Goal: Task Accomplishment & Management: Manage account settings

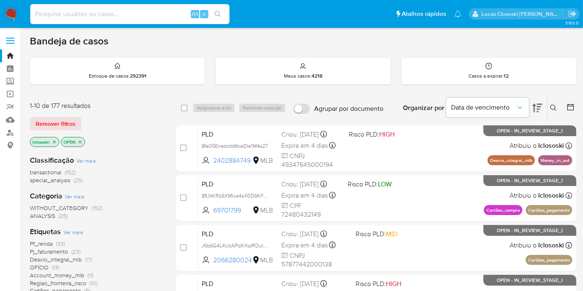
click at [102, 16] on input at bounding box center [129, 14] width 199 height 11
paste input "TIY1L9g79PqzXQbmq4DiuaJw"
type input "TIY1L9g79PqzXQbmq4DiuaJw"
click at [220, 14] on icon "search-icon" at bounding box center [218, 14] width 7 height 7
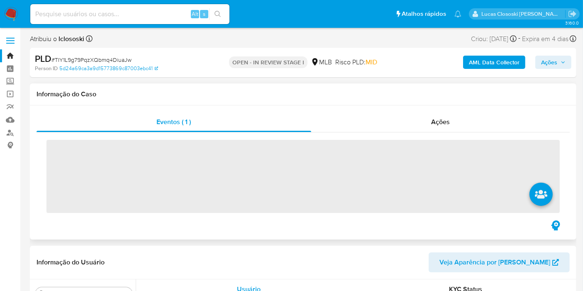
scroll to position [390, 0]
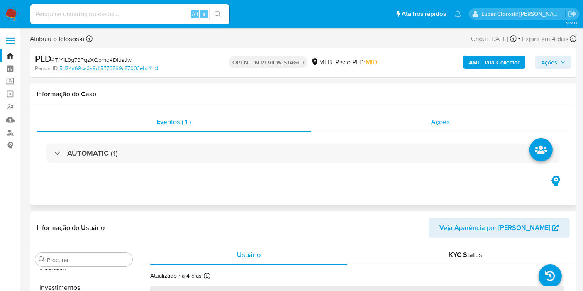
click at [412, 113] on div "Ações" at bounding box center [440, 122] width 259 height 20
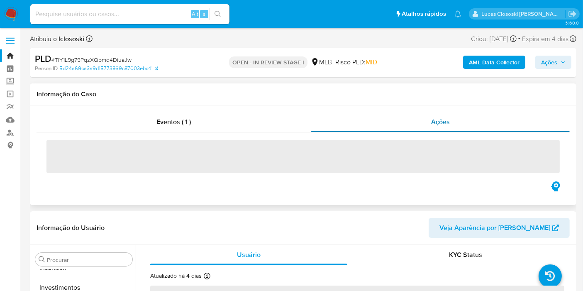
select select "10"
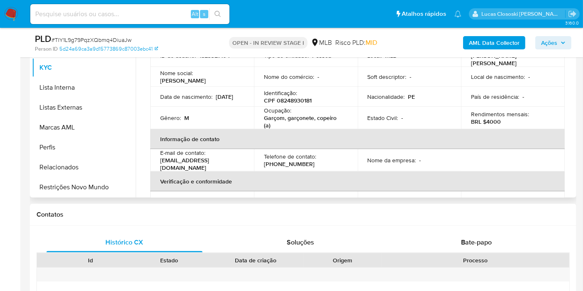
scroll to position [184, 0]
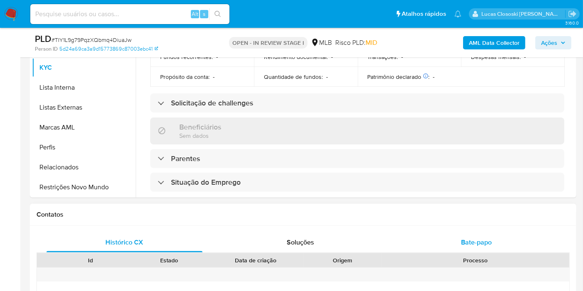
click at [448, 236] on div "Bate-papo" at bounding box center [476, 242] width 156 height 20
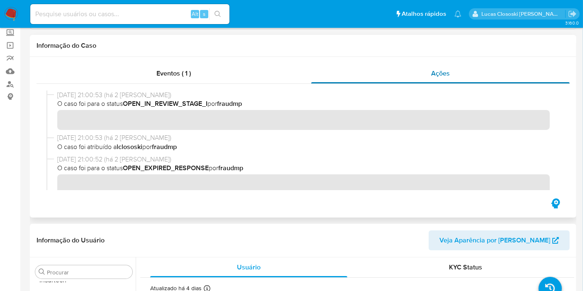
scroll to position [0, 0]
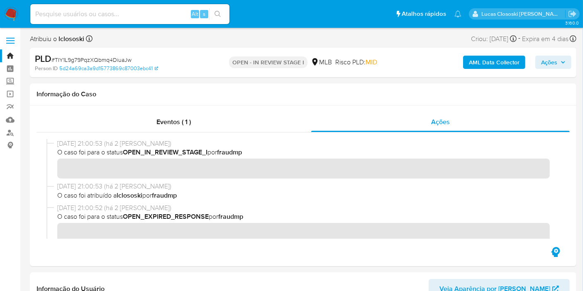
click at [557, 60] on span "Ações" at bounding box center [549, 62] width 16 height 13
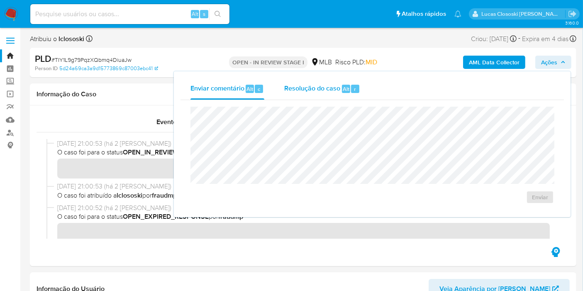
click at [343, 85] on span "Alt" at bounding box center [346, 89] width 7 height 8
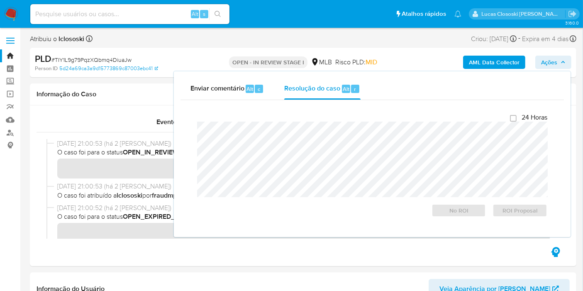
click at [555, 54] on div "AML Data Collector Ações Enviar comentário Alt c Resolução do caso Alt r Fecham…" at bounding box center [483, 63] width 177 height 20
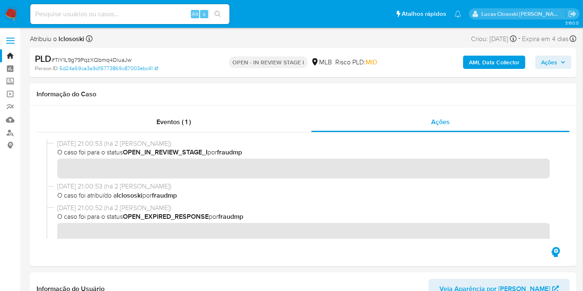
click at [555, 61] on span "Ações" at bounding box center [549, 62] width 16 height 13
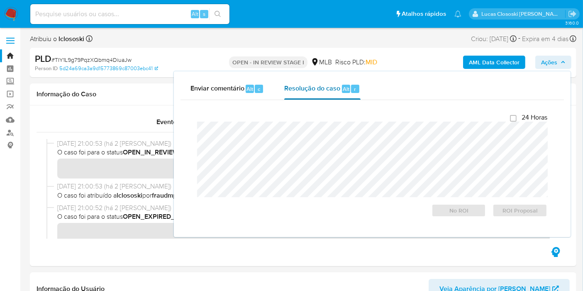
click at [367, 91] on button "Resolução do caso Alt r" at bounding box center [322, 89] width 96 height 22
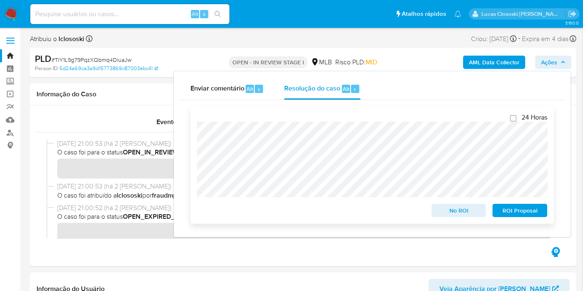
click at [181, 112] on div "Fechamento do caso 24 Horas No ROI ROI Proposal" at bounding box center [372, 165] width 383 height 130
click at [551, 64] on span "Ações" at bounding box center [549, 62] width 16 height 13
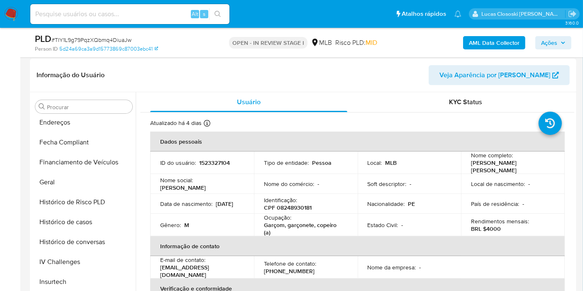
scroll to position [160, 0]
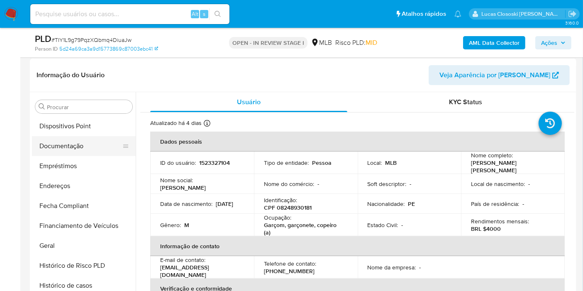
click at [66, 142] on button "Documentação" at bounding box center [80, 146] width 97 height 20
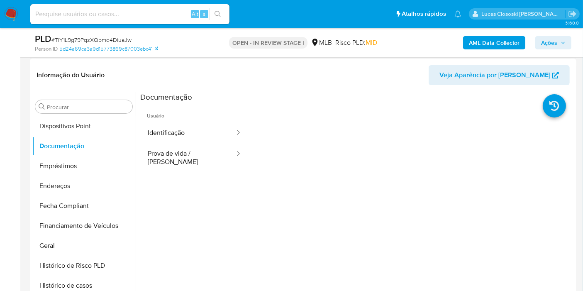
scroll to position [21, 0]
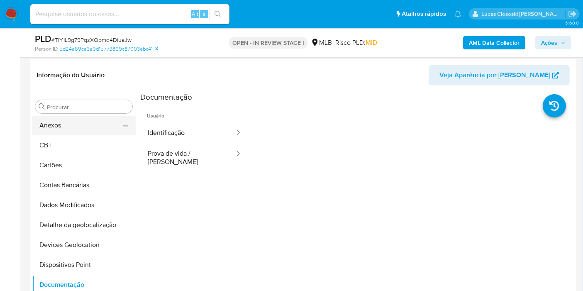
click at [87, 129] on button "Anexos" at bounding box center [80, 125] width 97 height 20
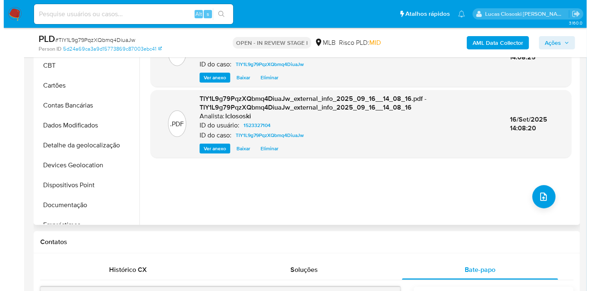
scroll to position [230, 0]
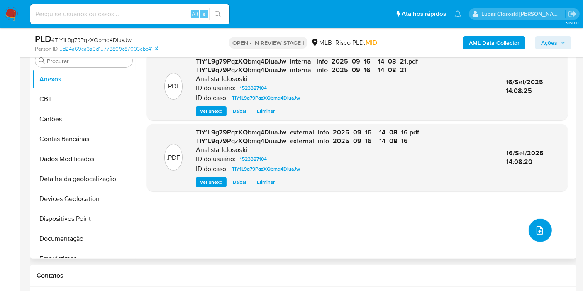
click at [540, 222] on button "upload-file" at bounding box center [540, 230] width 23 height 23
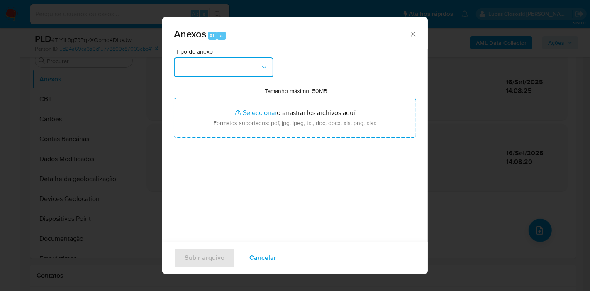
click at [225, 59] on button "button" at bounding box center [224, 67] width 100 height 20
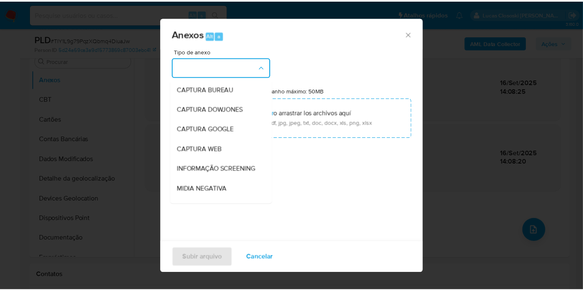
scroll to position [127, 0]
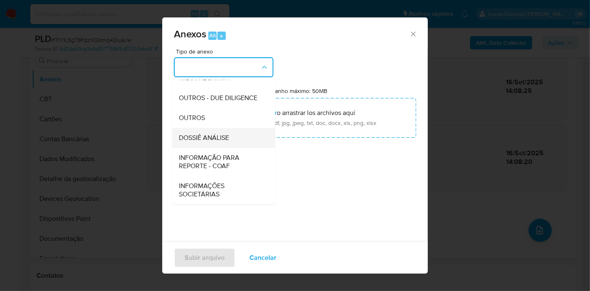
click at [222, 144] on div "DOSSIÊ ANÁLISE" at bounding box center [221, 138] width 85 height 20
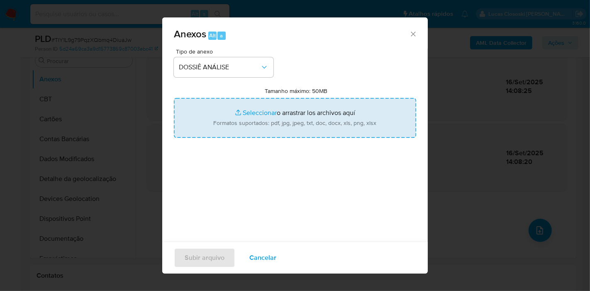
click at [250, 119] on input "Tamanho máximo: 50MB Seleccionar archivos" at bounding box center [295, 118] width 242 height 40
type input "C:\fakepath\Mulan 1523327104_2025_09_16_13_21_47.xlsx"
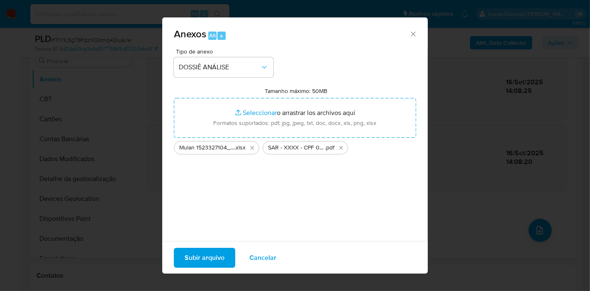
click at [204, 256] on span "Subir arquivo" at bounding box center [205, 258] width 40 height 18
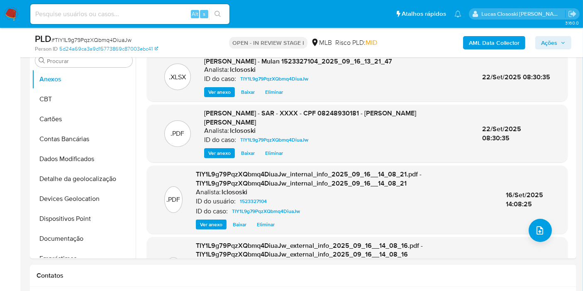
click at [563, 49] on button "Ações" at bounding box center [553, 42] width 36 height 13
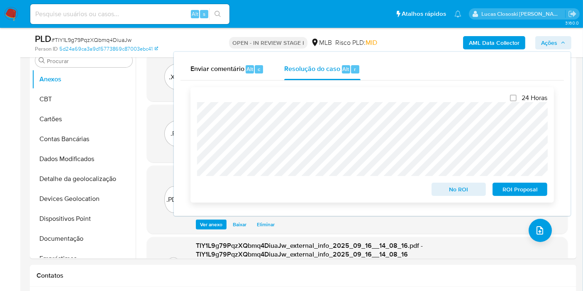
click at [538, 187] on span "ROI Proposal" at bounding box center [519, 189] width 43 height 12
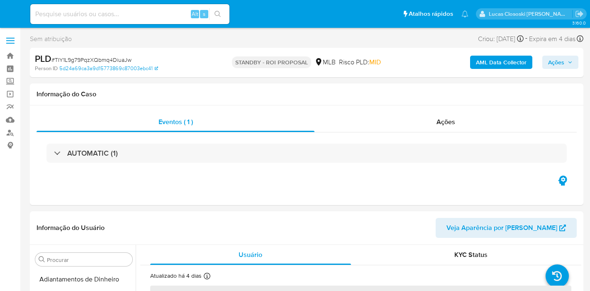
select select "10"
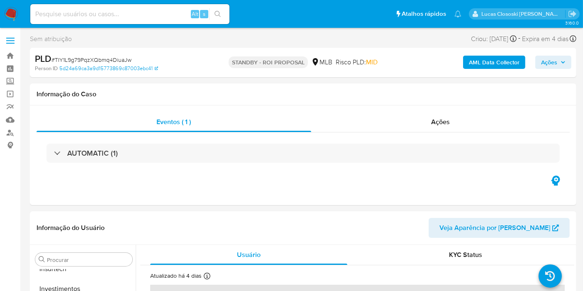
scroll to position [390, 0]
click at [12, 14] on img at bounding box center [11, 14] width 14 height 14
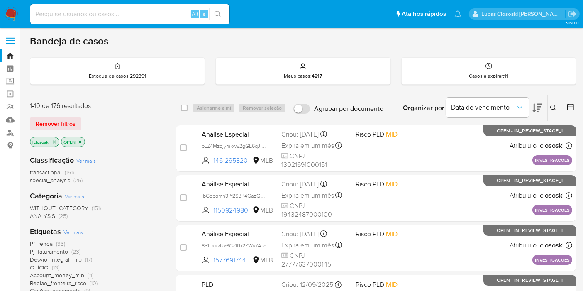
click at [128, 13] on input at bounding box center [129, 14] width 199 height 11
paste input "2cTHZDLMkC5zJgq6m5IEPmxS"
type input "2cTHZDLMkC5zJgq6m5IEPmxS"
click at [219, 12] on icon "search-icon" at bounding box center [218, 14] width 6 height 6
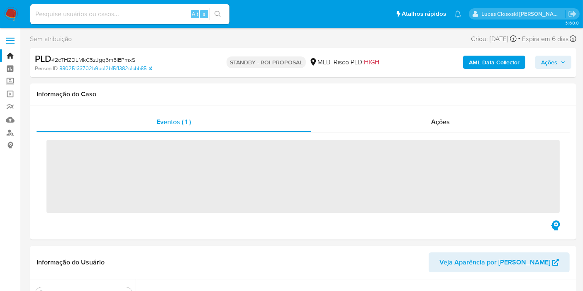
scroll to position [390, 0]
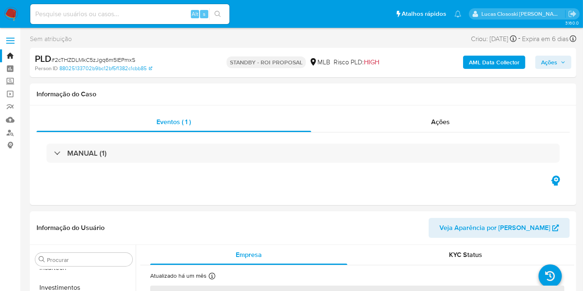
select select "10"
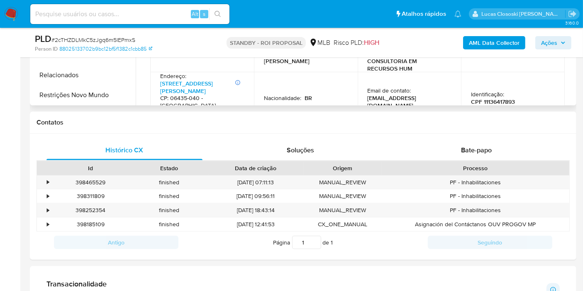
scroll to position [230, 0]
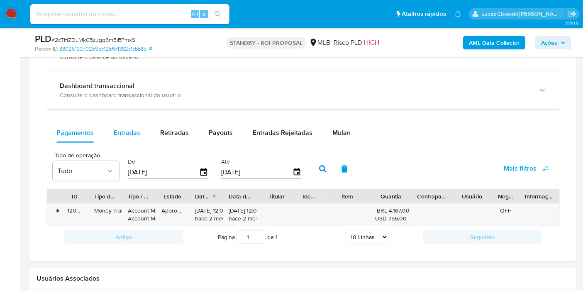
click at [139, 126] on button "Entradas" at bounding box center [127, 133] width 46 height 20
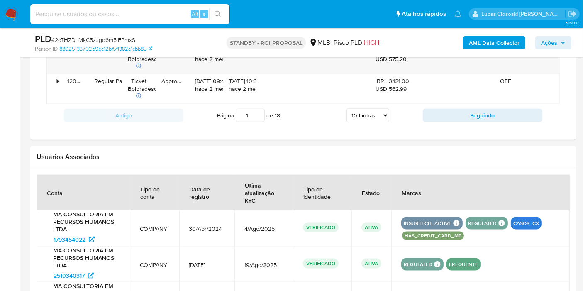
scroll to position [922, 0]
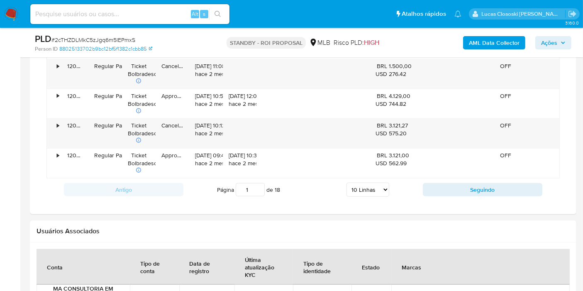
click at [370, 188] on select "5 Linhas 10 Linhas 20 Linhas 25 Linhas 50 Linhas 100 Linhas" at bounding box center [368, 190] width 43 height 14
click at [369, 271] on div "Estado" at bounding box center [371, 267] width 38 height 20
drag, startPoint x: 359, startPoint y: 181, endPoint x: 360, endPoint y: 189, distance: 8.9
click at [359, 183] on select "5 Linhas 10 Linhas 20 Linhas 25 Linhas 50 Linhas 100 Linhas" at bounding box center [368, 190] width 43 height 14
select select "100"
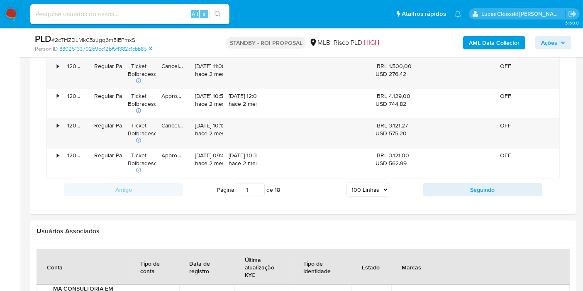
click at [347, 183] on select "5 Linhas 10 Linhas 20 Linhas 25 Linhas 50 Linhas 100 Linhas" at bounding box center [368, 190] width 43 height 14
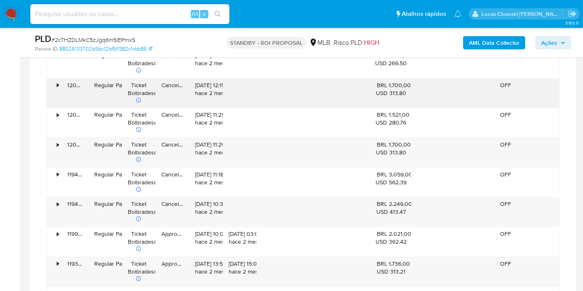
scroll to position [2490, 0]
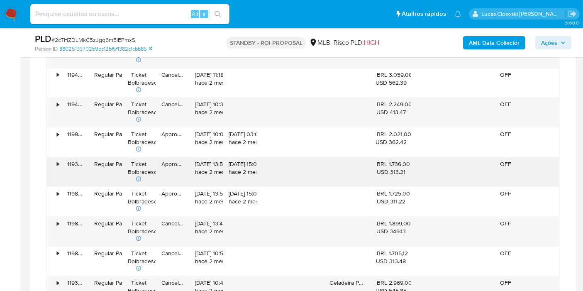
click at [58, 160] on div "•" at bounding box center [58, 164] width 2 height 8
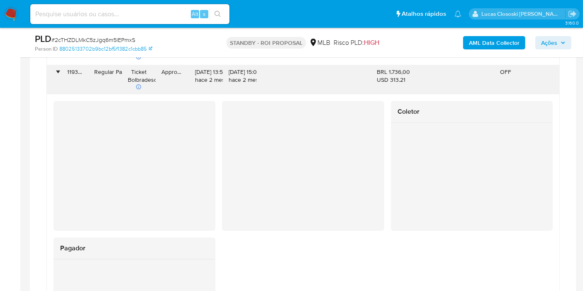
scroll to position [2536, 0]
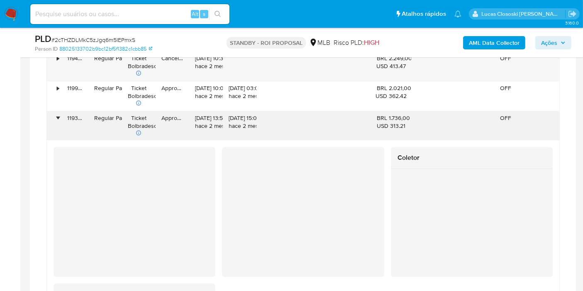
click at [60, 111] on div "•" at bounding box center [54, 125] width 15 height 29
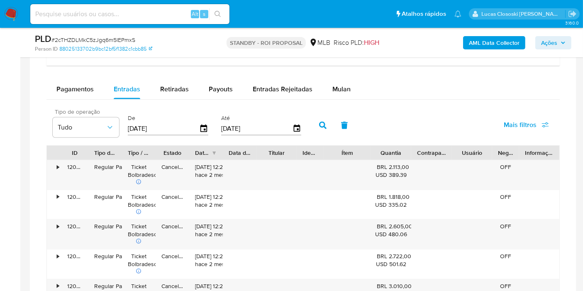
scroll to position [691, 0]
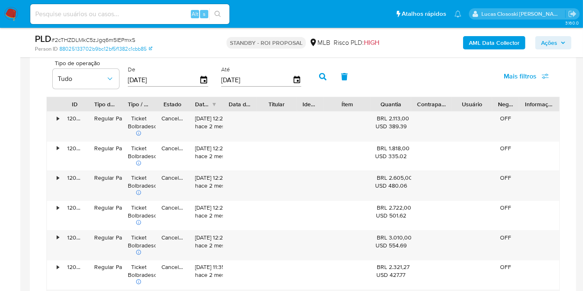
click at [195, 74] on input "[DATE]" at bounding box center [163, 79] width 71 height 13
click at [196, 78] on input "[DATE]" at bounding box center [163, 79] width 71 height 13
click at [203, 79] on icon "button" at bounding box center [203, 79] width 7 height 7
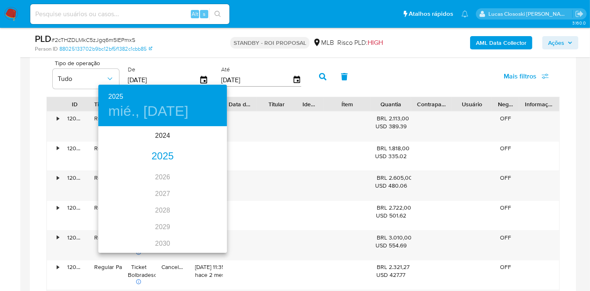
click at [175, 153] on div "2025" at bounding box center [162, 156] width 129 height 17
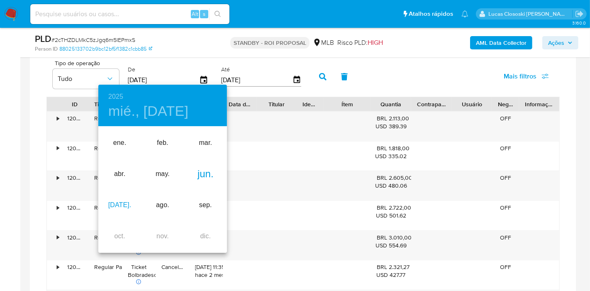
click at [120, 202] on div "jul." at bounding box center [119, 205] width 43 height 31
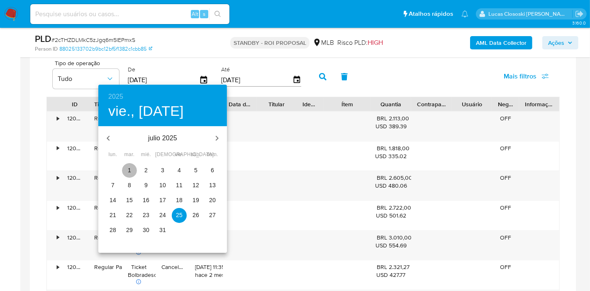
click at [130, 167] on p "1" at bounding box center [129, 170] width 3 height 8
type input "01/07/2025"
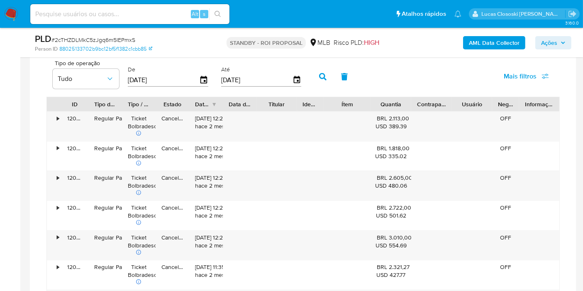
click at [327, 71] on button "button" at bounding box center [323, 77] width 22 height 20
click at [544, 74] on icon "button" at bounding box center [545, 75] width 7 height 2
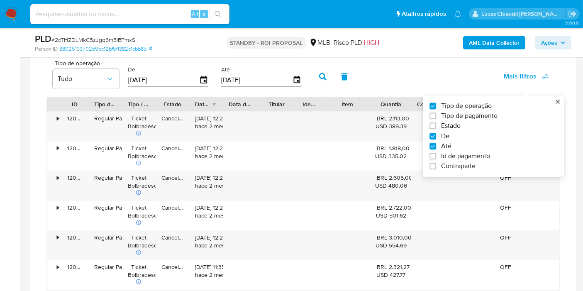
click at [444, 124] on span "Estado" at bounding box center [451, 126] width 20 height 8
click at [436, 124] on input "Estado" at bounding box center [433, 126] width 7 height 7
checkbox input "true"
type input "01/07/2025"
click at [479, 76] on div "Tipo de operação Tudo Estado Tudo De 01/07/2025 Até 22/09/2025 Mais filtros Tip…" at bounding box center [302, 76] width 513 height 42
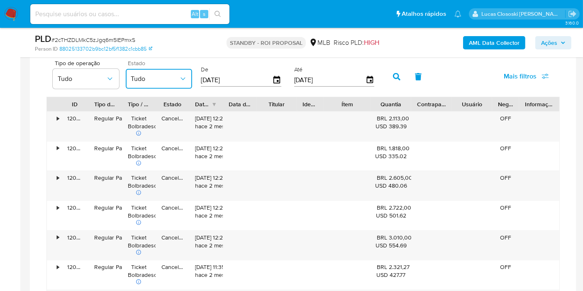
click at [160, 75] on span "Tudo" at bounding box center [155, 79] width 48 height 8
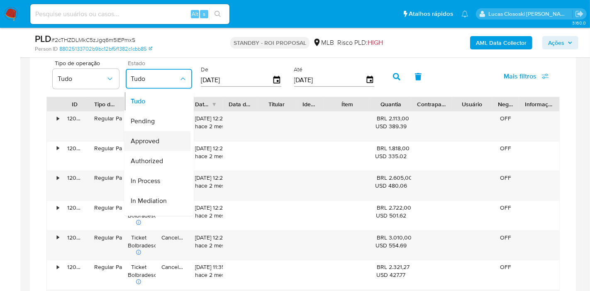
click at [150, 140] on span "Approved" at bounding box center [145, 141] width 29 height 8
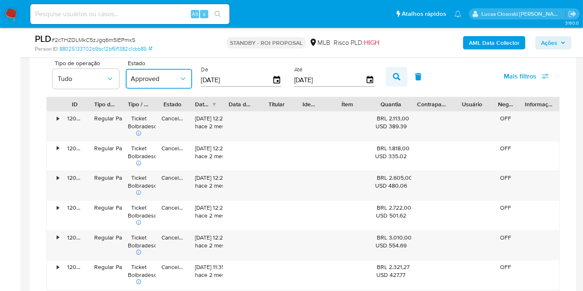
click at [393, 78] on icon "button" at bounding box center [396, 76] width 7 height 7
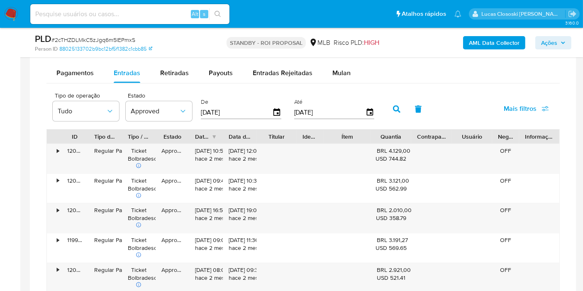
scroll to position [653, 0]
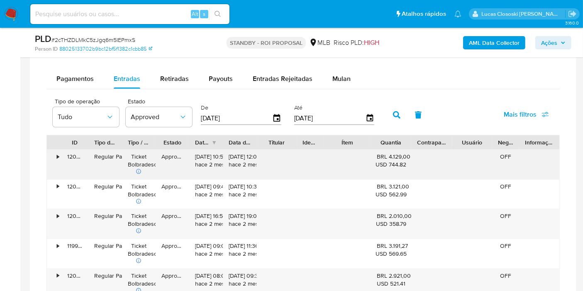
click at [434, 154] on div "• 120629582398 Regular Payment Ticket Bolbradesco Approved 01/08/2025 10:51:07 …" at bounding box center [303, 164] width 513 height 29
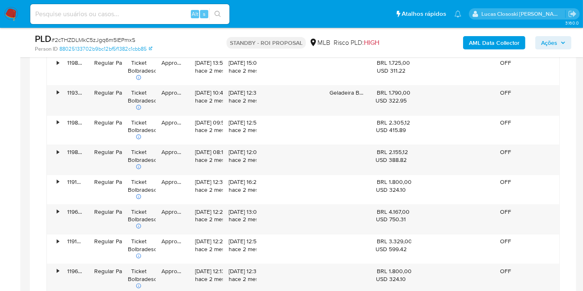
scroll to position [1207, 0]
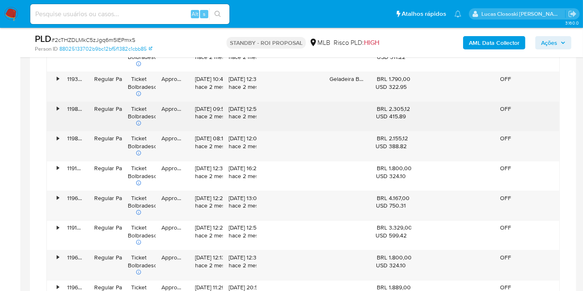
click at [56, 102] on div "•" at bounding box center [54, 116] width 15 height 29
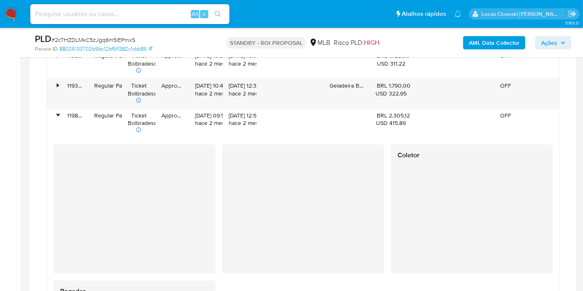
scroll to position [1161, 0]
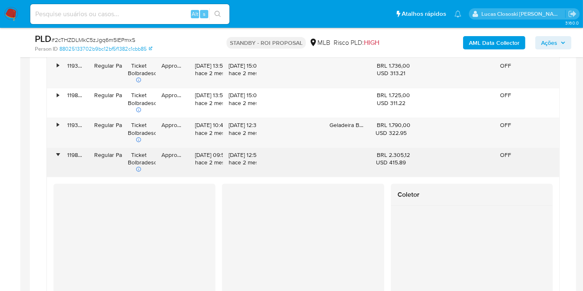
click at [60, 148] on div "•" at bounding box center [54, 162] width 15 height 29
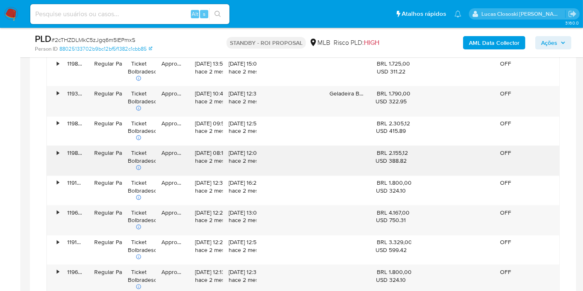
scroll to position [1207, 0]
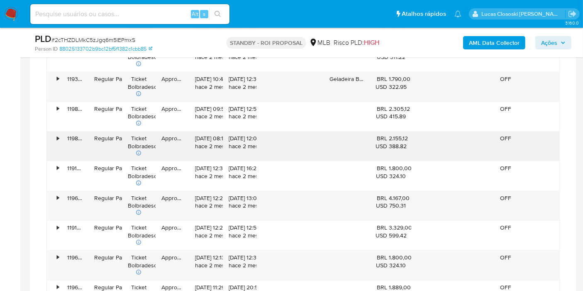
click at [51, 139] on div "•" at bounding box center [54, 146] width 15 height 29
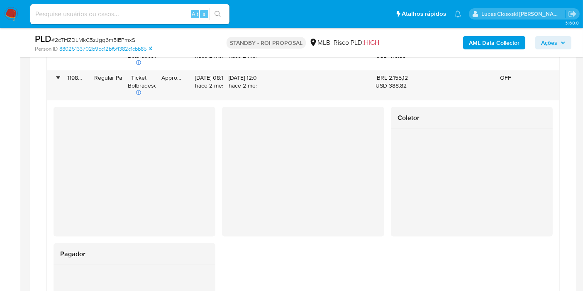
scroll to position [1253, 0]
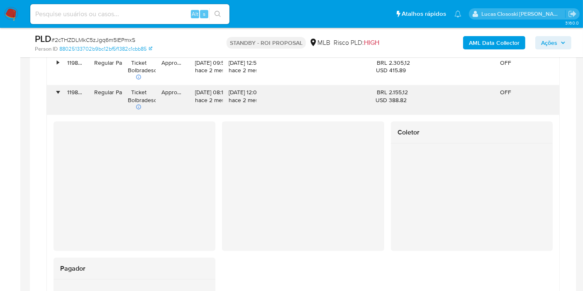
click at [49, 94] on div "•" at bounding box center [54, 99] width 15 height 29
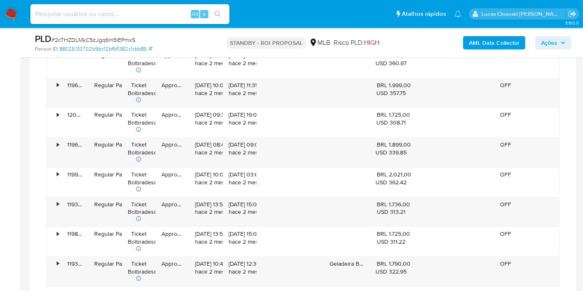
scroll to position [746, 0]
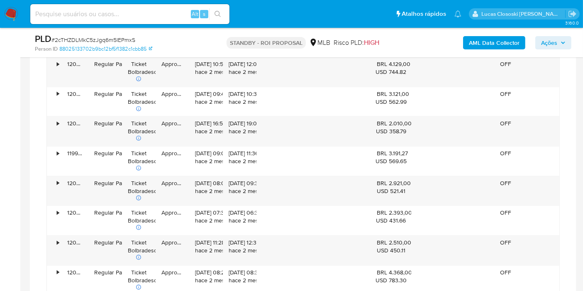
click at [9, 16] on img at bounding box center [11, 14] width 14 height 14
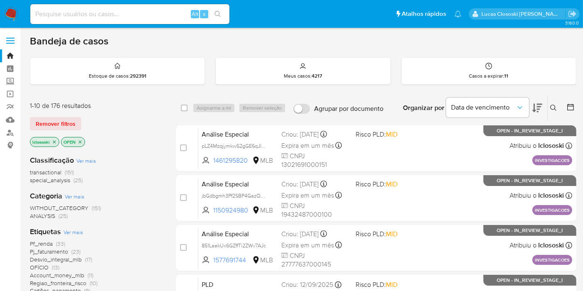
click at [543, 107] on div "Organizar por Data de vencimento" at bounding box center [471, 108] width 151 height 26
click at [540, 107] on icon at bounding box center [537, 108] width 10 height 10
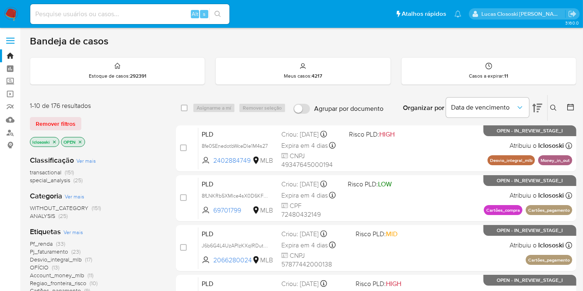
click at [130, 149] on div "Classificação Ver mais transactional (151) special_analysis (25) Categoria Ver …" at bounding box center [96, 290] width 133 height 282
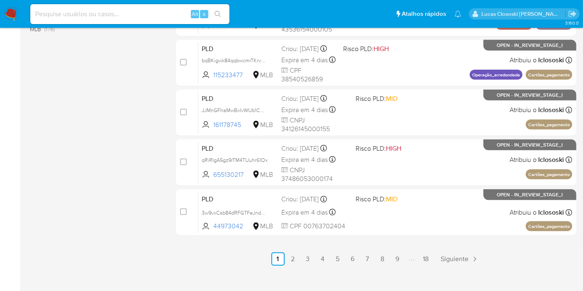
scroll to position [393, 0]
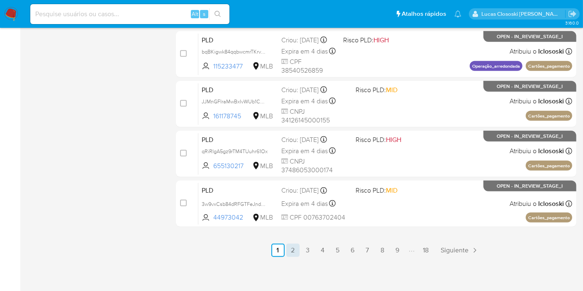
click at [291, 246] on link "2" at bounding box center [292, 250] width 13 height 13
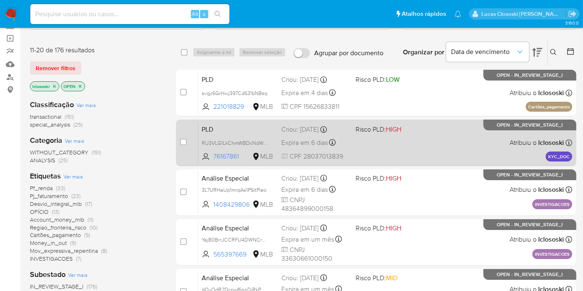
scroll to position [70, 0]
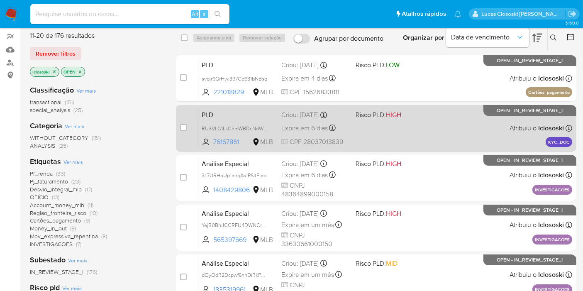
click at [447, 191] on div "Análise Especial 3L7URHaUp1mrqAs1PSItPIeo 1408429806 MLB Risco PLD: HIGH Criou:…" at bounding box center [385, 178] width 374 height 42
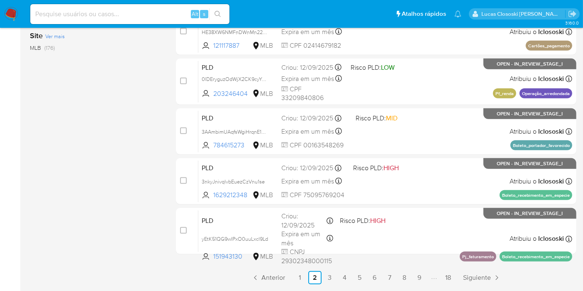
scroll to position [393, 0]
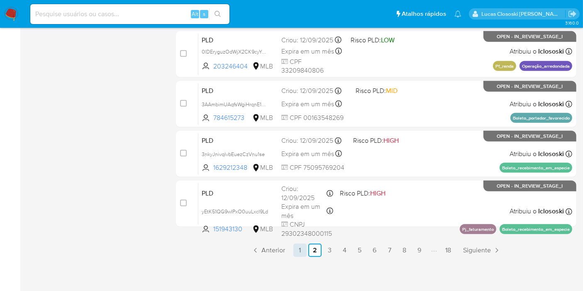
click at [296, 252] on link "1" at bounding box center [299, 250] width 13 height 13
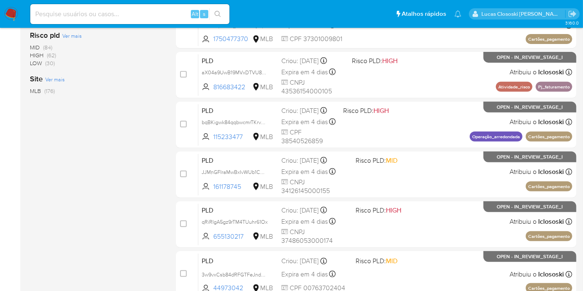
scroll to position [369, 0]
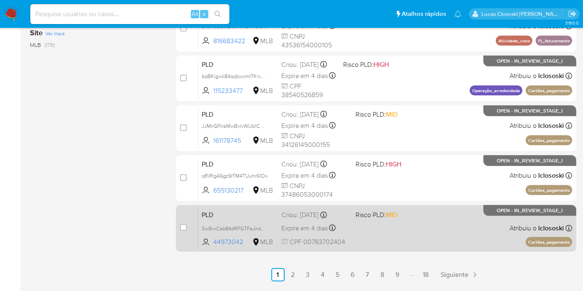
click at [428, 224] on div "PLD 3w9vxCsb84dRFGTFeJnd87Qc 44973042 MLB Risco PLD: MID Criou: 12/08/2025 Crio…" at bounding box center [385, 228] width 374 height 42
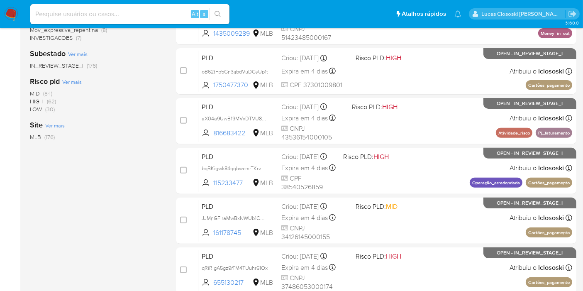
scroll to position [230, 0]
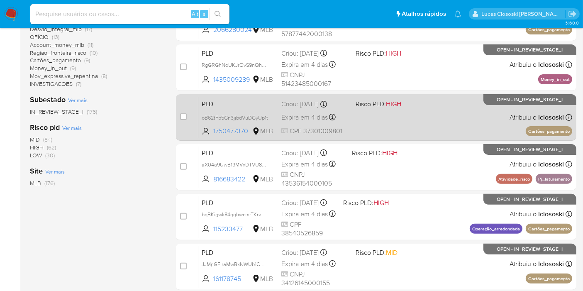
click at [417, 127] on div "PLD oB62tFp5Gn3jjbdVuDGyUp1t 1750477370 MLB Risco PLD: HIGH Criou: 12/08/2025 C…" at bounding box center [385, 117] width 374 height 42
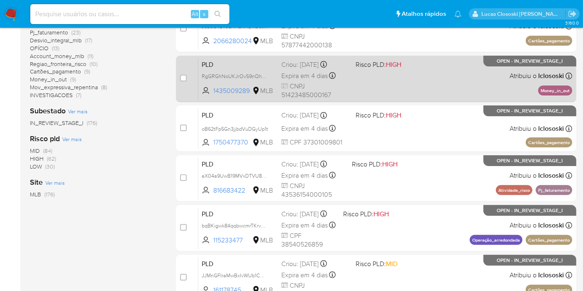
scroll to position [276, 0]
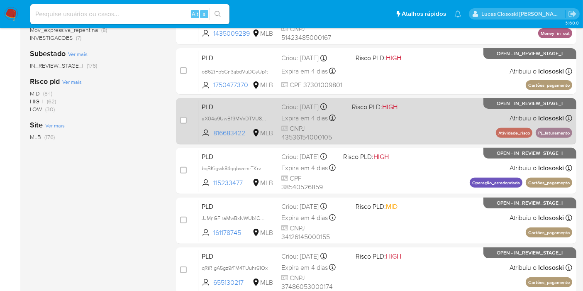
click at [437, 114] on div "PLD aX04a9UwB19MVxDTVU8Mn5Bh 816683422 MLB Risco PLD: HIGH Criou: 12/08/2025 Cr…" at bounding box center [385, 121] width 374 height 42
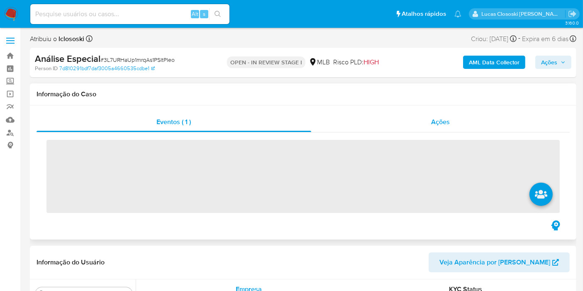
scroll to position [390, 0]
click at [444, 125] on span "Ações" at bounding box center [440, 122] width 19 height 10
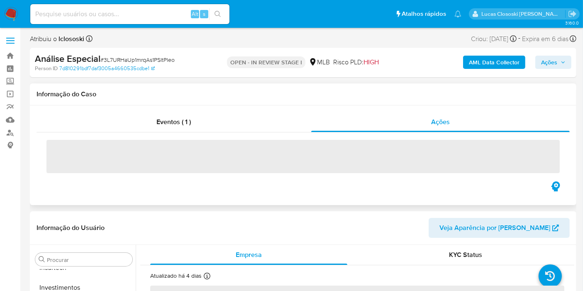
select select "10"
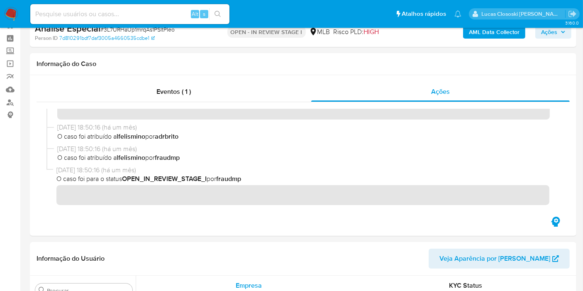
scroll to position [0, 0]
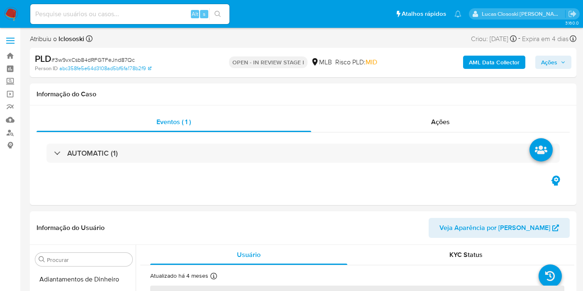
select select "10"
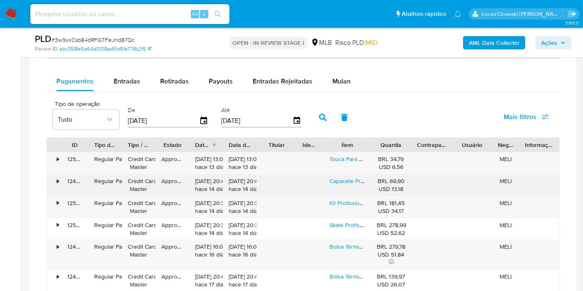
scroll to position [553, 0]
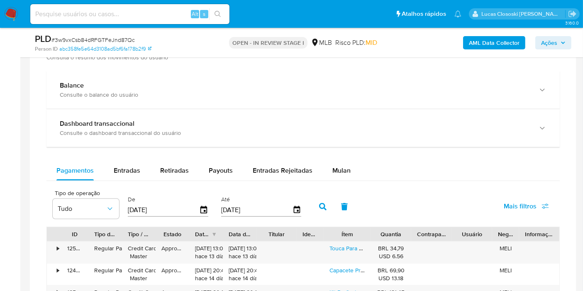
click at [332, 169] on span "Mulan" at bounding box center [341, 171] width 18 height 10
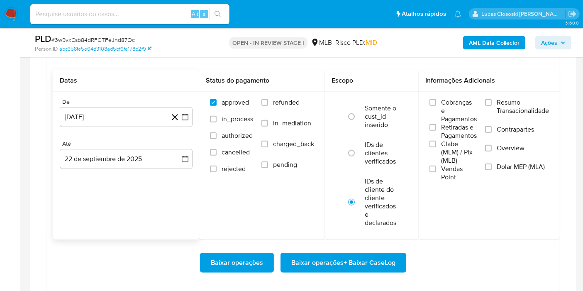
scroll to position [691, 0]
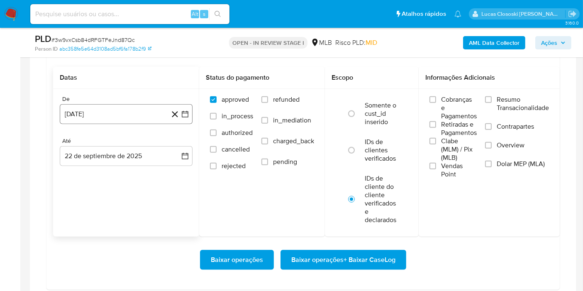
click at [183, 116] on icon "button" at bounding box center [185, 114] width 8 height 8
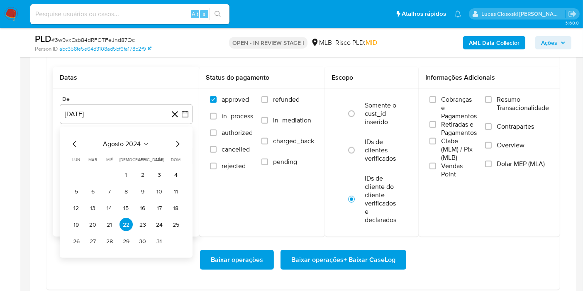
click at [151, 142] on div "agosto 2024" at bounding box center [126, 144] width 113 height 10
click at [139, 143] on span "agosto 2024" at bounding box center [122, 144] width 38 height 8
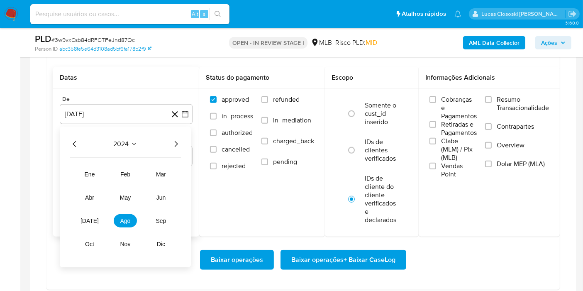
drag, startPoint x: 165, startPoint y: 140, endPoint x: 179, endPoint y: 137, distance: 14.3
click at [166, 139] on div "2024" at bounding box center [125, 144] width 111 height 10
click at [181, 137] on div "2024 2024 ene feb mar abr may jun [DATE] ago sep oct nov dic" at bounding box center [125, 197] width 131 height 141
click at [181, 139] on div "2024 2024 ene feb mar abr may jun [DATE] ago sep oct nov dic" at bounding box center [125, 197] width 131 height 141
click at [173, 144] on icon "Año siguiente" at bounding box center [176, 144] width 10 height 10
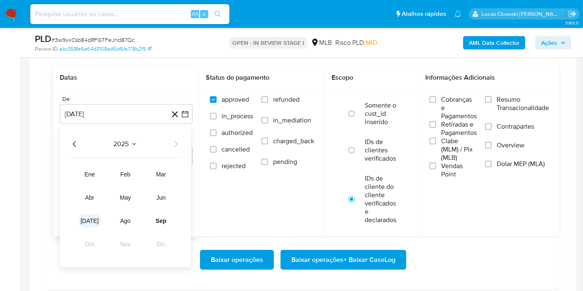
click at [98, 222] on button "[DATE]" at bounding box center [89, 220] width 23 height 13
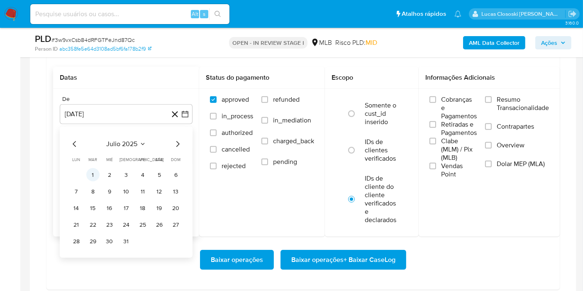
click at [96, 173] on button "1" at bounding box center [92, 174] width 13 height 13
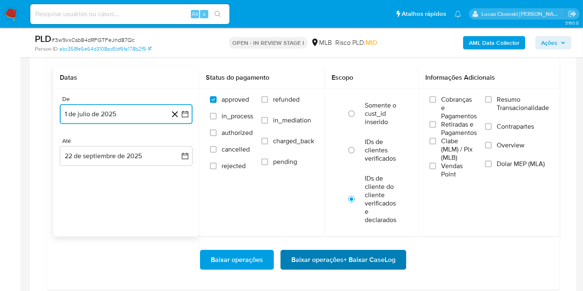
click at [396, 259] on button "Baixar operações + Baixar CaseLog" at bounding box center [344, 260] width 126 height 20
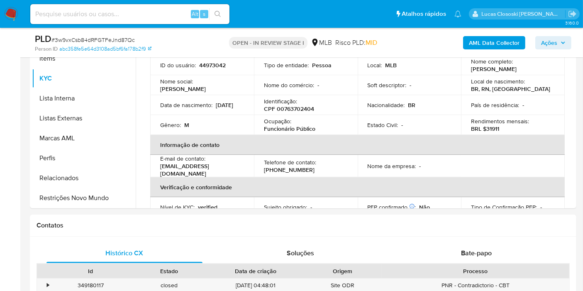
scroll to position [184, 0]
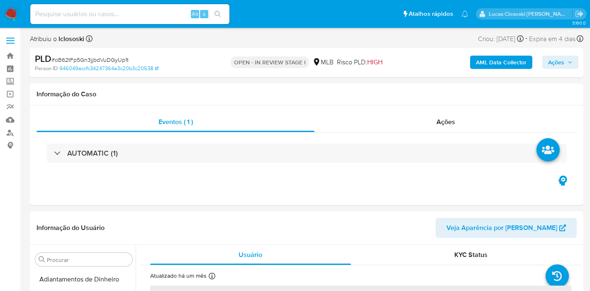
select select "10"
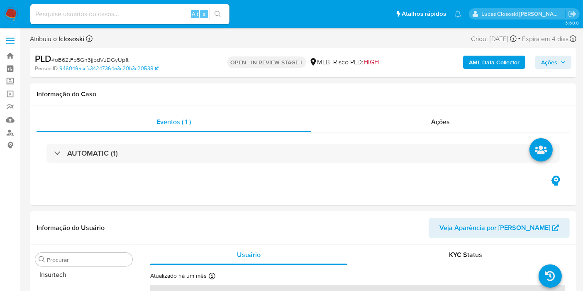
scroll to position [390, 0]
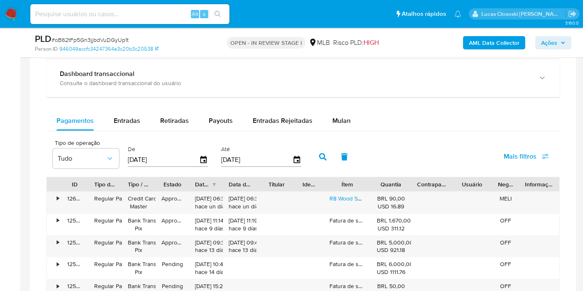
click at [336, 98] on div "Balance Consulte o balance do usuário Dashboard transaccional Consulte o dashbo…" at bounding box center [302, 227] width 513 height 412
click at [338, 116] on span "Mulan" at bounding box center [341, 121] width 18 height 10
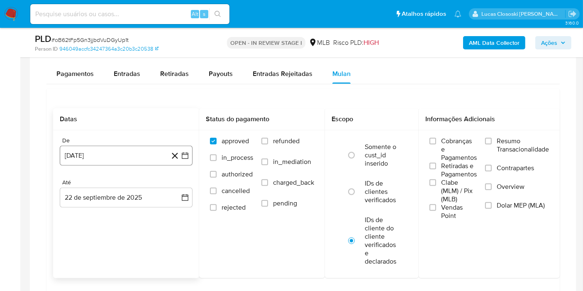
scroll to position [738, 0]
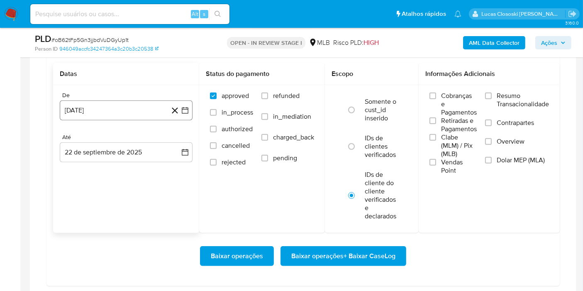
click at [186, 115] on button "22 [PERSON_NAME] de 2024" at bounding box center [126, 110] width 133 height 20
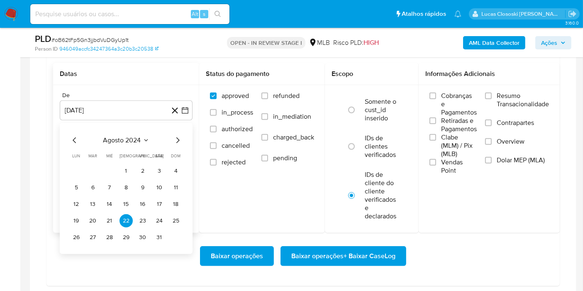
click at [155, 138] on div "agosto 2024" at bounding box center [126, 140] width 113 height 10
click at [146, 138] on icon "Seleccionar mes y año" at bounding box center [146, 140] width 7 height 7
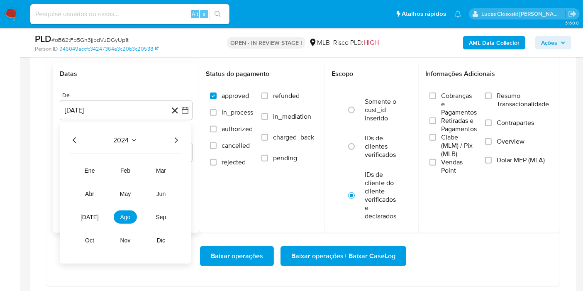
click at [181, 137] on icon "Año siguiente" at bounding box center [176, 140] width 10 height 10
click at [91, 214] on span "[DATE]" at bounding box center [90, 217] width 18 height 7
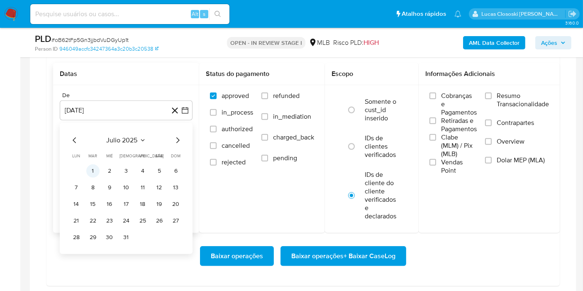
click at [90, 165] on button "1" at bounding box center [92, 170] width 13 height 13
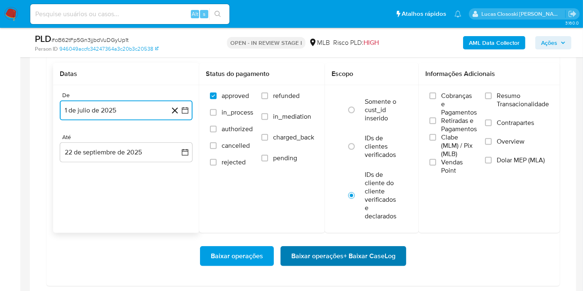
click at [359, 253] on span "Baixar operações + Baixar CaseLog" at bounding box center [343, 256] width 104 height 18
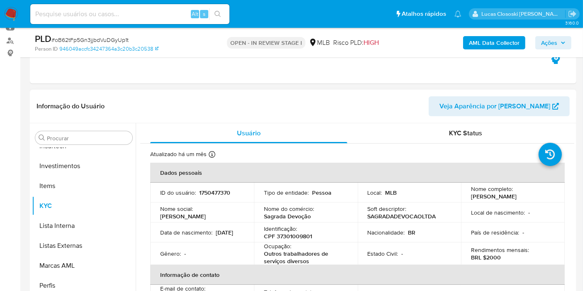
scroll to position [46, 0]
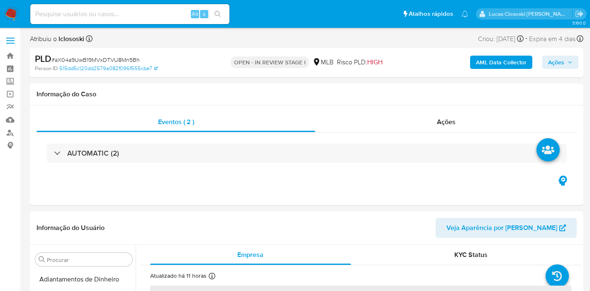
select select "10"
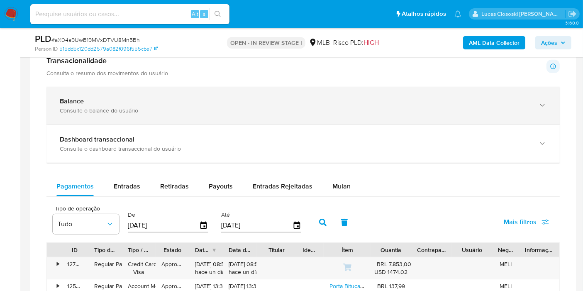
scroll to position [553, 0]
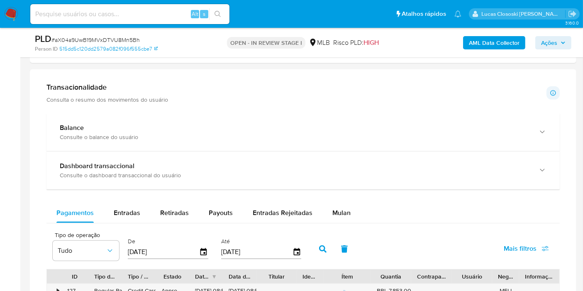
click at [349, 210] on button "Mulan" at bounding box center [341, 213] width 38 height 20
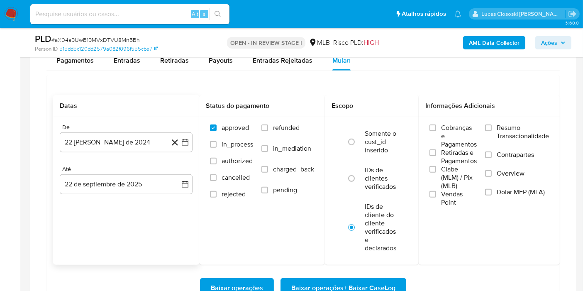
scroll to position [691, 0]
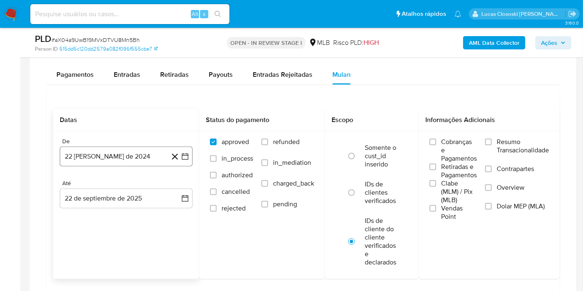
click at [185, 160] on button "22 [PERSON_NAME] de 2024" at bounding box center [126, 157] width 133 height 20
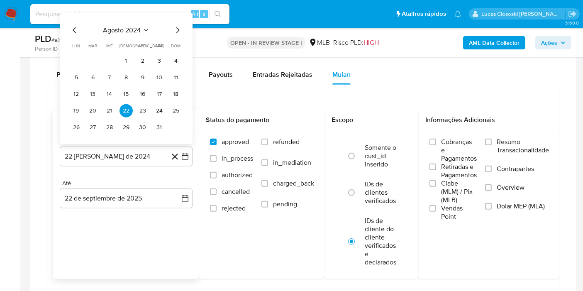
click at [110, 29] on span "agosto 2024" at bounding box center [122, 30] width 38 height 8
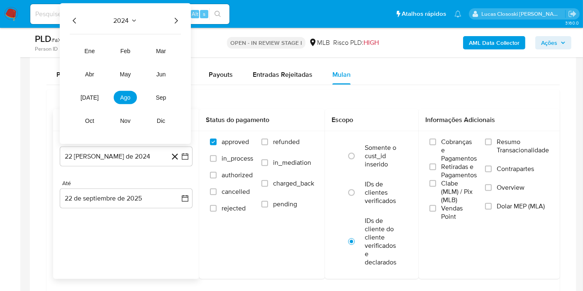
click at [175, 16] on icon "Año siguiente" at bounding box center [176, 21] width 10 height 10
click at [91, 98] on span "jul" at bounding box center [90, 97] width 18 height 7
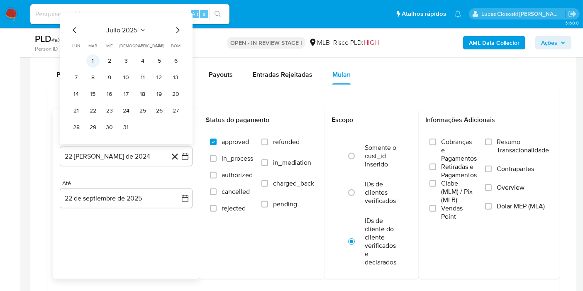
click at [93, 59] on button "1" at bounding box center [92, 60] width 13 height 13
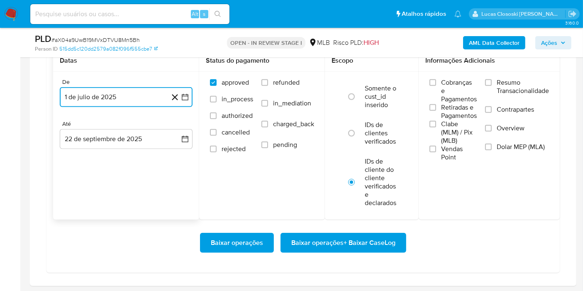
scroll to position [784, 0]
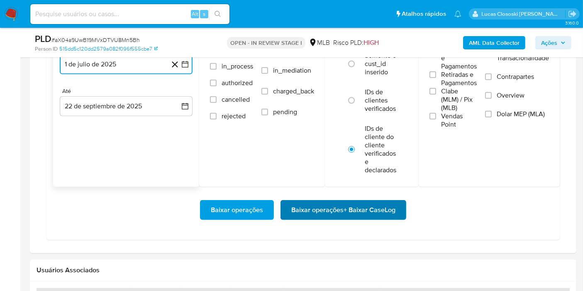
click at [357, 211] on span "Baixar operações + Baixar CaseLog" at bounding box center [343, 210] width 104 height 18
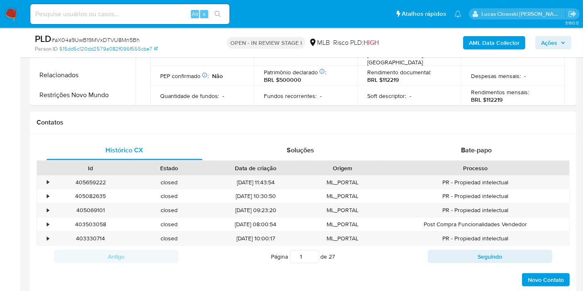
scroll to position [184, 0]
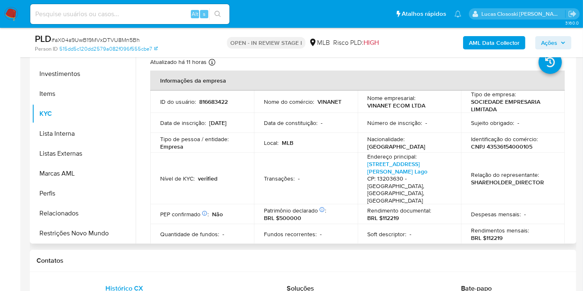
click at [493, 146] on p "CNPJ 43536154000105" at bounding box center [501, 146] width 61 height 7
copy p "43536154000105"
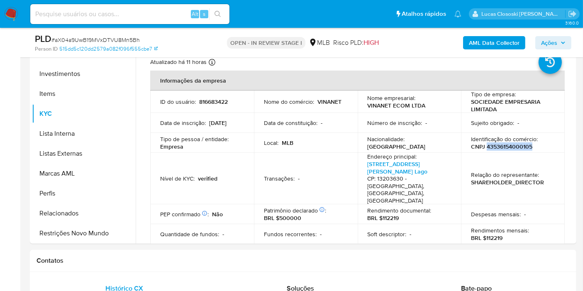
click at [493, 38] on b "AML Data Collector" at bounding box center [494, 42] width 51 height 13
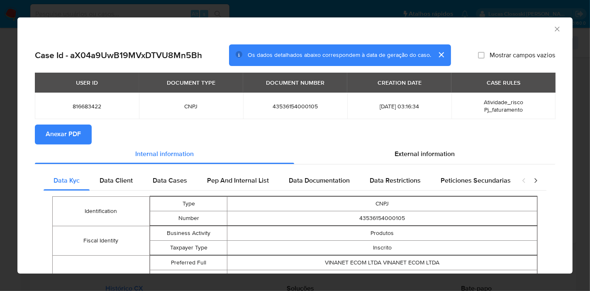
click at [81, 132] on button "Anexar PDF" at bounding box center [63, 135] width 57 height 20
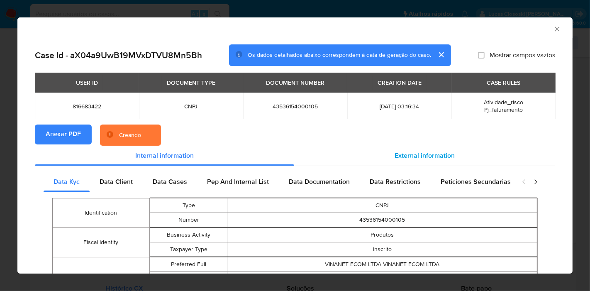
click at [436, 154] on span "External information" at bounding box center [425, 156] width 60 height 10
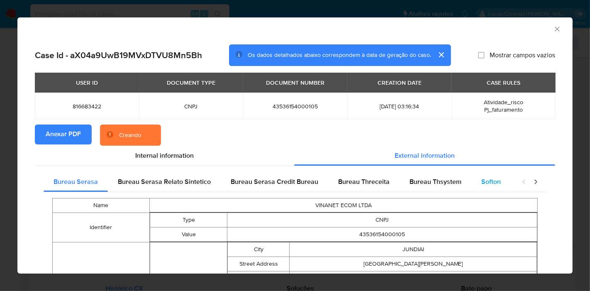
click at [475, 183] on div "Softon" at bounding box center [490, 182] width 39 height 20
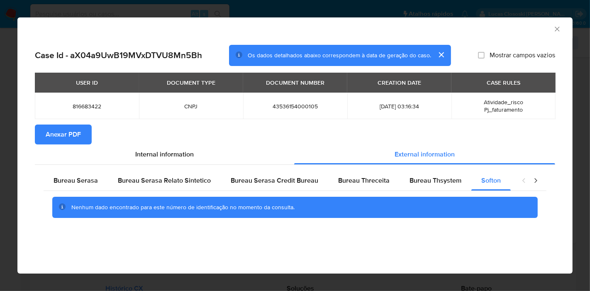
click at [556, 29] on icon "Fechar a janela" at bounding box center [557, 29] width 8 height 8
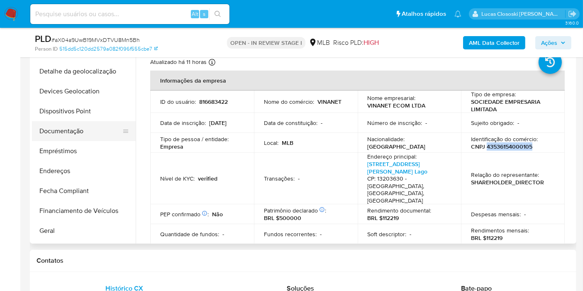
scroll to position [0, 0]
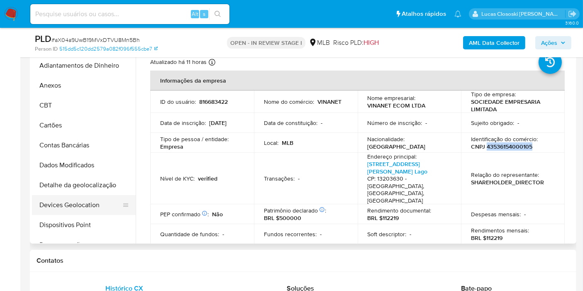
click at [99, 209] on button "Devices Geolocation" at bounding box center [80, 205] width 97 height 20
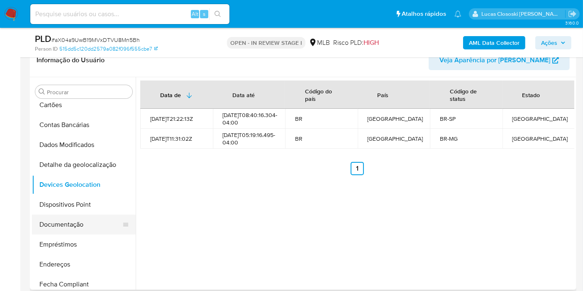
scroll to position [92, 0]
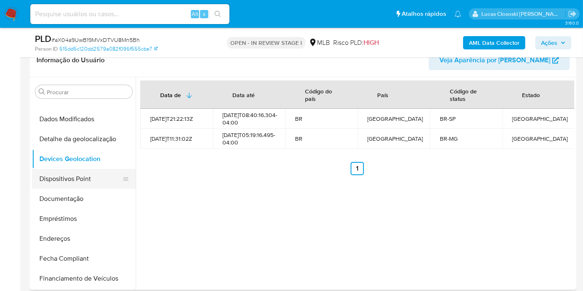
click at [67, 182] on button "Dispositivos Point" at bounding box center [80, 179] width 97 height 20
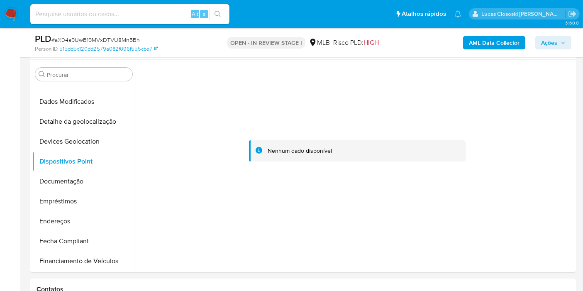
scroll to position [147, 0]
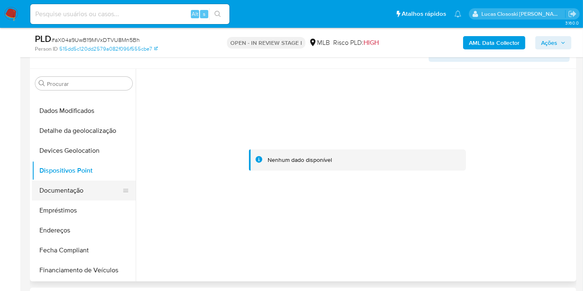
click at [55, 191] on button "Documentação" at bounding box center [80, 191] width 97 height 20
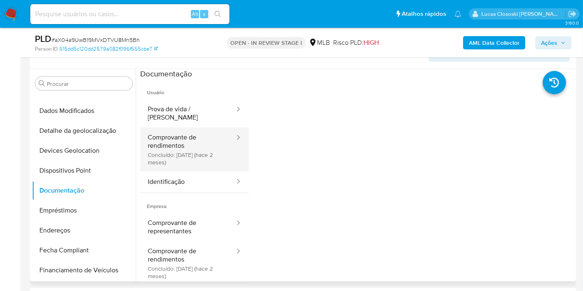
click at [159, 127] on button "Comprovante de rendimentos Concluído: 15/07/2025 (hace 2 meses)" at bounding box center [187, 149] width 95 height 44
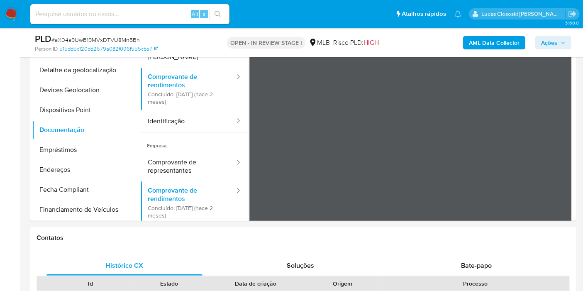
scroll to position [193, 0]
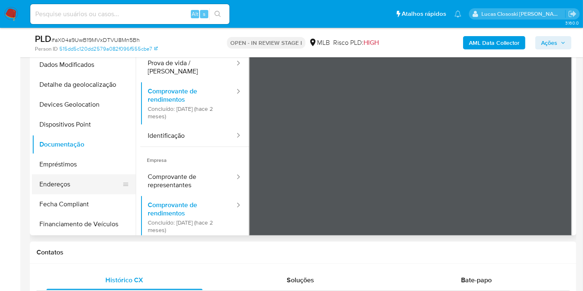
click at [82, 185] on button "Endereços" at bounding box center [80, 184] width 97 height 20
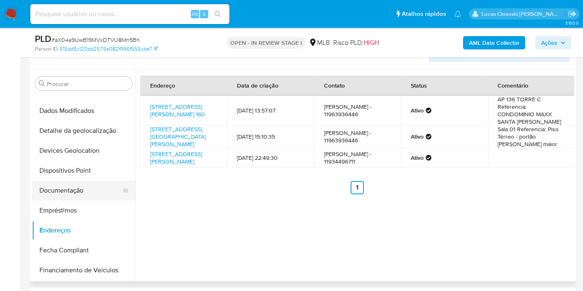
scroll to position [138, 0]
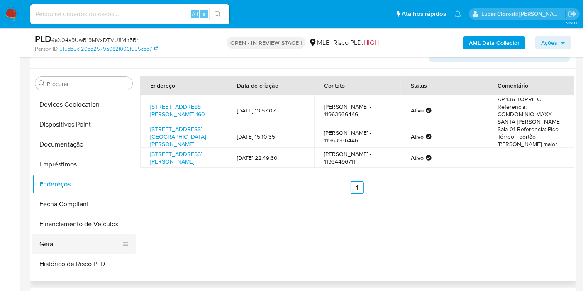
click at [64, 244] on button "Geral" at bounding box center [80, 244] width 97 height 20
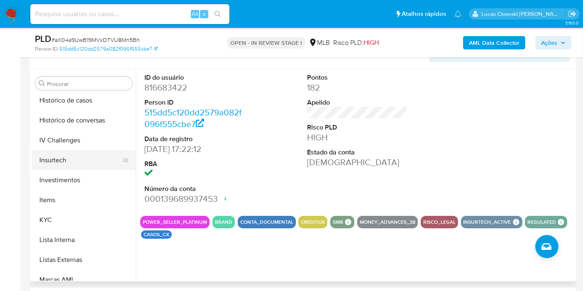
scroll to position [322, 0]
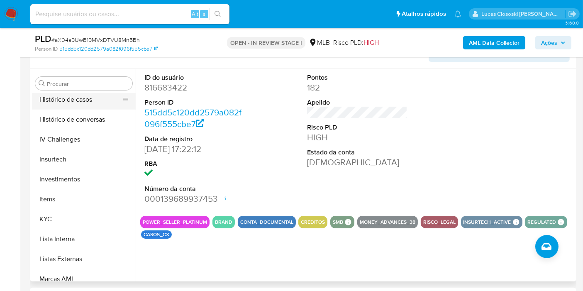
click at [98, 105] on button "Histórico de casos" at bounding box center [80, 100] width 97 height 20
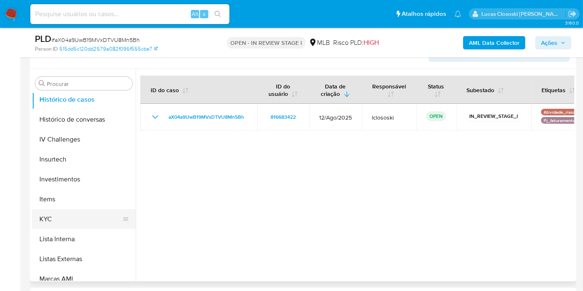
click at [53, 217] on button "KYC" at bounding box center [80, 219] width 97 height 20
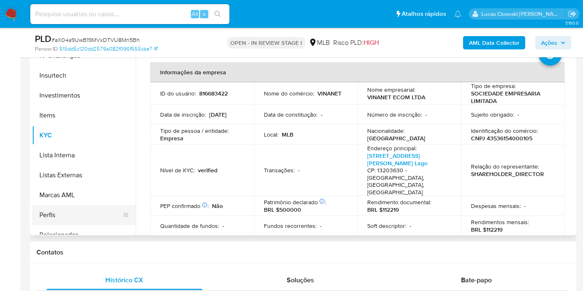
scroll to position [390, 0]
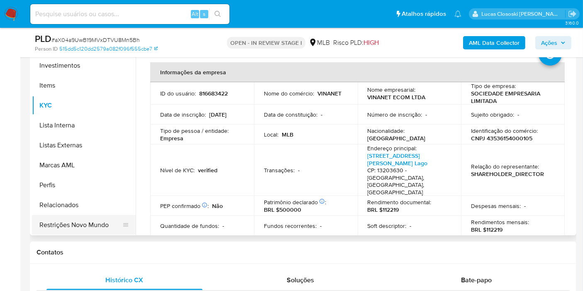
click at [92, 226] on button "Restrições Novo Mundo" at bounding box center [80, 225] width 97 height 20
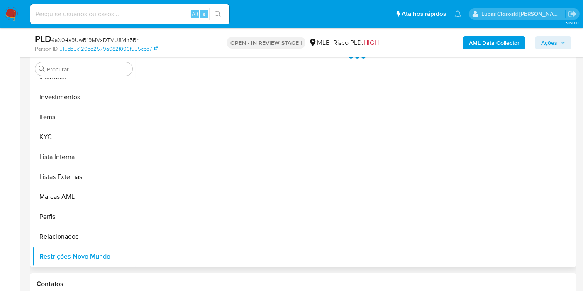
scroll to position [147, 0]
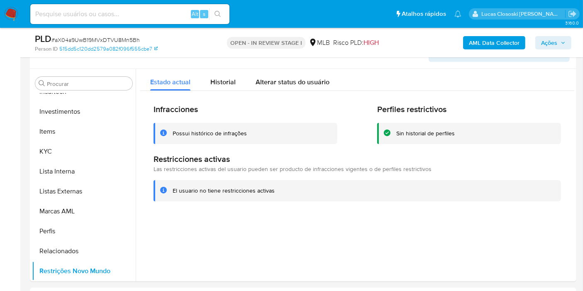
click at [81, 39] on span "# aX04a9UwB19MVxDTVU8Mn5Bh" at bounding box center [95, 40] width 88 height 8
copy span "aX04a9UwB19MVxDTVU8Mn5Bh"
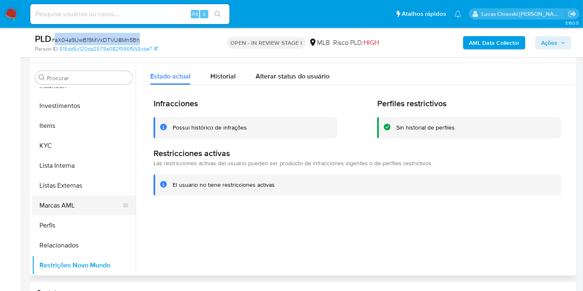
scroll to position [193, 0]
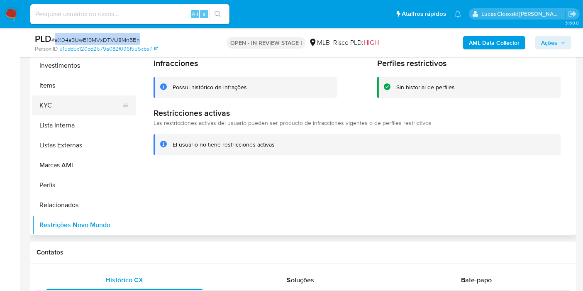
click at [53, 100] on button "KYC" at bounding box center [80, 105] width 97 height 20
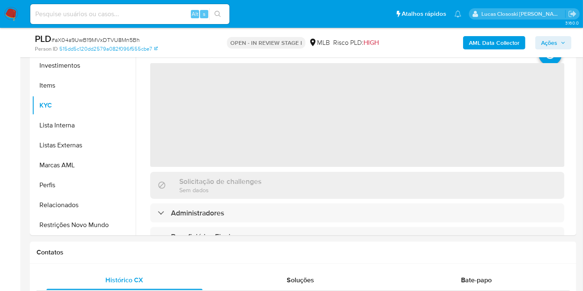
click at [226, 42] on div "OPEN - IN REVIEW STAGE I MLB Risco PLD: HIGH" at bounding box center [303, 43] width 177 height 20
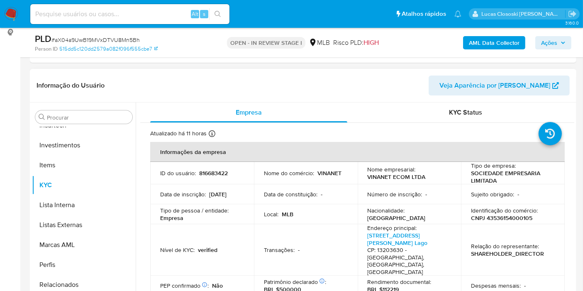
scroll to position [147, 0]
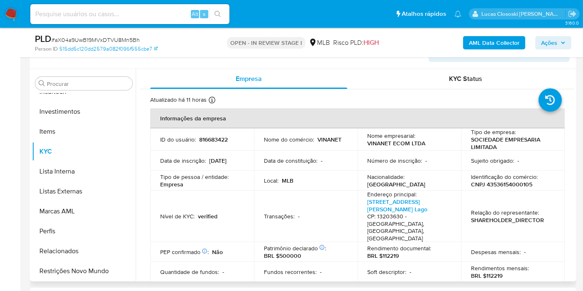
click at [510, 174] on p "Identificação do comércio :" at bounding box center [504, 176] width 67 height 7
click at [504, 182] on p "CNPJ 43536154000105" at bounding box center [501, 184] width 61 height 7
copy p "43536154000105"
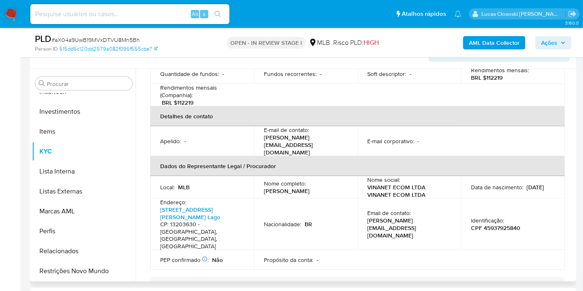
scroll to position [230, 0]
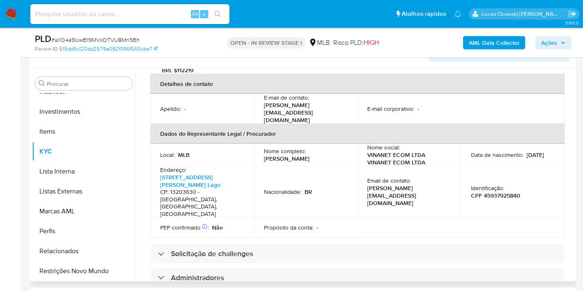
click at [505, 192] on p "CPF 45937925840" at bounding box center [495, 195] width 49 height 7
copy p "45937925840"
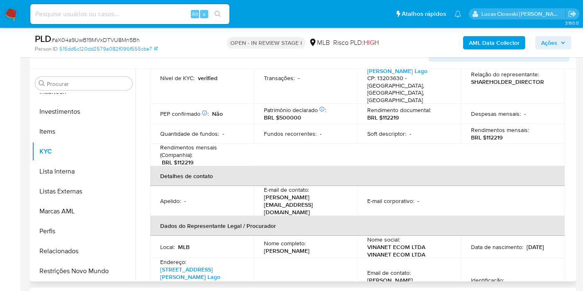
scroll to position [92, 0]
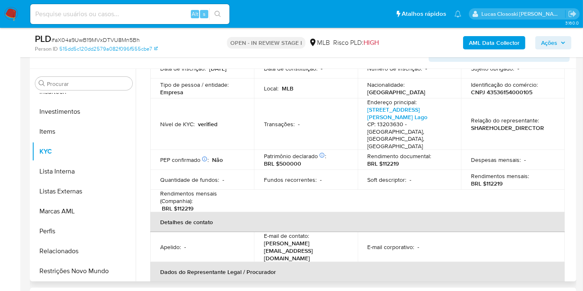
click at [503, 90] on p "CNPJ 43536154000105" at bounding box center [501, 91] width 61 height 7
copy p "43536154000105"
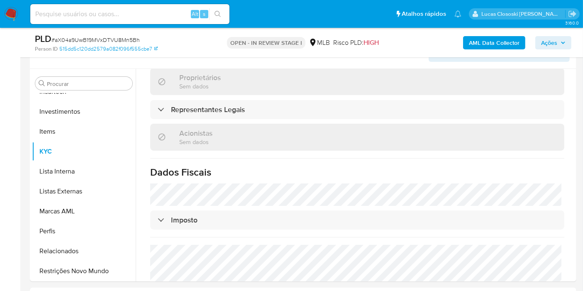
scroll to position [465, 0]
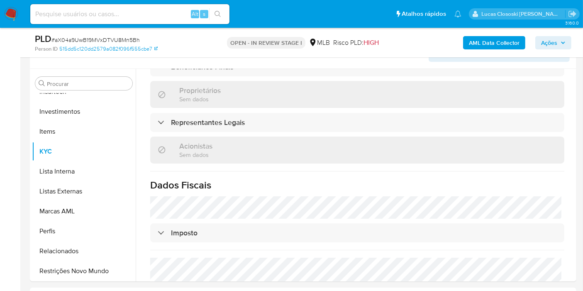
click at [122, 39] on span "# aX04a9UwB19MVxDTVU8Mn5Bh" at bounding box center [95, 40] width 88 height 8
copy span "aX04a9UwB19MVxDTVU8Mn5Bh"
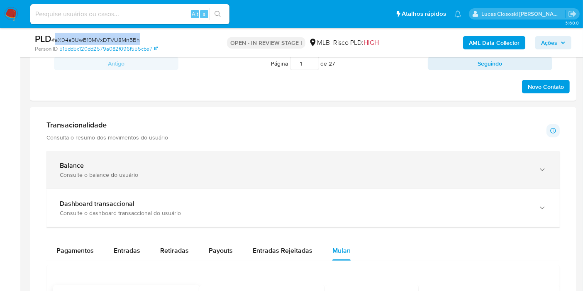
click at [123, 173] on div "Consulte o balance do usuário" at bounding box center [295, 174] width 470 height 7
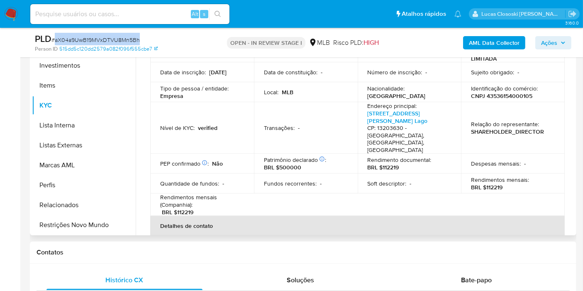
scroll to position [4, 0]
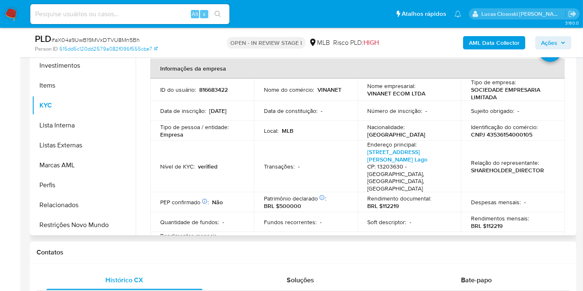
click at [238, 127] on div "Tipo de pessoa / entidade : Empresa" at bounding box center [202, 130] width 84 height 15
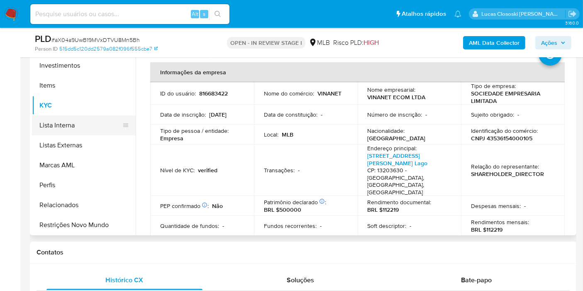
scroll to position [206, 0]
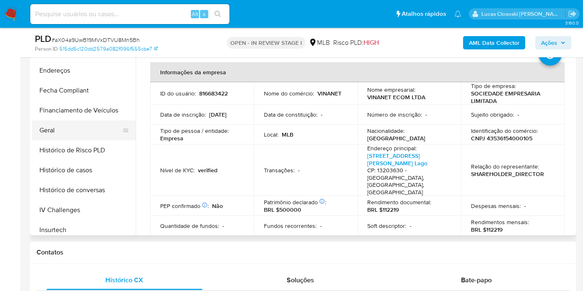
click at [45, 131] on button "Geral" at bounding box center [80, 130] width 97 height 20
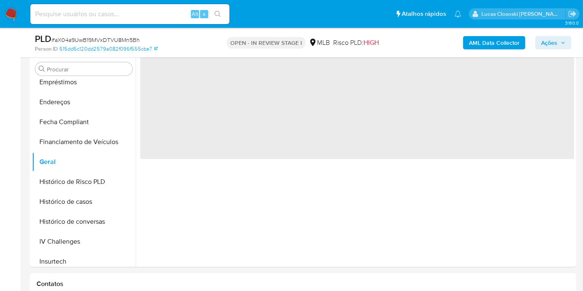
scroll to position [147, 0]
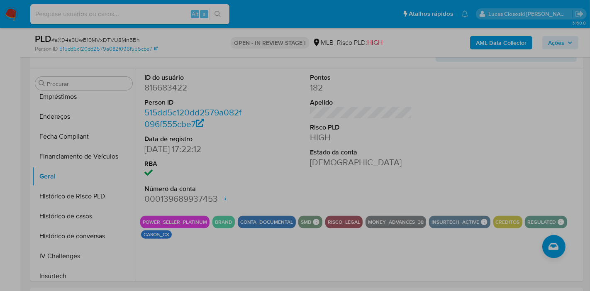
drag, startPoint x: 496, startPoint y: 5, endPoint x: 334, endPoint y: 98, distance: 186.5
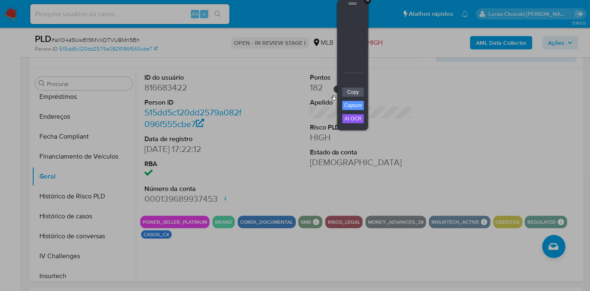
click at [369, 2] on div "+" at bounding box center [367, 0] width 7 height 7
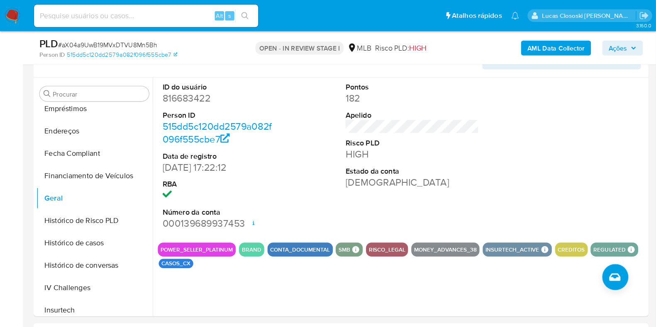
scroll to position [206, 0]
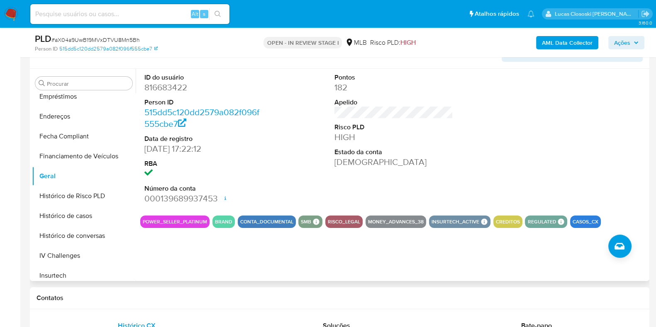
drag, startPoint x: 563, startPoint y: 0, endPoint x: 354, endPoint y: 162, distance: 264.5
click at [354, 162] on dd "[DEMOGRAPHIC_DATA]" at bounding box center [394, 162] width 119 height 12
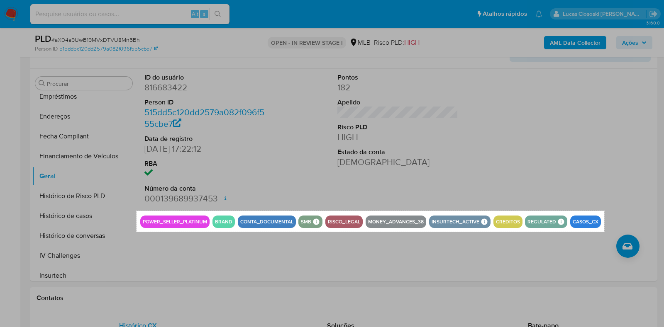
drag, startPoint x: 137, startPoint y: 211, endPoint x: 604, endPoint y: 232, distance: 468.2
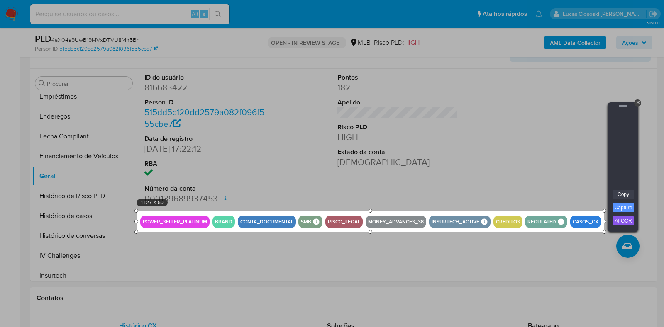
click at [590, 198] on link "Copy" at bounding box center [624, 194] width 22 height 9
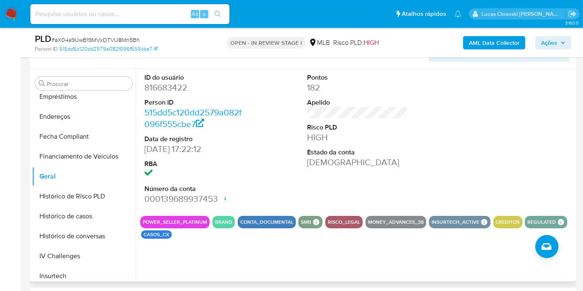
drag, startPoint x: 446, startPoint y: 1, endPoint x: 332, endPoint y: 147, distance: 184.5
click at [332, 147] on dl "Pontos 182 Apelido Risco PLD HIGH Estado da conta Ativa" at bounding box center [357, 120] width 100 height 95
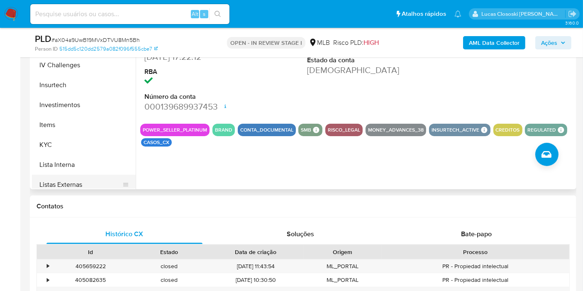
scroll to position [344, 0]
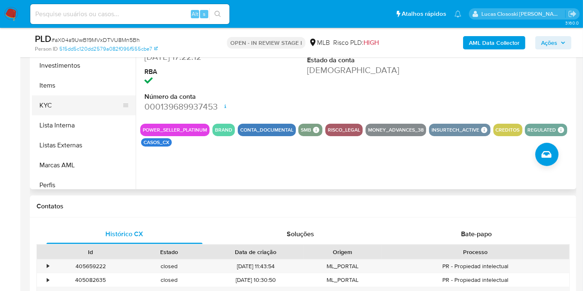
click at [54, 99] on button "KYC" at bounding box center [80, 105] width 97 height 20
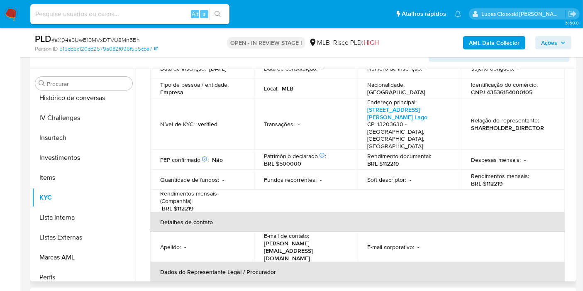
scroll to position [184, 0]
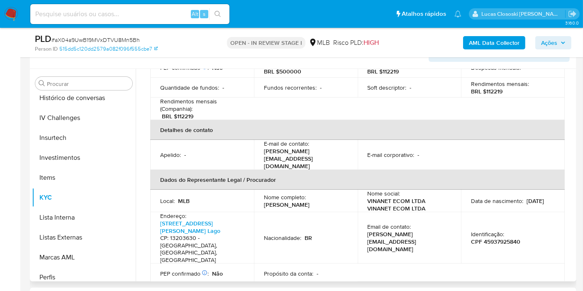
copy p "Nathalia da Silva Vicentin"
drag, startPoint x: 294, startPoint y: 180, endPoint x: 264, endPoint y: 181, distance: 30.3
click at [264, 193] on div "Nome completo : Nathalia da Silva Vicentin" at bounding box center [306, 200] width 84 height 15
click at [496, 238] on p "CPF 45937925840" at bounding box center [495, 241] width 49 height 7
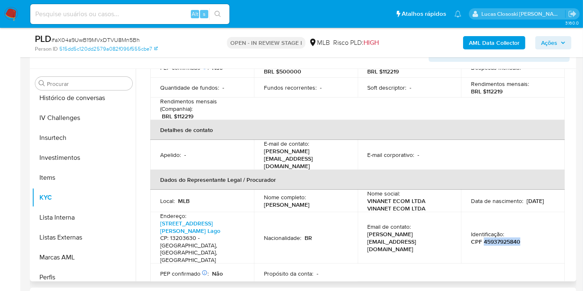
copy p "45937925840"
click at [559, 39] on span "Ações" at bounding box center [553, 43] width 24 height 12
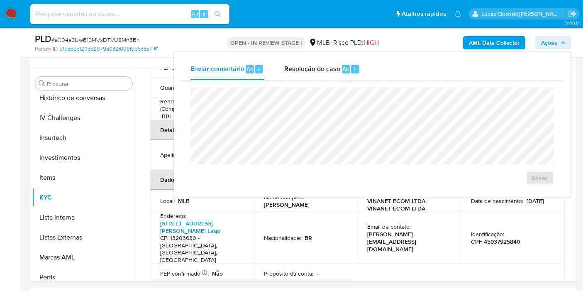
click at [342, 82] on div "Enviar" at bounding box center [372, 136] width 383 height 110
drag, startPoint x: 340, startPoint y: 70, endPoint x: 341, endPoint y: 82, distance: 12.5
click at [340, 70] on div "Resolução do caso Alt r" at bounding box center [322, 70] width 76 height 22
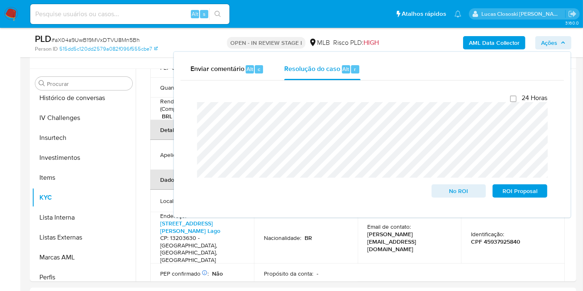
click at [564, 40] on icon "button" at bounding box center [563, 42] width 5 height 5
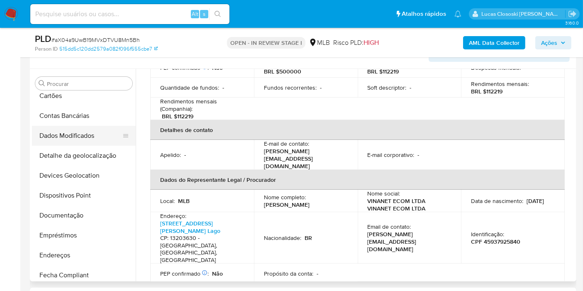
scroll to position [0, 0]
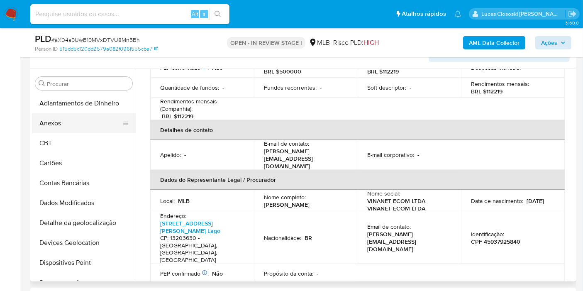
click at [46, 116] on button "Anexos" at bounding box center [80, 123] width 97 height 20
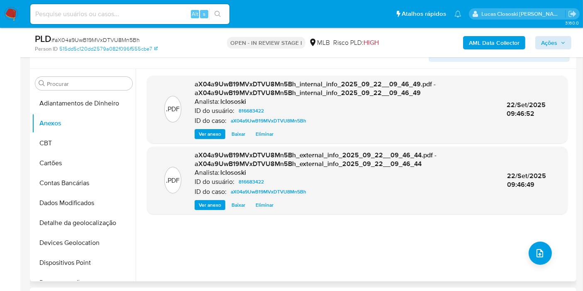
click at [549, 249] on div ".PDF aX04a9UwB19MVxDTVU8Mn5Bh_internal_info_2025_09_22__09_46_49.pdf - aX04a9Uw…" at bounding box center [357, 175] width 421 height 199
click at [529, 249] on button "upload-file" at bounding box center [540, 253] width 23 height 23
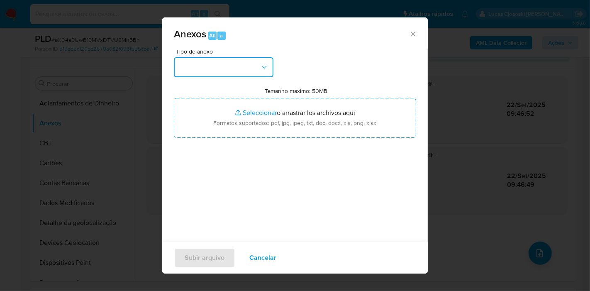
click at [258, 75] on button "button" at bounding box center [224, 67] width 100 height 20
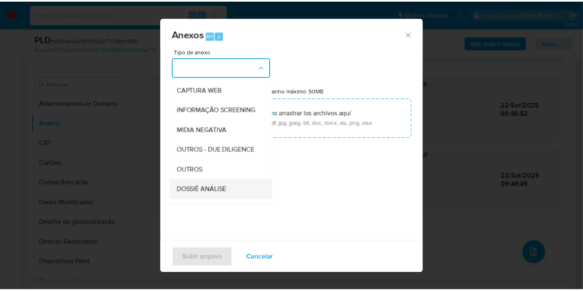
scroll to position [127, 0]
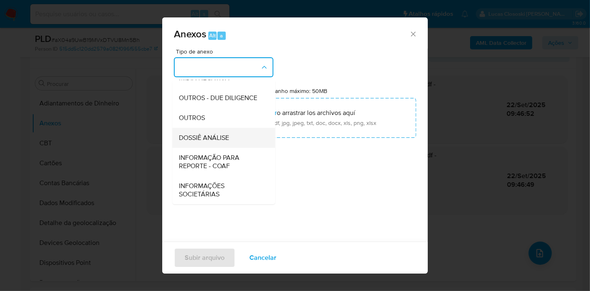
click at [227, 146] on div "DOSSIÊ ANÁLISE" at bounding box center [221, 138] width 85 height 20
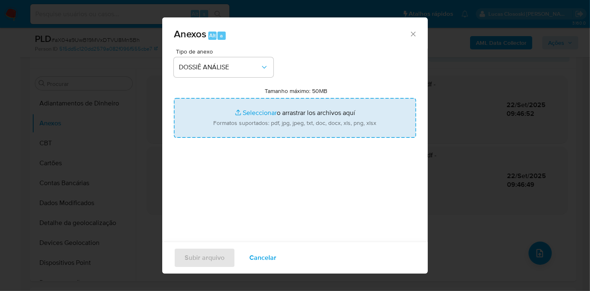
click at [232, 125] on input "Tamanho máximo: 50MB Seleccionar archivos" at bounding box center [295, 118] width 242 height 40
type input "C:\fakepath\SAR - XXXX - CNPJ 43536154000105 - VINANET ECOM LTDA.pdf"
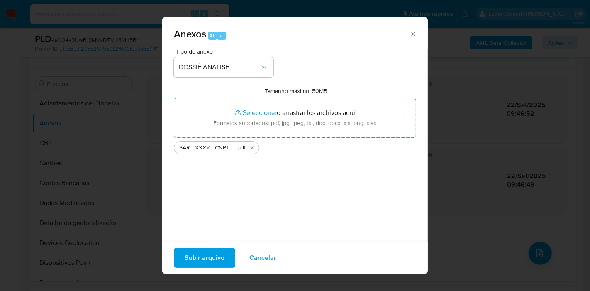
click at [212, 257] on span "Subir arquivo" at bounding box center [205, 258] width 40 height 18
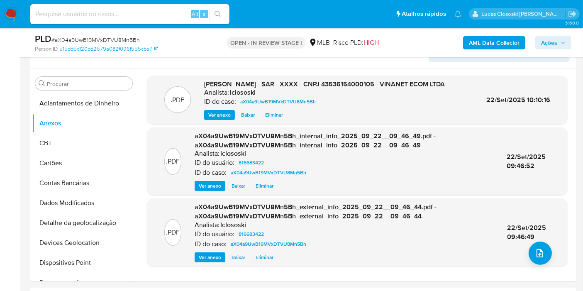
click at [564, 43] on icon "button" at bounding box center [563, 42] width 5 height 5
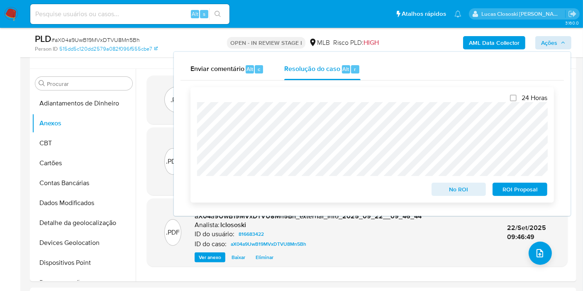
click at [527, 187] on span "ROI Proposal" at bounding box center [519, 189] width 43 height 12
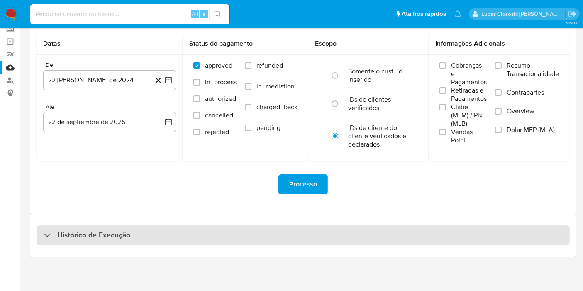
click at [167, 229] on div "Histórico de Execução" at bounding box center [303, 235] width 533 height 20
select select "10"
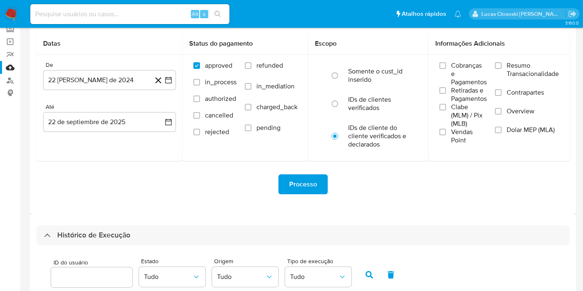
scroll to position [237, 0]
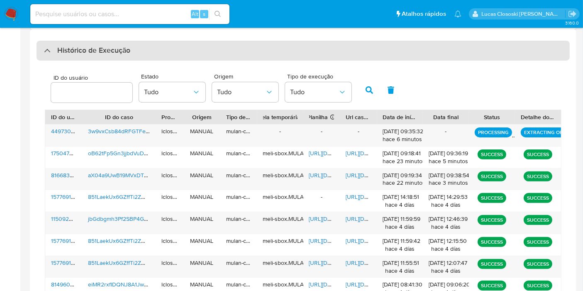
click at [261, 55] on div "Histórico de Execução" at bounding box center [303, 51] width 533 height 20
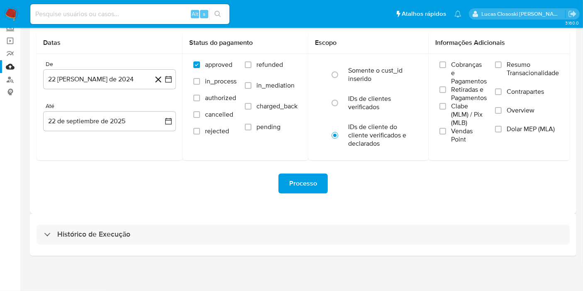
scroll to position [52, 0]
click at [245, 246] on div "Histórico de Execução" at bounding box center [303, 235] width 547 height 42
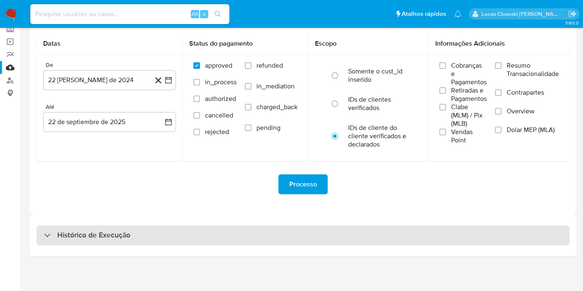
click at [246, 231] on div "Histórico de Execução" at bounding box center [303, 235] width 533 height 20
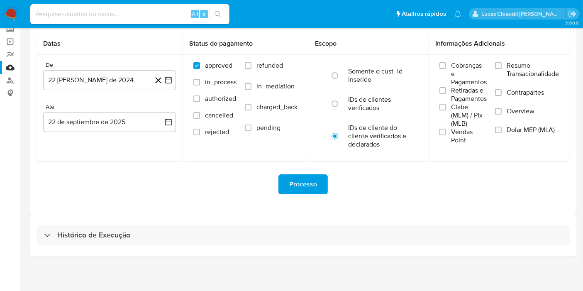
select select "10"
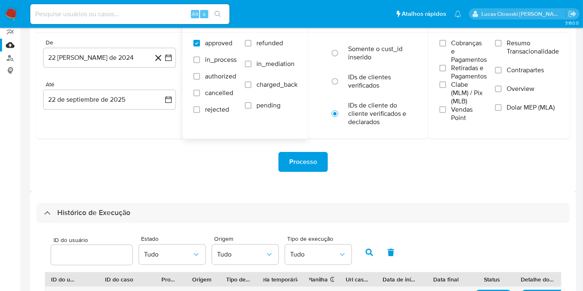
scroll to position [237, 0]
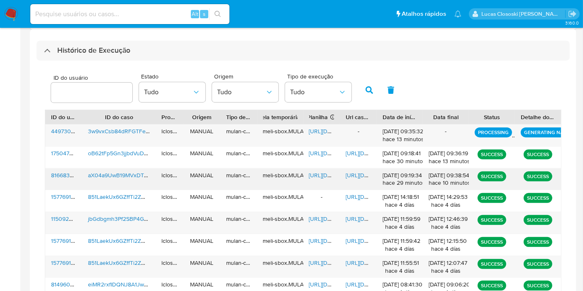
click at [326, 175] on span "https://docs.google.com/spreadsheets/d/1yXXAbl504j_x8DeOO1iWvcVvbDkn3Uw8-QF-_AK…" at bounding box center [337, 175] width 57 height 8
click at [359, 176] on span "https://docs.google.com/document/d/1njLy4XV5VAFmR6XX6jHXojaN4hMv7FtKRQbpr-nLYgg…" at bounding box center [374, 175] width 57 height 8
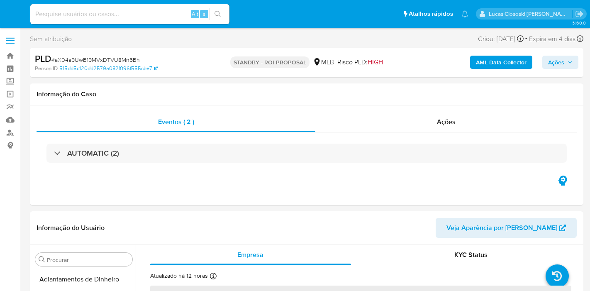
select select "10"
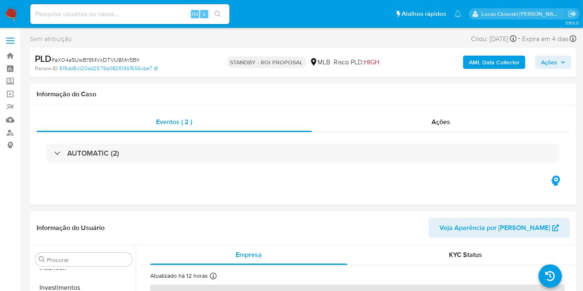
scroll to position [390, 0]
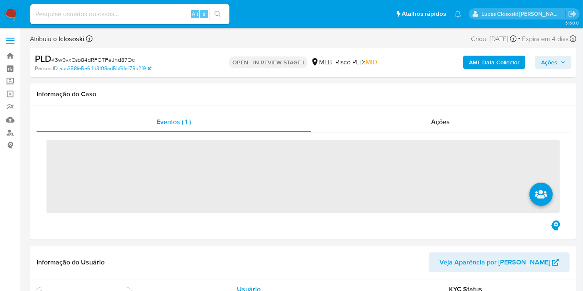
scroll to position [390, 0]
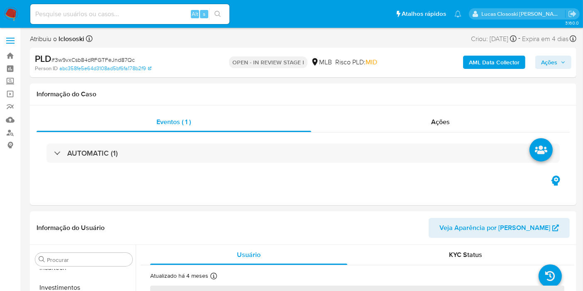
click at [8, 12] on img at bounding box center [11, 14] width 14 height 14
select select "10"
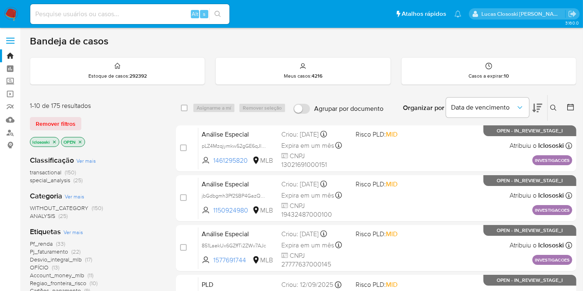
click at [539, 112] on icon at bounding box center [537, 108] width 10 height 10
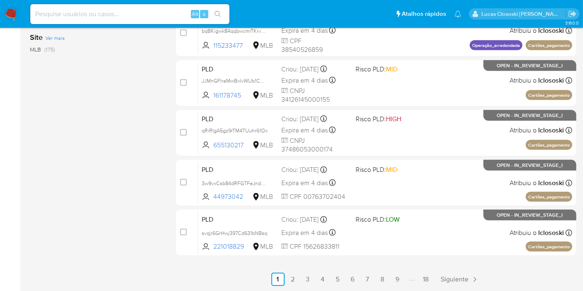
scroll to position [393, 0]
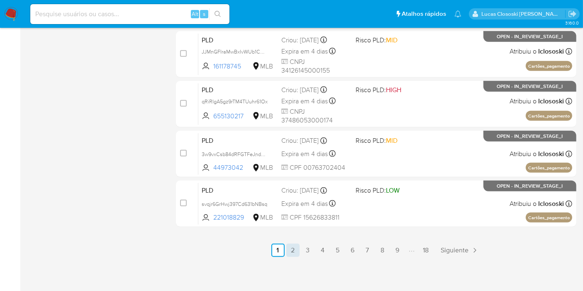
click at [295, 246] on link "2" at bounding box center [292, 250] width 13 height 13
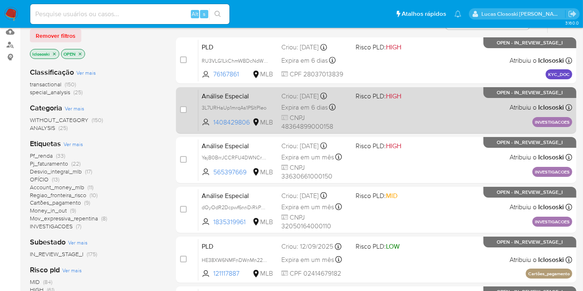
scroll to position [92, 0]
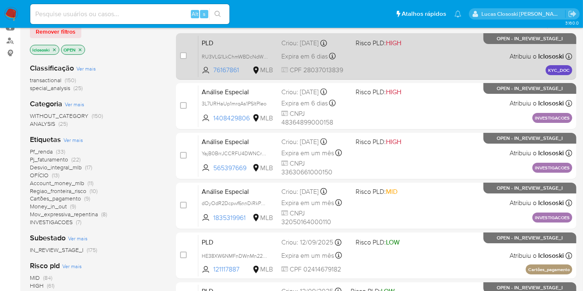
click at [441, 66] on div "PLD RU3VLG1LkChmWBDcNdW6vpqB 76167861 MLB Risco PLD: HIGH Criou: [DATE] Criou: …" at bounding box center [385, 56] width 374 height 42
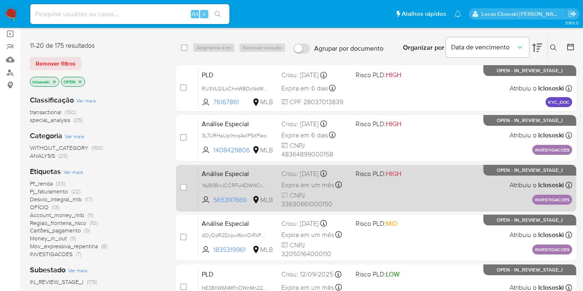
scroll to position [46, 0]
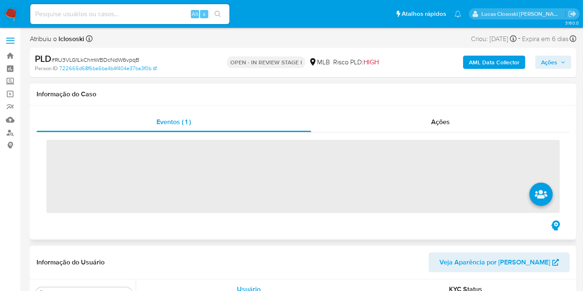
scroll to position [390, 0]
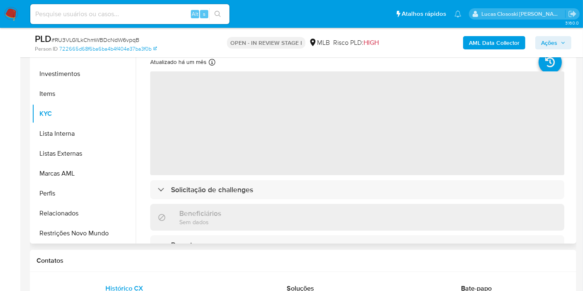
select select "10"
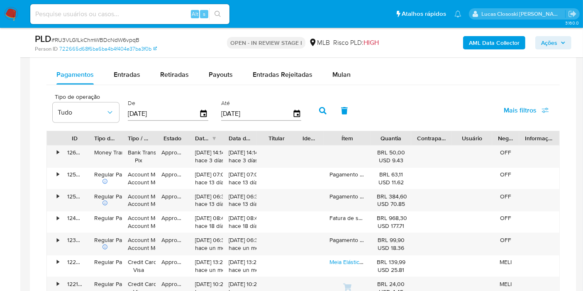
scroll to position [553, 0]
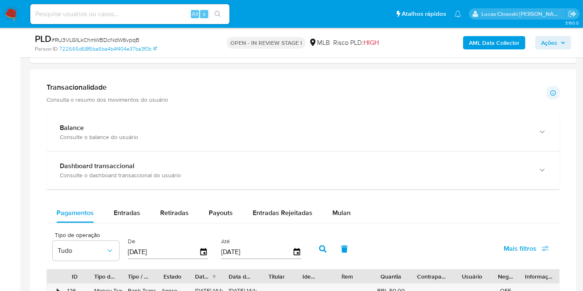
click at [340, 209] on span "Mulan" at bounding box center [341, 213] width 18 height 10
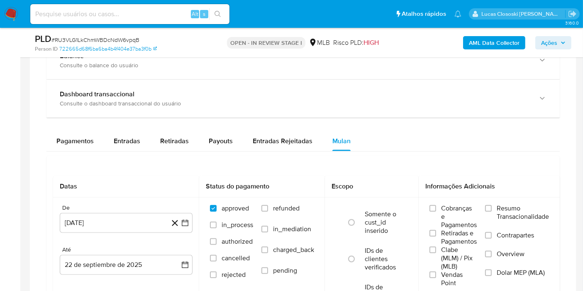
scroll to position [645, 0]
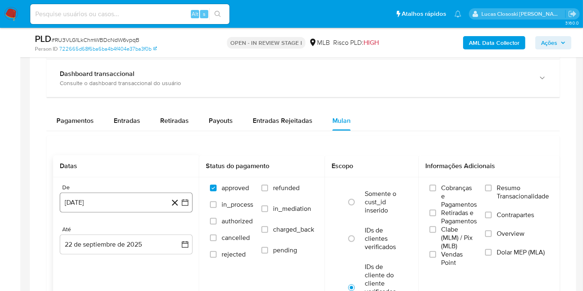
click at [188, 199] on icon "button" at bounding box center [185, 202] width 7 height 7
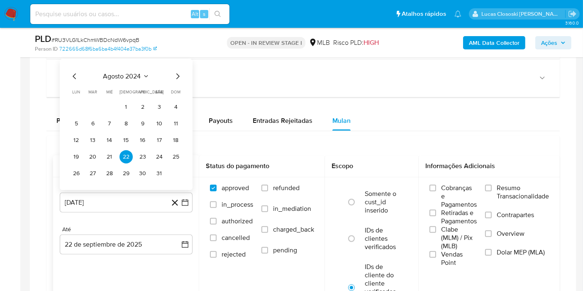
click at [112, 81] on div "[DATE] [DATE] lun lunes mar martes mié miércoles jue jueves vie viernes sáb sáb…" at bounding box center [126, 125] width 113 height 109
click at [125, 78] on span "agosto 2024" at bounding box center [122, 76] width 38 height 8
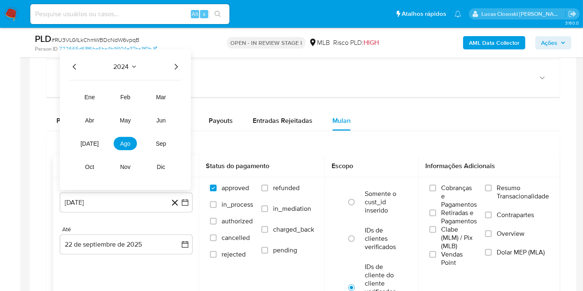
click at [173, 68] on icon "Año siguiente" at bounding box center [176, 67] width 10 height 10
click at [91, 140] on span "[DATE]" at bounding box center [90, 143] width 18 height 7
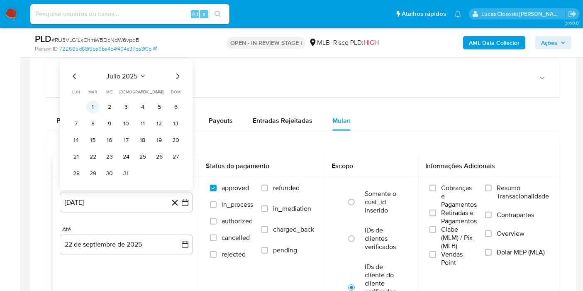
click at [92, 110] on button "1" at bounding box center [92, 106] width 13 height 13
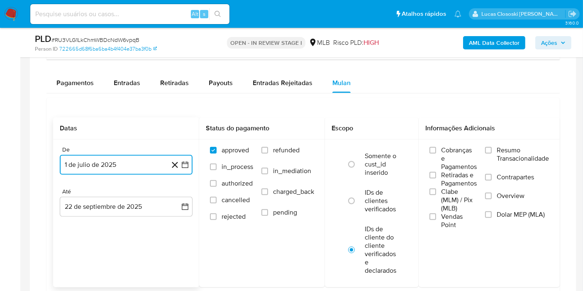
scroll to position [784, 0]
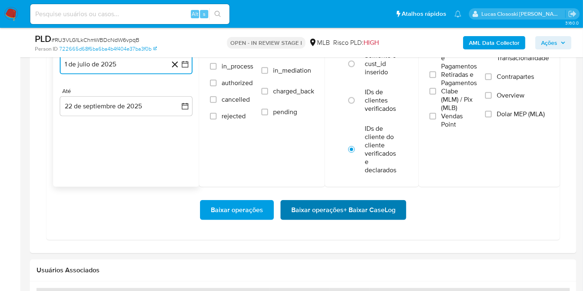
click at [386, 211] on span "Baixar operações + Baixar CaseLog" at bounding box center [343, 210] width 104 height 18
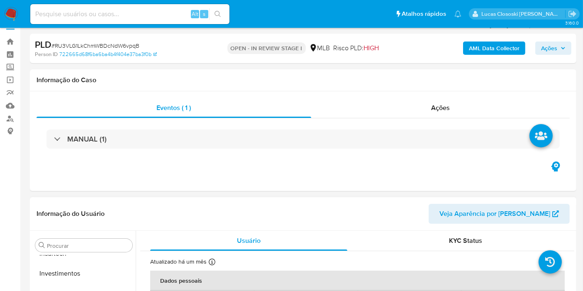
scroll to position [0, 0]
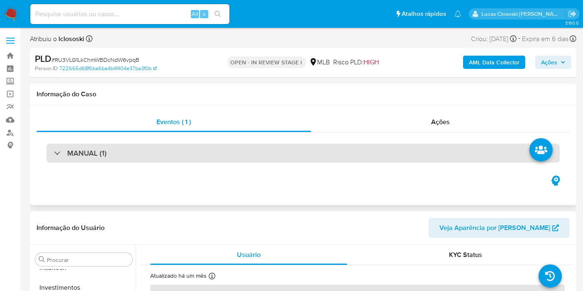
drag, startPoint x: 177, startPoint y: 164, endPoint x: 170, endPoint y: 158, distance: 9.5
click at [176, 164] on div "MANUAL (1)" at bounding box center [303, 153] width 533 height 42
click at [170, 158] on div "MANUAL (1)" at bounding box center [302, 153] width 513 height 19
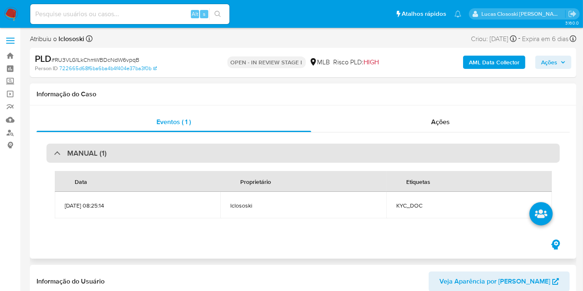
click at [170, 158] on div "MANUAL (1)" at bounding box center [302, 153] width 513 height 19
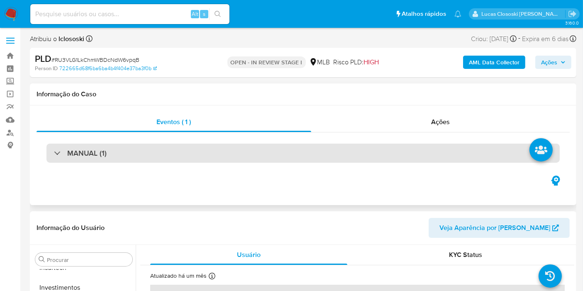
click at [186, 158] on div "MANUAL (1)" at bounding box center [302, 153] width 513 height 19
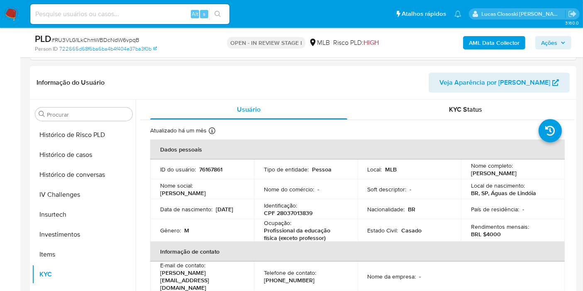
scroll to position [138, 0]
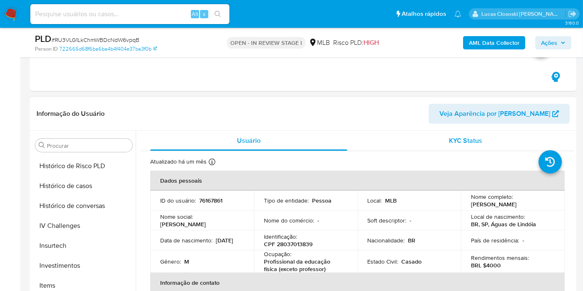
click at [481, 149] on div "KYC Status" at bounding box center [465, 141] width 197 height 20
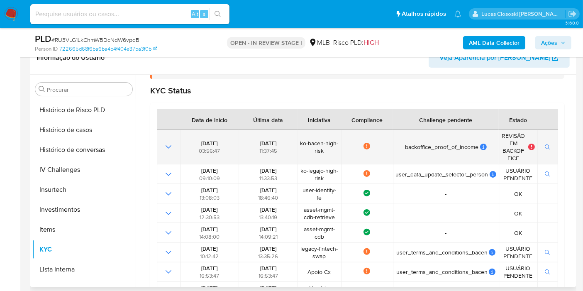
scroll to position [56, 0]
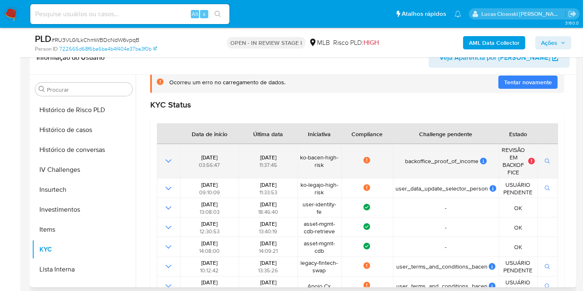
click at [166, 159] on icon "Mostrar operación" at bounding box center [169, 161] width 10 height 10
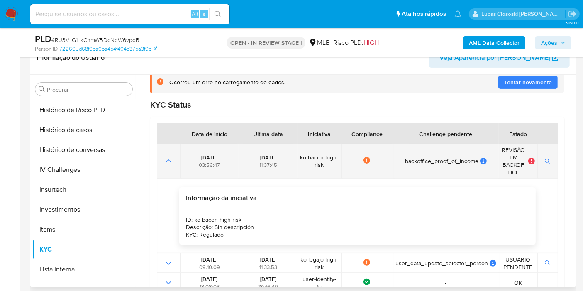
click at [166, 159] on icon "Mostrar operación" at bounding box center [169, 161] width 10 height 10
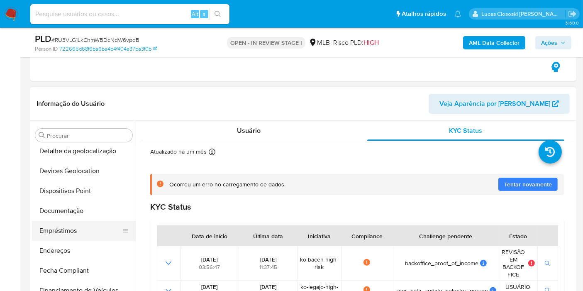
scroll to position [138, 0]
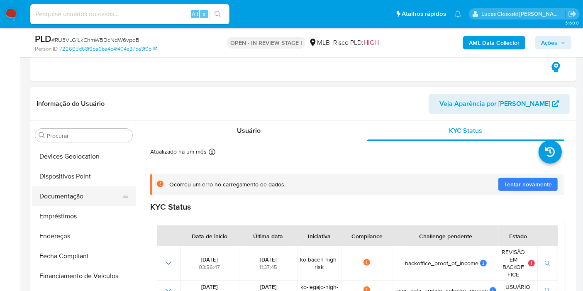
click at [73, 202] on button "Documentação" at bounding box center [80, 196] width 97 height 20
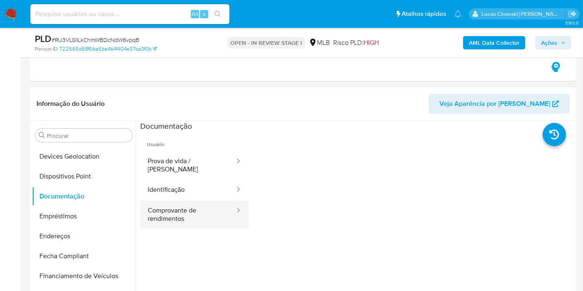
click at [176, 200] on button "Comprovante de rendimentos" at bounding box center [187, 214] width 95 height 28
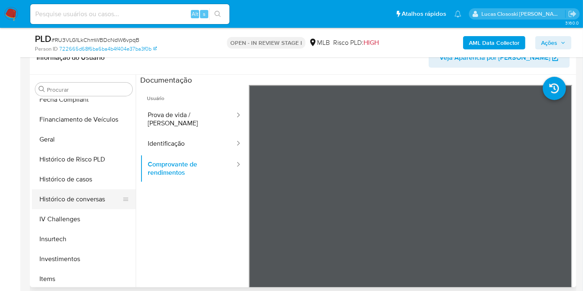
scroll to position [276, 0]
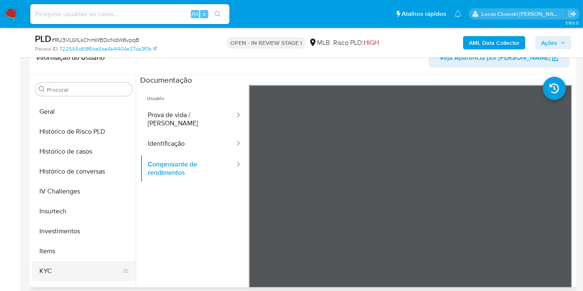
click at [40, 261] on button "KYC" at bounding box center [80, 271] width 97 height 20
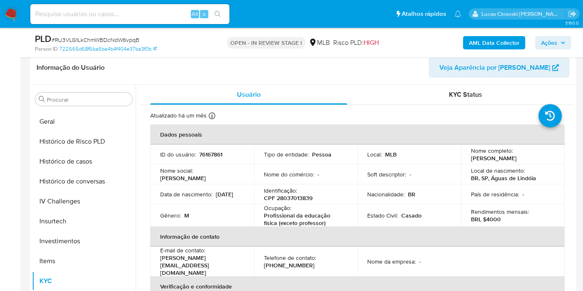
click at [281, 194] on p "CPF 28037013839" at bounding box center [288, 197] width 49 height 7
copy p "28037013839"
click at [262, 104] on div "Usuário" at bounding box center [248, 95] width 197 height 20
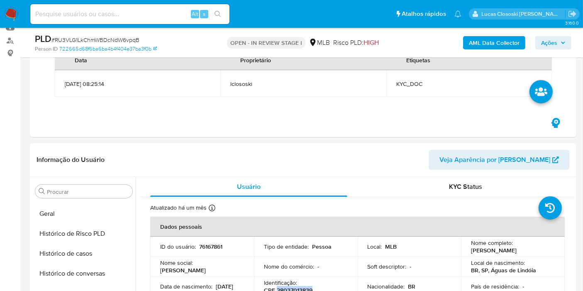
click at [482, 39] on b "AML Data Collector" at bounding box center [494, 42] width 51 height 13
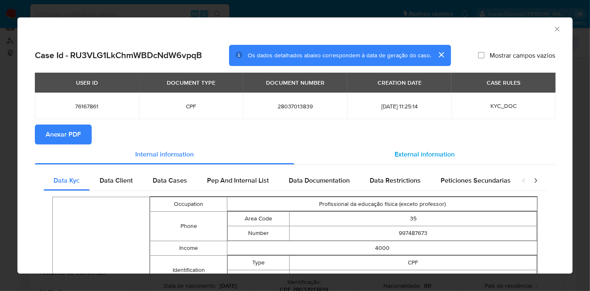
click at [417, 151] on span "External information" at bounding box center [425, 154] width 60 height 10
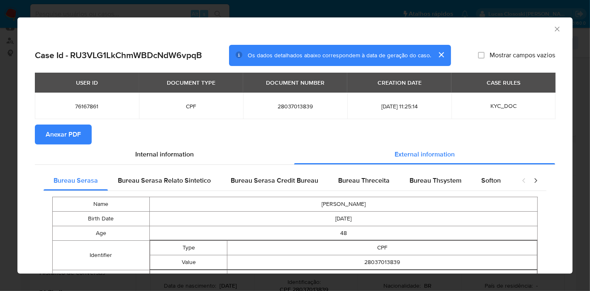
click at [82, 137] on button "Anexar PDF" at bounding box center [63, 135] width 57 height 20
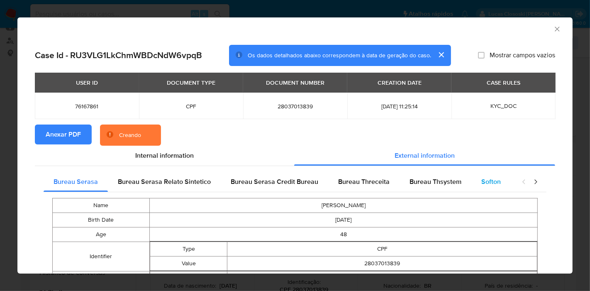
click at [496, 179] on span "Softon" at bounding box center [491, 182] width 20 height 10
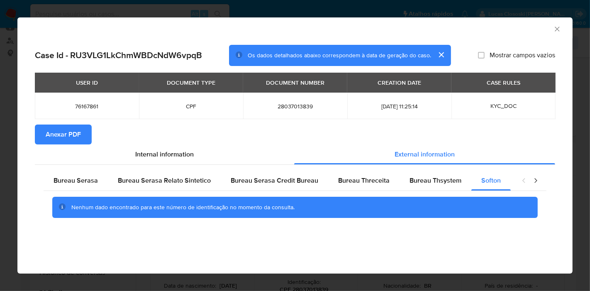
click at [552, 134] on section "Anexar PDF" at bounding box center [295, 135] width 520 height 20
click at [554, 27] on icon "Fechar a janela" at bounding box center [557, 29] width 8 height 8
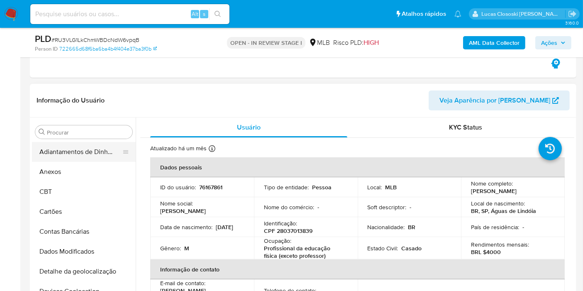
scroll to position [184, 0]
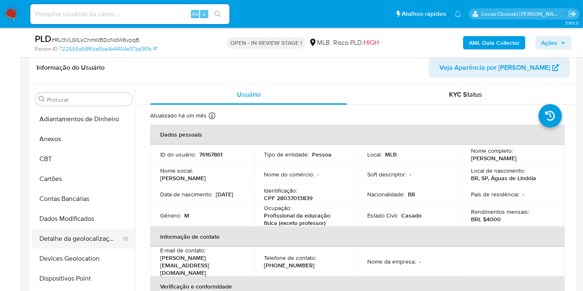
click at [74, 245] on button "Detalhe da geolocalização" at bounding box center [80, 239] width 97 height 20
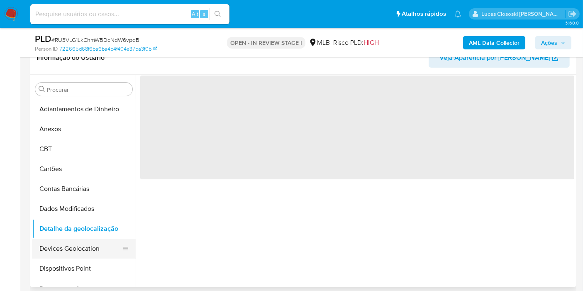
click at [75, 256] on button "Devices Geolocation" at bounding box center [80, 249] width 97 height 20
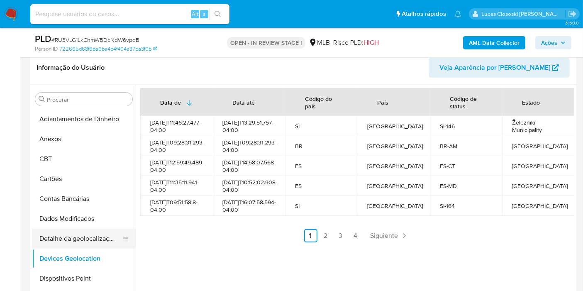
scroll to position [92, 0]
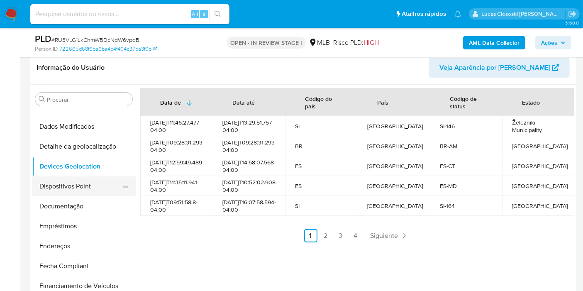
click at [72, 185] on button "Dispositivos Point" at bounding box center [80, 186] width 97 height 20
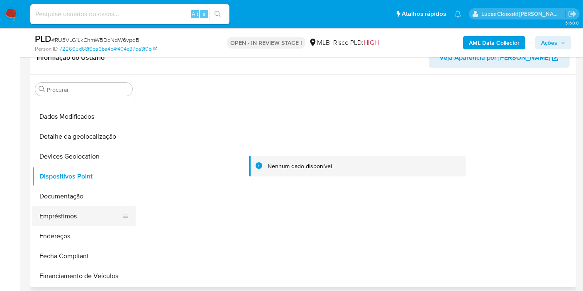
scroll to position [138, 0]
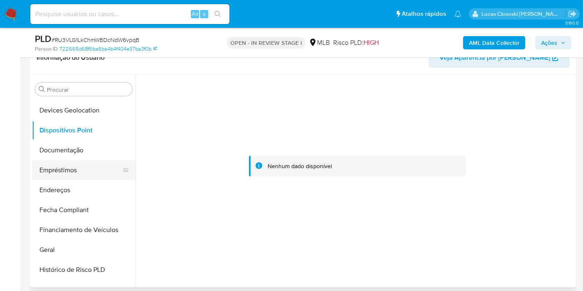
click at [78, 175] on button "Empréstimos" at bounding box center [80, 170] width 97 height 20
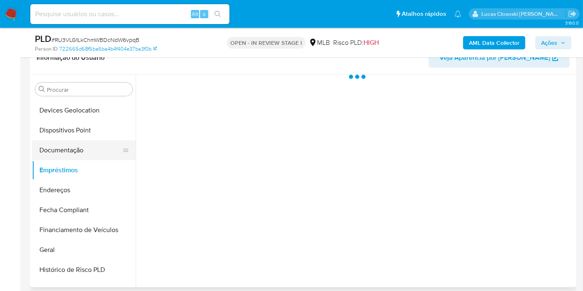
click at [75, 158] on button "Documentação" at bounding box center [80, 150] width 97 height 20
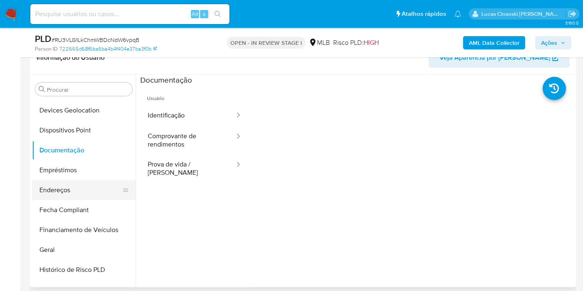
click at [90, 190] on button "Endereços" at bounding box center [80, 190] width 97 height 20
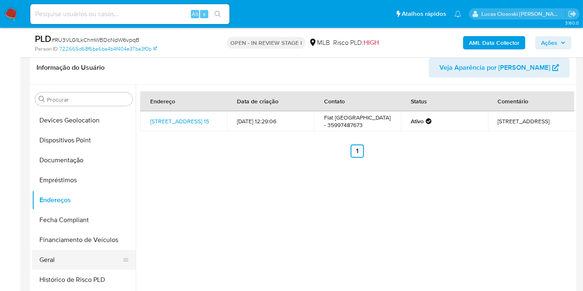
click at [64, 262] on button "Geral" at bounding box center [80, 260] width 97 height 20
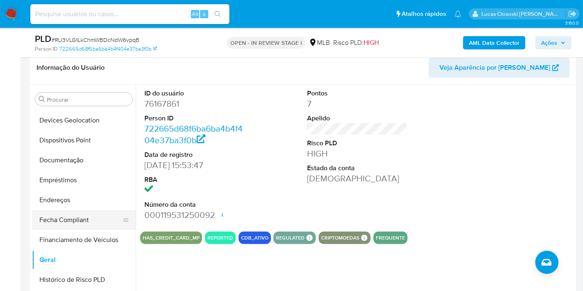
scroll to position [184, 0]
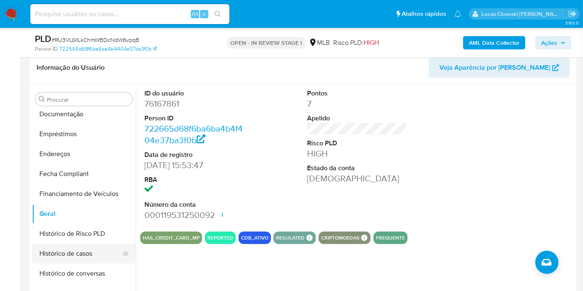
click at [76, 254] on button "Histórico de casos" at bounding box center [80, 254] width 97 height 20
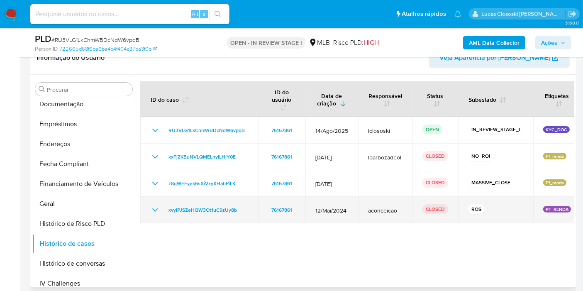
drag, startPoint x: 247, startPoint y: 209, endPoint x: 155, endPoint y: 209, distance: 92.6
click at [155, 209] on td "xvylPJSZeHQW3Ot1uC9zUy8b" at bounding box center [199, 210] width 118 height 27
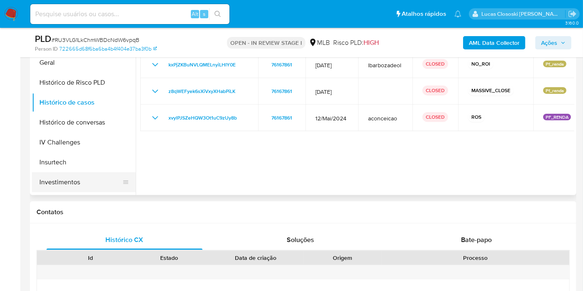
scroll to position [276, 0]
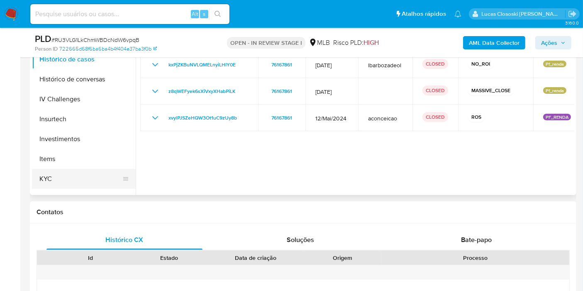
click at [68, 173] on button "KYC" at bounding box center [80, 179] width 97 height 20
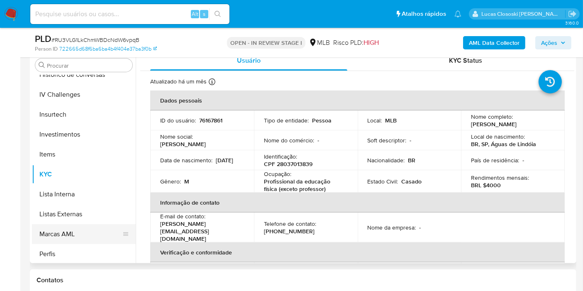
scroll to position [390, 0]
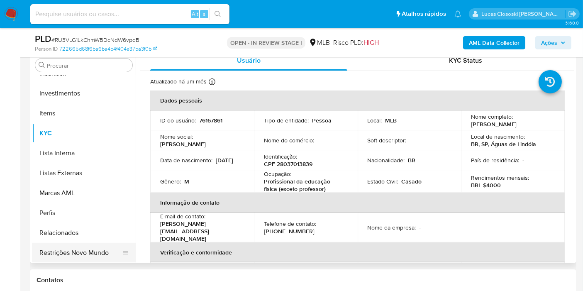
click at [105, 244] on button "Restrições Novo Mundo" at bounding box center [80, 253] width 97 height 20
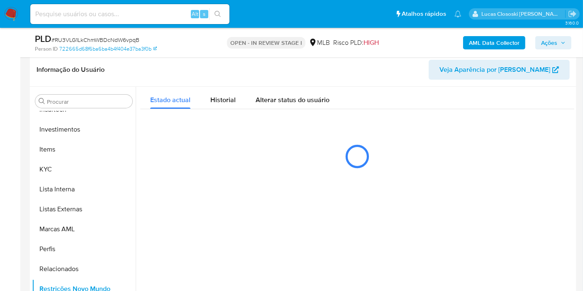
scroll to position [218, 0]
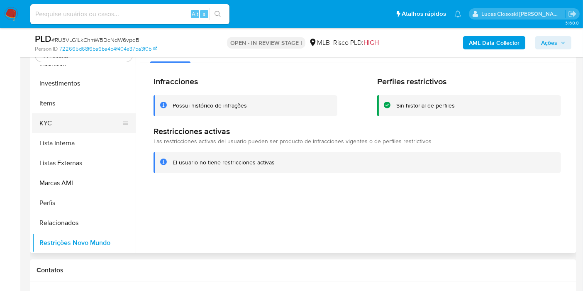
click at [53, 114] on button "KYC" at bounding box center [80, 123] width 97 height 20
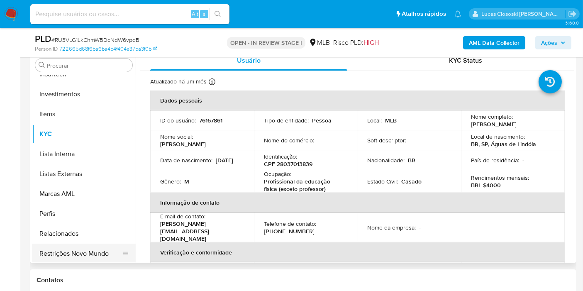
scroll to position [390, 0]
click at [80, 248] on button "Restrições Novo Mundo" at bounding box center [80, 253] width 97 height 20
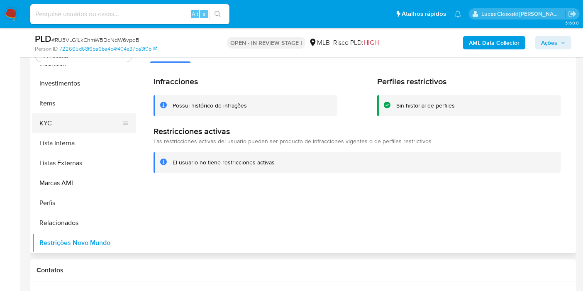
click at [77, 127] on button "KYC" at bounding box center [80, 123] width 97 height 20
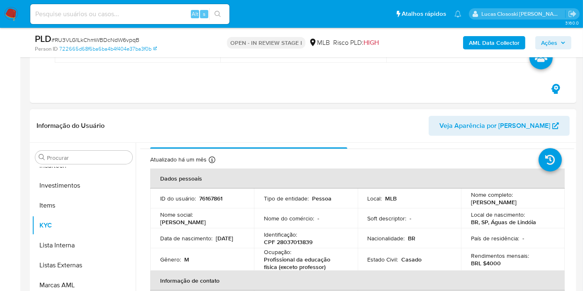
scroll to position [0, 0]
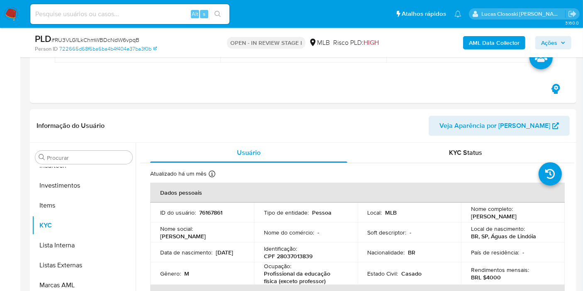
click at [299, 252] on p "CPF 28037013839" at bounding box center [288, 255] width 49 height 7
copy p "28037013839"
click at [201, 214] on p "76167861" at bounding box center [210, 212] width 23 height 7
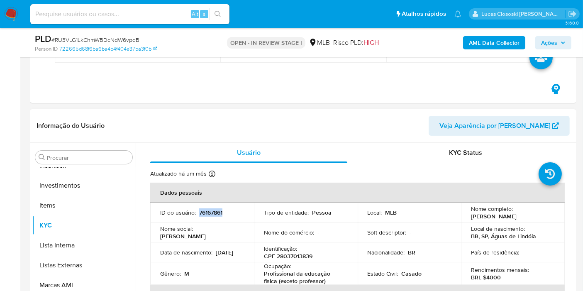
copy p "76167861"
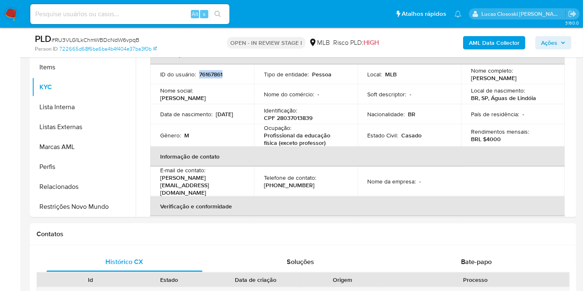
copy p "76167861"
click at [204, 74] on p "76167861" at bounding box center [210, 74] width 23 height 7
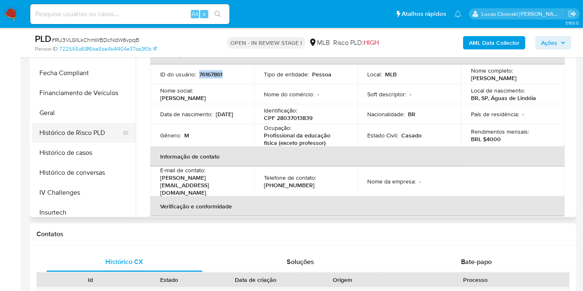
scroll to position [298, 0]
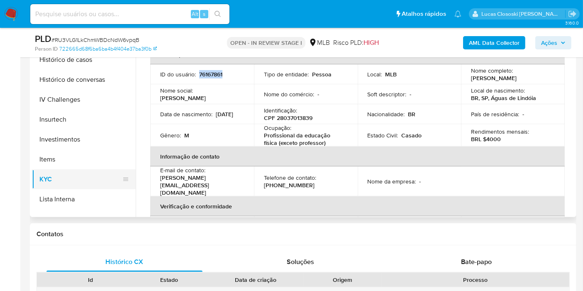
click at [82, 176] on button "KYC" at bounding box center [80, 179] width 97 height 20
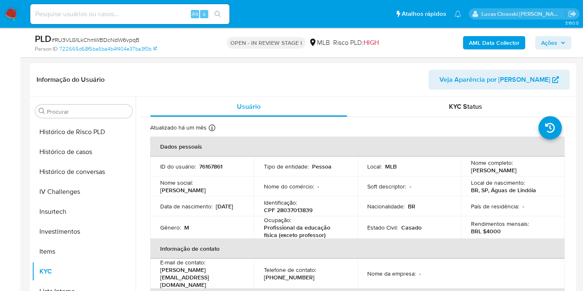
click at [404, 127] on div "Atualizado há um mês Criado: 03/12/2020 08:37:55 Atualizado: 21/08/2025 20:31:42" at bounding box center [346, 129] width 393 height 11
click at [444, 114] on div "KYC Status" at bounding box center [465, 107] width 197 height 20
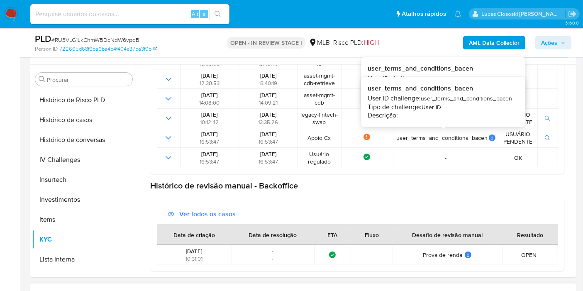
scroll to position [264, 0]
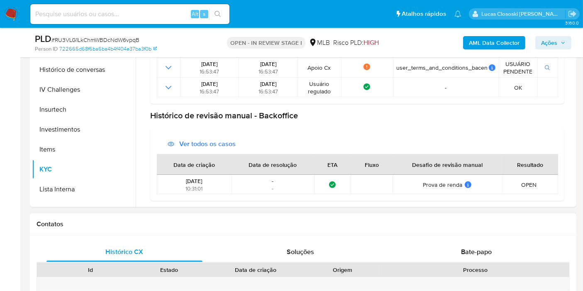
click at [337, 231] on div "Contatos" at bounding box center [303, 224] width 547 height 22
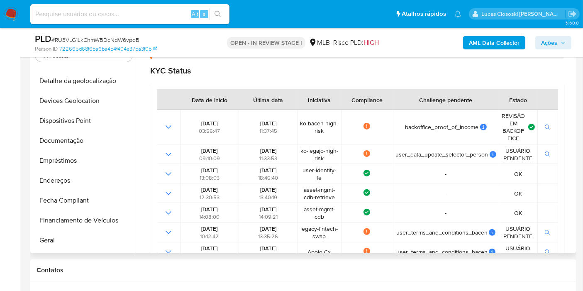
scroll to position [67, 0]
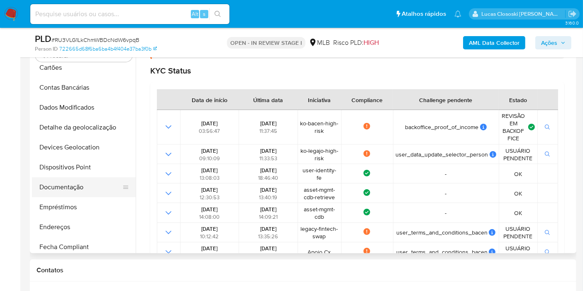
click at [65, 180] on button "Documentação" at bounding box center [80, 187] width 97 height 20
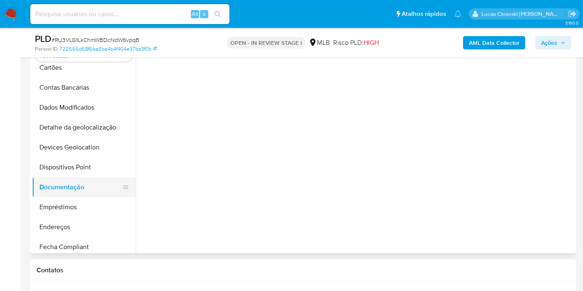
scroll to position [0, 0]
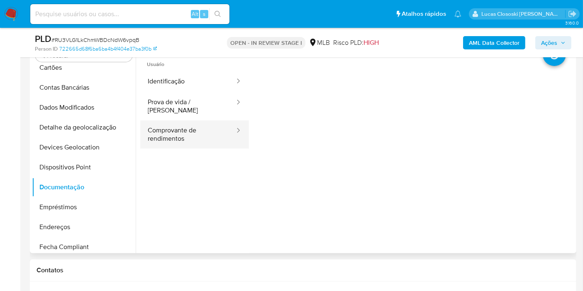
click at [212, 120] on button "Comprovante de rendimentos" at bounding box center [187, 134] width 95 height 28
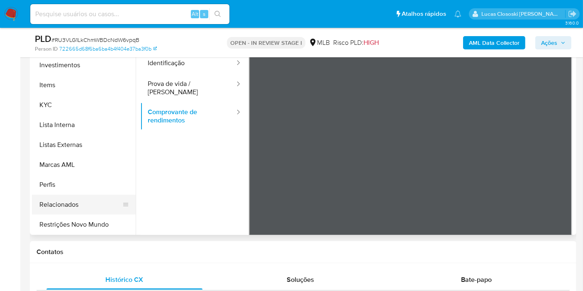
scroll to position [264, 0]
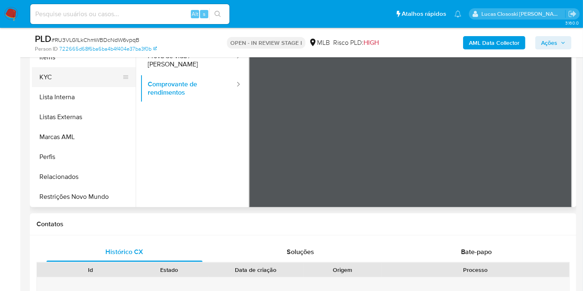
click at [71, 73] on button "KYC" at bounding box center [80, 77] width 97 height 20
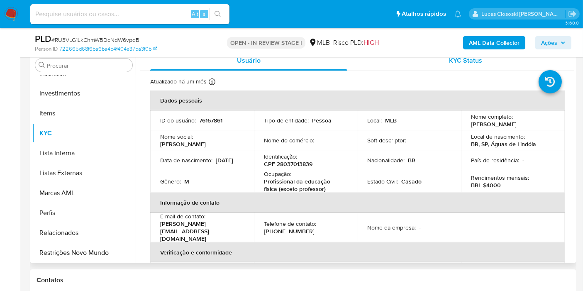
scroll to position [172, 0]
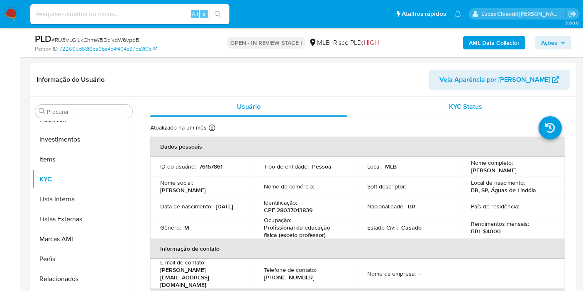
click at [476, 113] on div "KYC Status" at bounding box center [465, 107] width 197 height 20
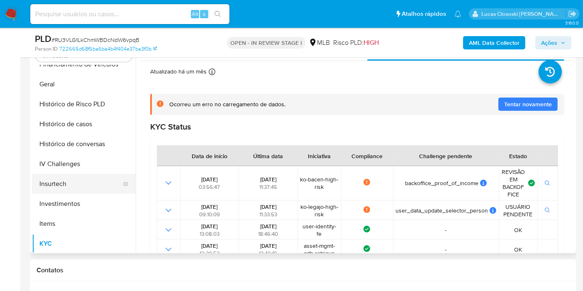
scroll to position [252, 0]
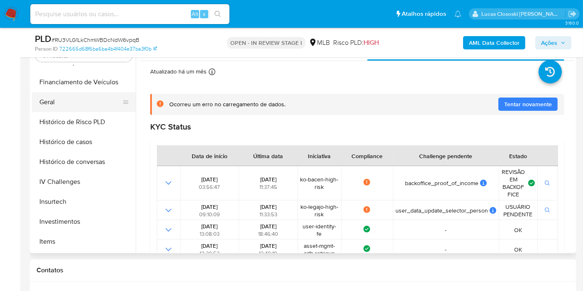
click at [67, 92] on button "Geral" at bounding box center [80, 102] width 97 height 20
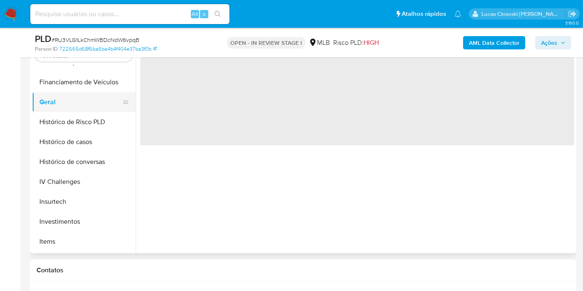
click at [72, 100] on button "Geral" at bounding box center [80, 102] width 97 height 20
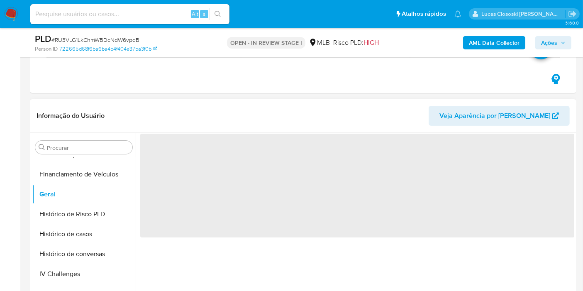
scroll to position [218, 0]
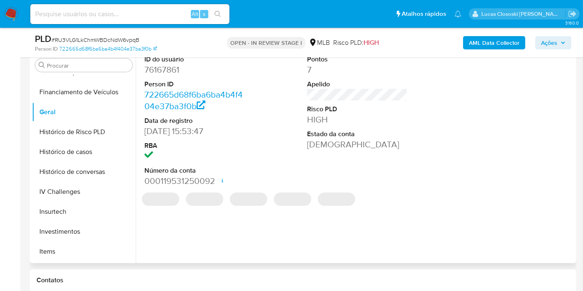
click at [162, 68] on dd "76167861" at bounding box center [194, 70] width 100 height 12
click at [163, 69] on dd "76167861" at bounding box center [194, 70] width 100 height 12
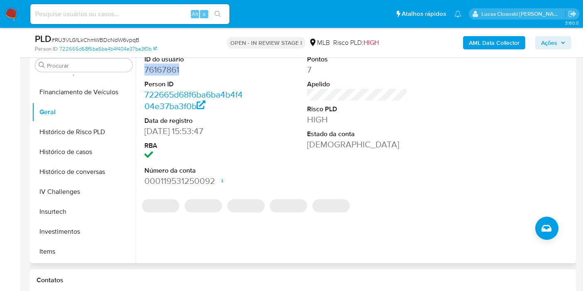
click at [163, 69] on dd "76167861" at bounding box center [194, 70] width 100 height 12
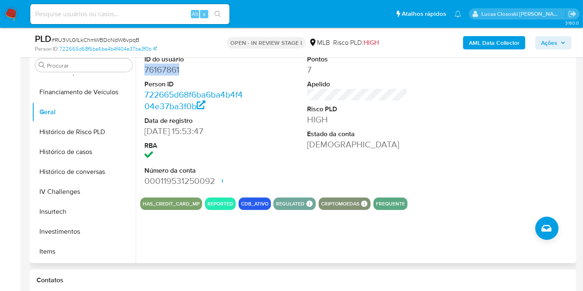
copy dd "76167861"
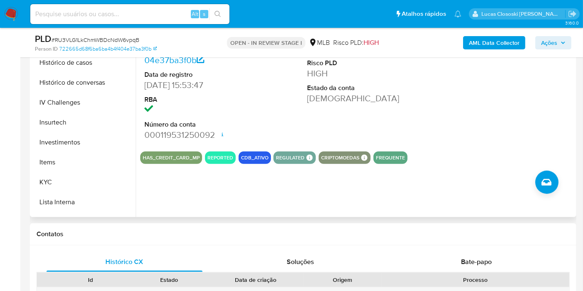
scroll to position [390, 0]
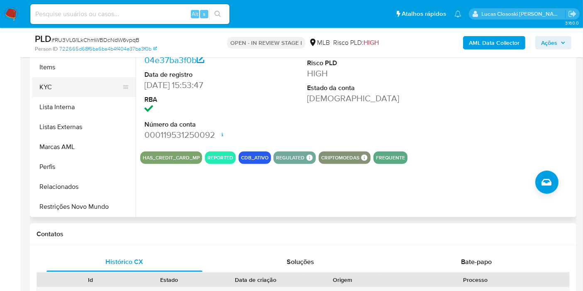
click at [50, 87] on button "KYC" at bounding box center [80, 87] width 97 height 20
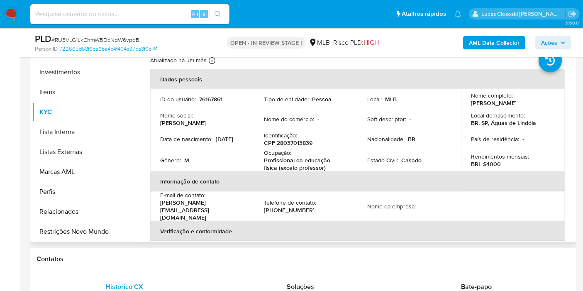
scroll to position [218, 0]
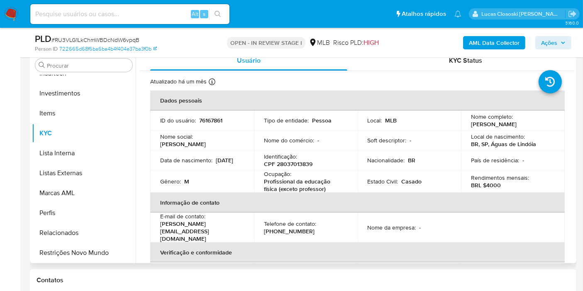
click at [296, 164] on p "CPF 28037013839" at bounding box center [288, 163] width 49 height 7
copy p "28037013839"
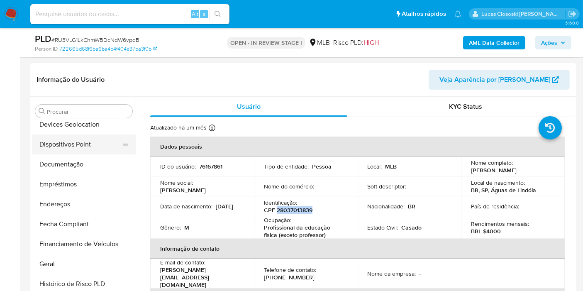
scroll to position [114, 0]
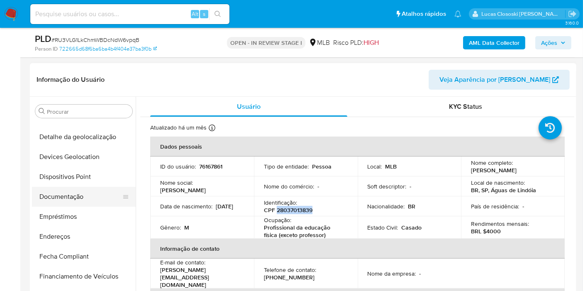
click at [76, 194] on button "Documentação" at bounding box center [80, 197] width 97 height 20
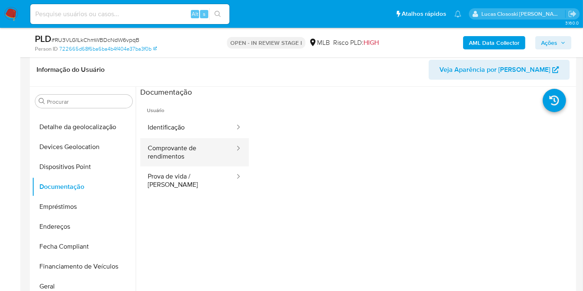
click at [178, 154] on button "Comprovante de rendimentos" at bounding box center [187, 152] width 95 height 28
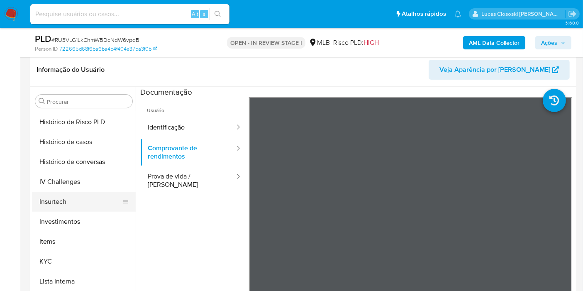
scroll to position [344, 0]
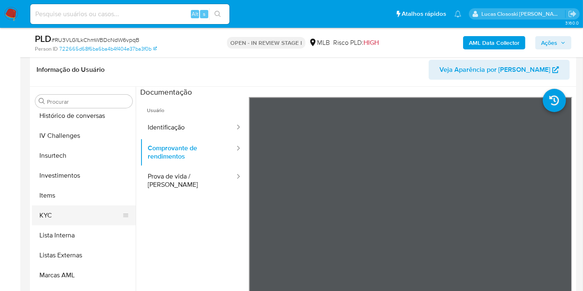
click at [50, 223] on button "KYC" at bounding box center [80, 215] width 97 height 20
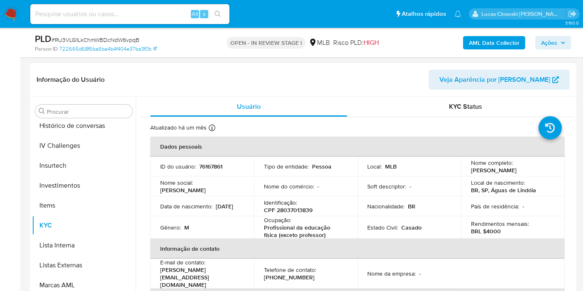
scroll to position [264, 0]
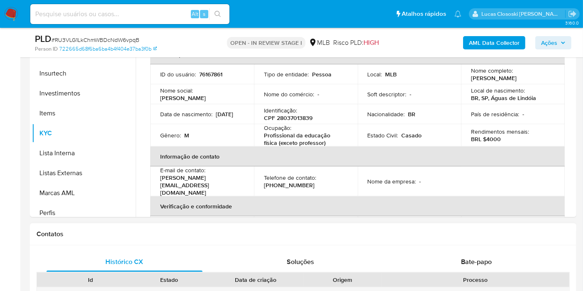
click at [563, 243] on div "Contatos" at bounding box center [303, 234] width 547 height 22
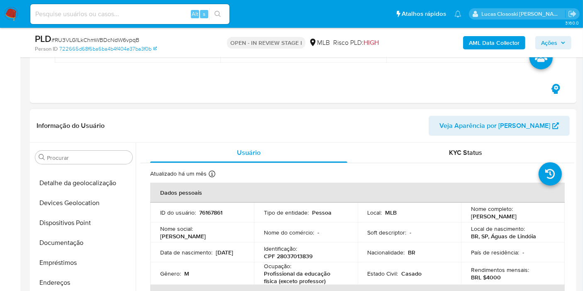
scroll to position [172, 0]
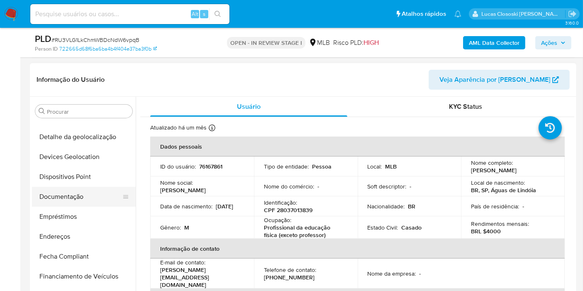
click at [85, 192] on button "Documentação" at bounding box center [80, 197] width 97 height 20
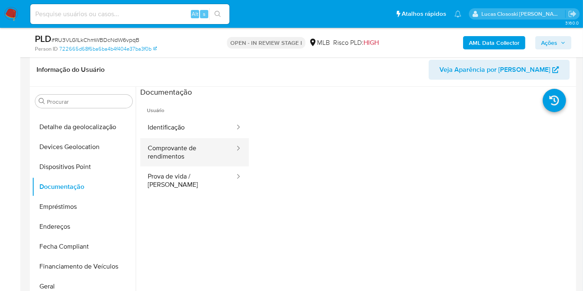
click at [176, 138] on button "Comprovante de rendimentos" at bounding box center [187, 152] width 95 height 28
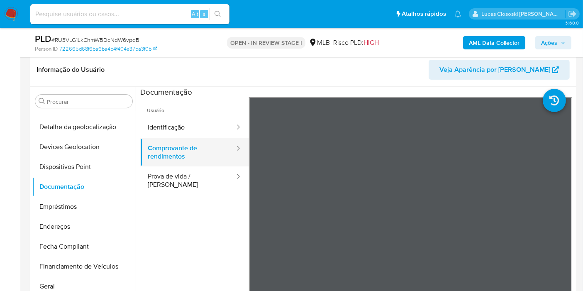
click at [176, 147] on button "Comprovante de rendimentos" at bounding box center [187, 152] width 95 height 28
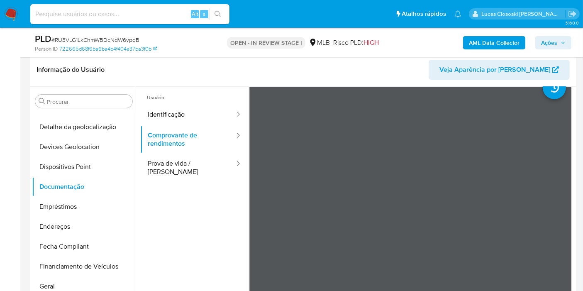
scroll to position [0, 0]
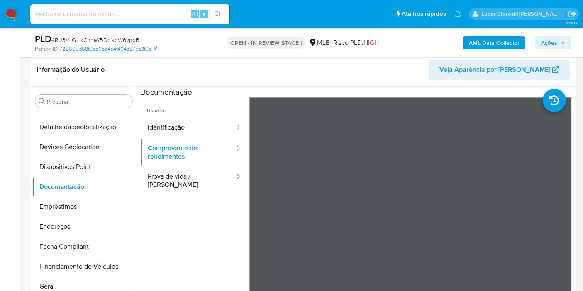
click at [82, 40] on span "# RU3VLG1LkChmWBDcNdW6vpqB" at bounding box center [95, 40] width 88 height 8
copy span "RU3VLG1LkChmWBDcNdW6vpqB"
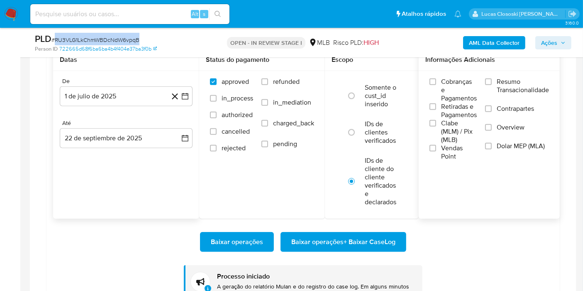
scroll to position [725, 0]
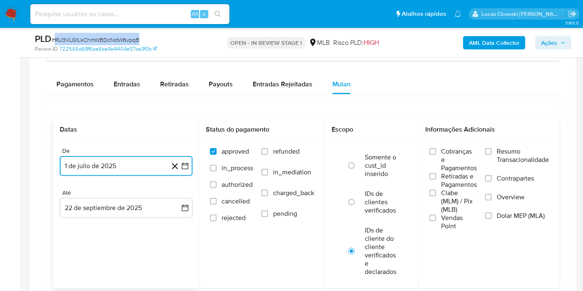
click at [183, 168] on button "1 de julio de 2025" at bounding box center [126, 166] width 133 height 20
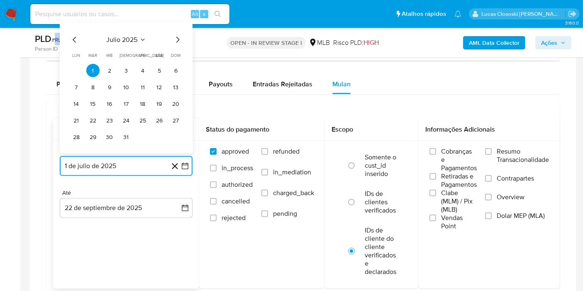
click at [128, 37] on span "julio 2025" at bounding box center [122, 40] width 31 height 8
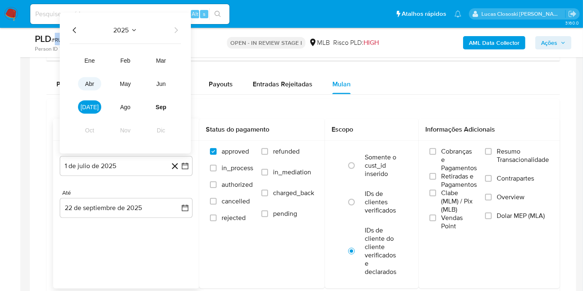
click at [85, 85] on button "abr" at bounding box center [89, 83] width 23 height 13
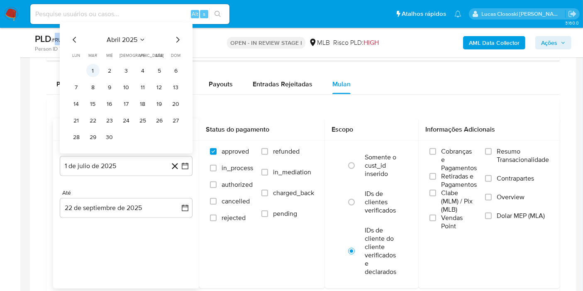
click at [92, 66] on button "1" at bounding box center [92, 70] width 13 height 13
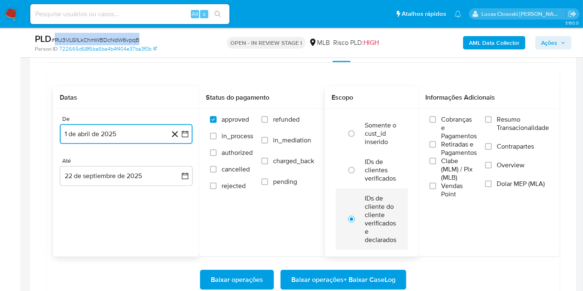
scroll to position [772, 0]
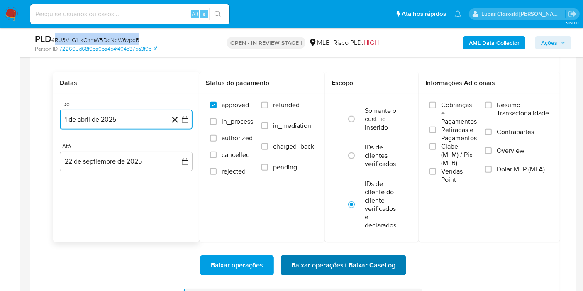
click at [369, 259] on span "Baixar operações + Baixar CaseLog" at bounding box center [343, 265] width 104 height 18
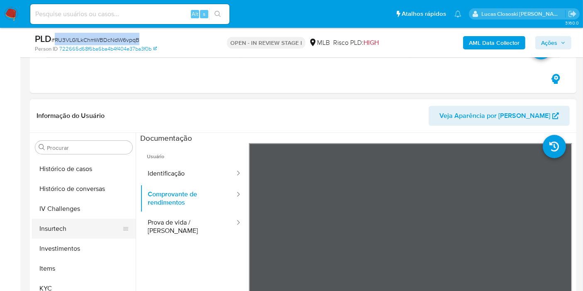
scroll to position [344, 0]
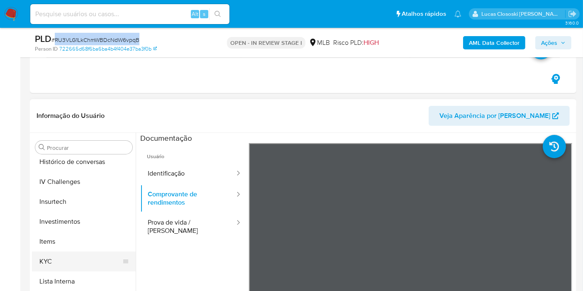
click at [47, 264] on button "KYC" at bounding box center [80, 262] width 97 height 20
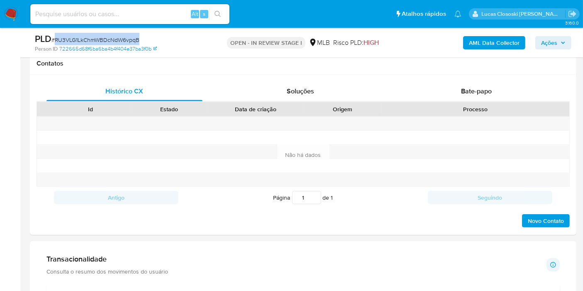
scroll to position [449, 0]
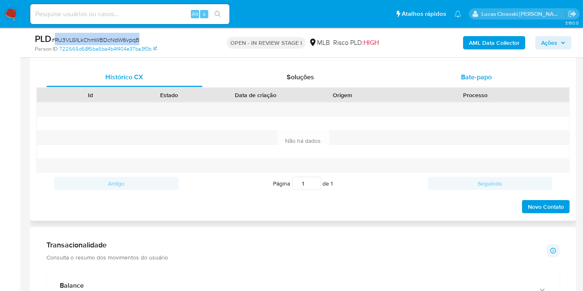
click at [470, 68] on div "Bate-papo" at bounding box center [476, 77] width 156 height 20
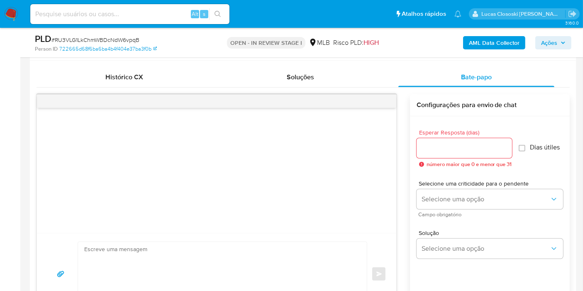
click at [270, 62] on div "Histórico CX Soluções Bate-papo Id Estado Data de criação Origem Processo Antig…" at bounding box center [303, 191] width 547 height 261
click at [273, 71] on div "Soluções" at bounding box center [300, 77] width 156 height 20
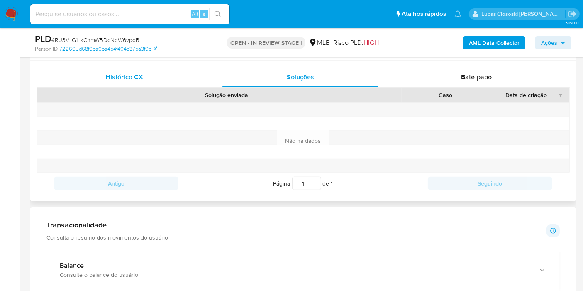
click at [116, 75] on span "Histórico CX" at bounding box center [125, 77] width 38 height 10
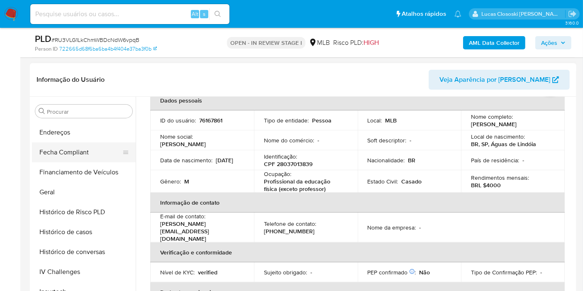
scroll to position [160, 0]
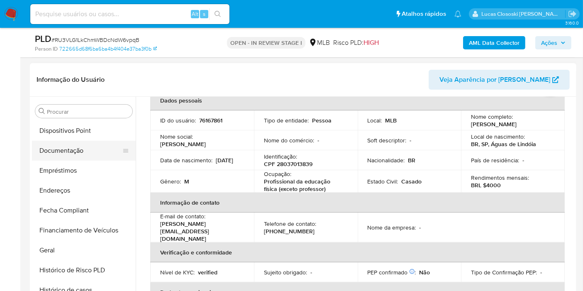
click at [68, 148] on button "Documentação" at bounding box center [80, 151] width 97 height 20
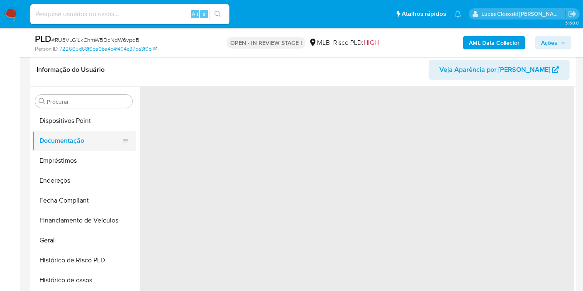
scroll to position [0, 0]
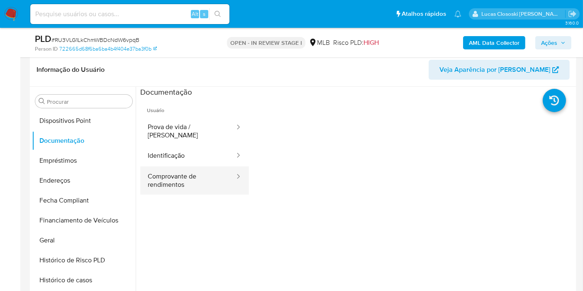
click at [168, 169] on button "Comprovante de rendimentos" at bounding box center [187, 180] width 95 height 28
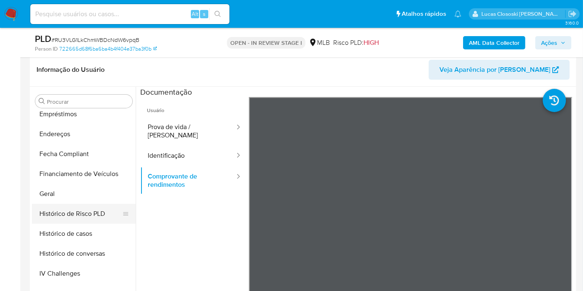
scroll to position [298, 0]
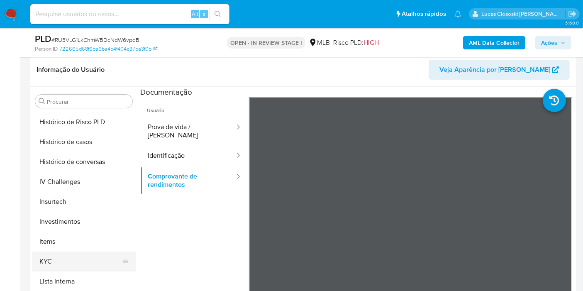
click at [61, 256] on button "KYC" at bounding box center [80, 262] width 97 height 20
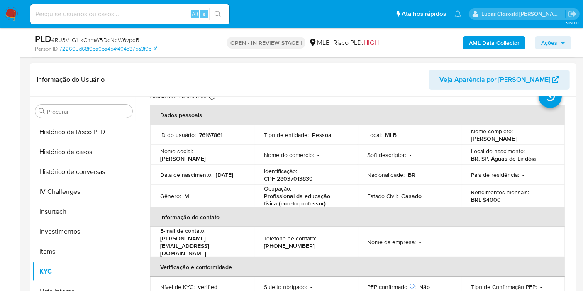
scroll to position [46, 0]
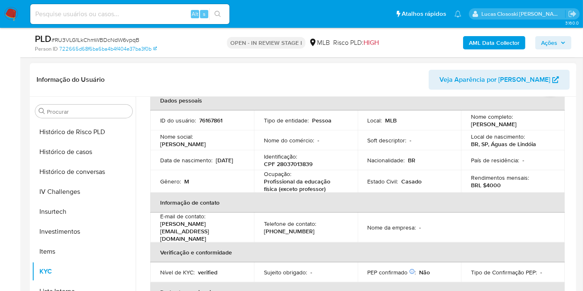
click at [301, 162] on p "CPF 28037013839" at bounding box center [288, 163] width 49 height 7
copy p "28037013839"
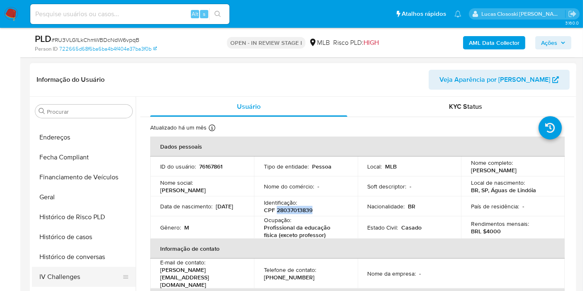
scroll to position [160, 0]
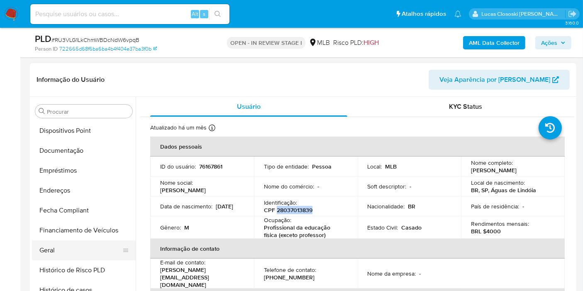
click at [53, 248] on button "Geral" at bounding box center [80, 250] width 97 height 20
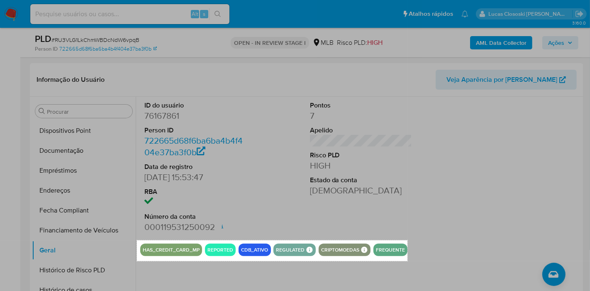
drag, startPoint x: 137, startPoint y: 240, endPoint x: 408, endPoint y: 261, distance: 271.4
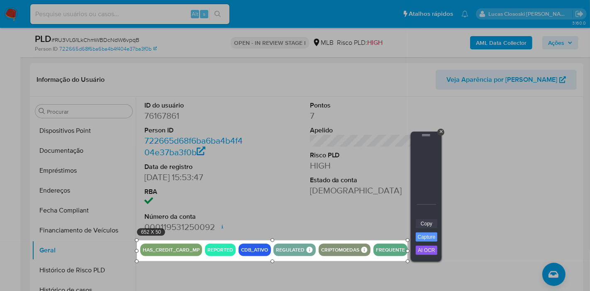
click at [428, 226] on link "Copy" at bounding box center [427, 223] width 22 height 9
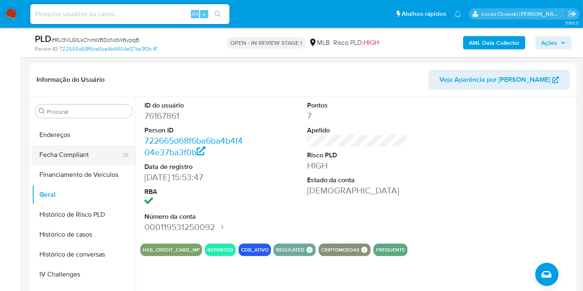
scroll to position [298, 0]
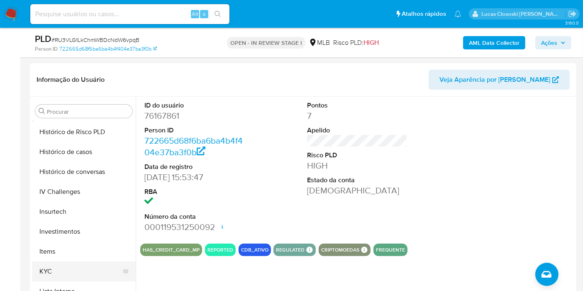
click at [69, 264] on button "KYC" at bounding box center [80, 271] width 97 height 20
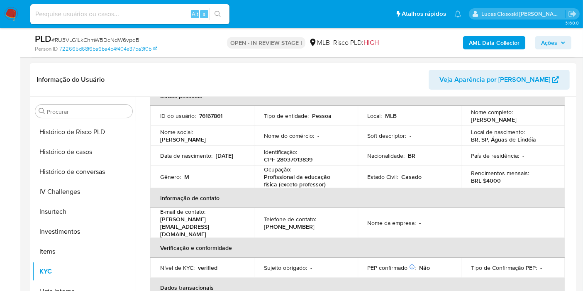
scroll to position [92, 0]
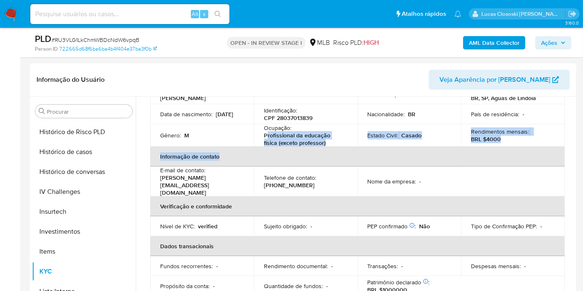
copy table "rofissional da educação física (exceto professor) Estado Civil : Casado Rendime…"
drag, startPoint x: 322, startPoint y: 146, endPoint x: 285, endPoint y: 126, distance: 42.3
click at [266, 136] on table "Dados pessoais ID do usuário : 76167861 Tipo de entidade : Pessoa Local : MLB N…" at bounding box center [357, 170] width 415 height 252
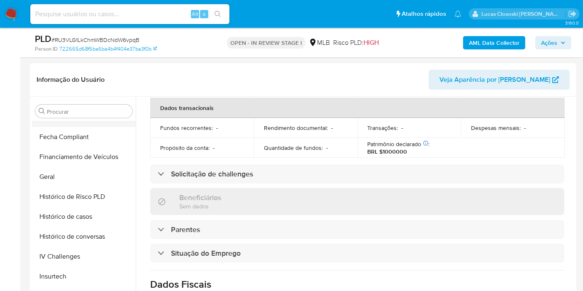
scroll to position [160, 0]
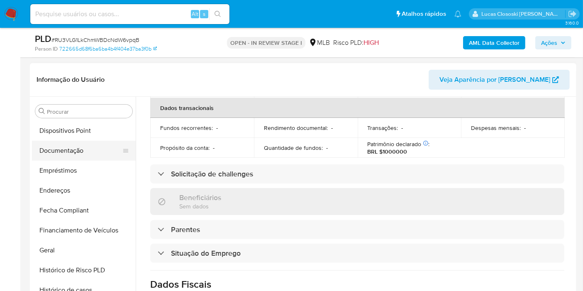
click at [79, 146] on button "Documentação" at bounding box center [80, 151] width 97 height 20
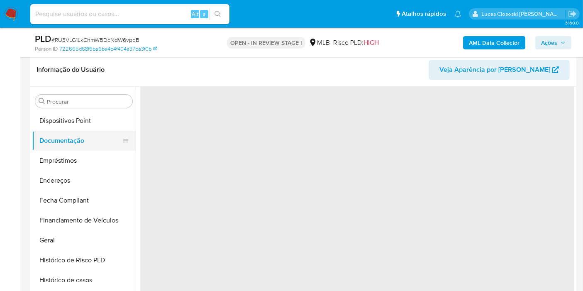
scroll to position [0, 0]
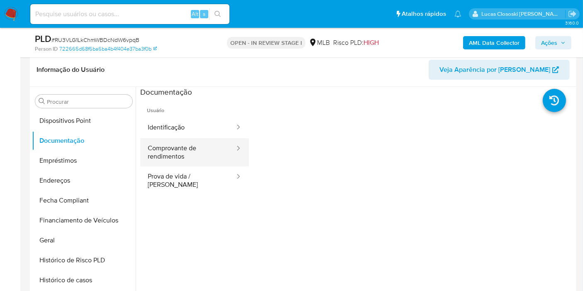
click at [188, 161] on button "Comprovante de rendimentos" at bounding box center [187, 152] width 95 height 28
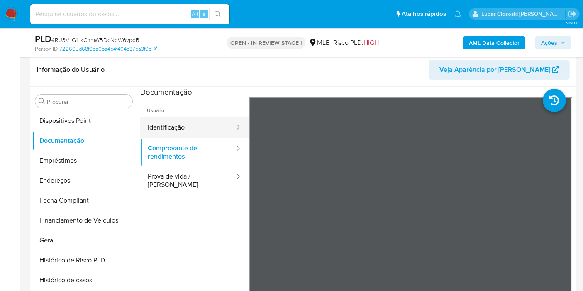
click at [185, 125] on button "Identificação" at bounding box center [187, 127] width 95 height 21
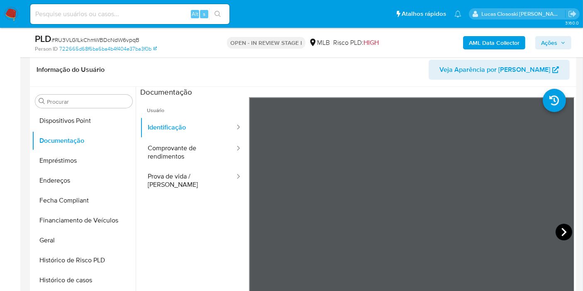
click at [558, 227] on icon at bounding box center [564, 232] width 17 height 17
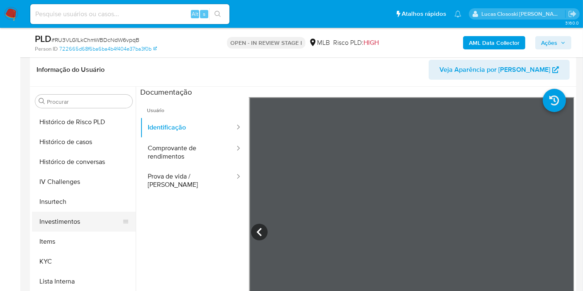
scroll to position [390, 0]
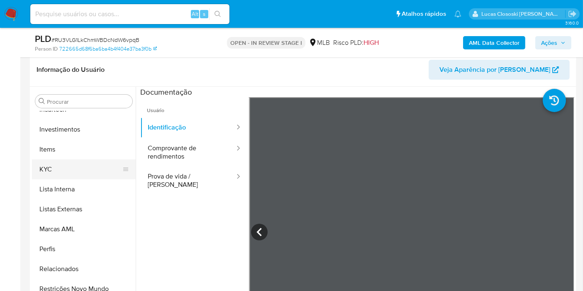
click at [48, 172] on button "KYC" at bounding box center [80, 169] width 97 height 20
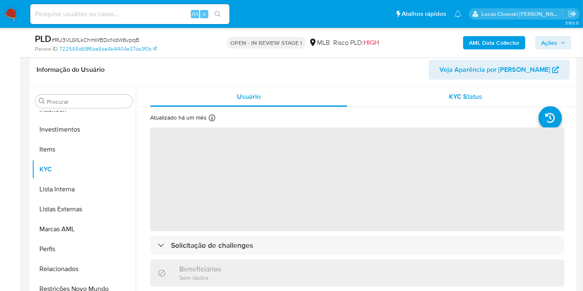
click at [431, 90] on div "KYC Status" at bounding box center [465, 97] width 197 height 20
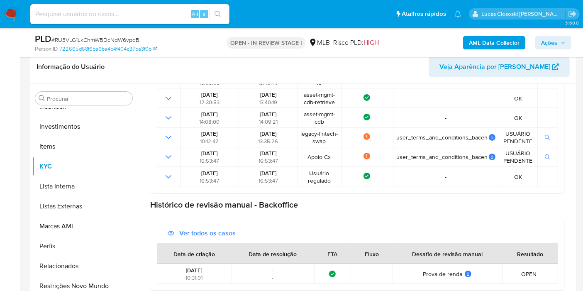
scroll to position [310, 0]
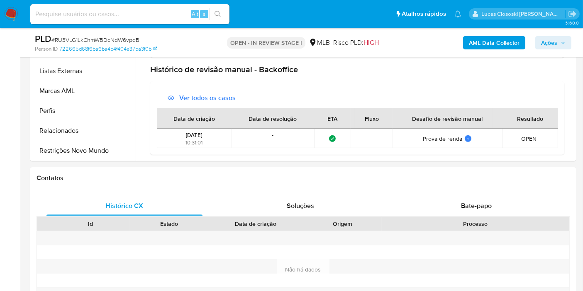
click at [552, 47] on span "Ações" at bounding box center [549, 42] width 16 height 13
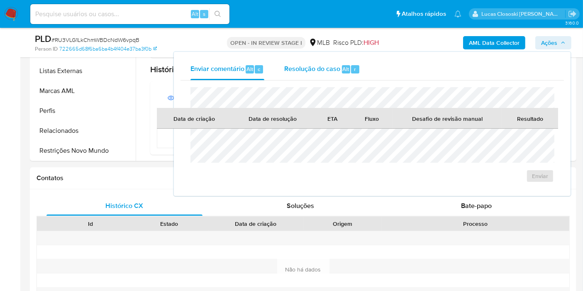
click at [332, 68] on span "Resolução do caso" at bounding box center [312, 69] width 56 height 10
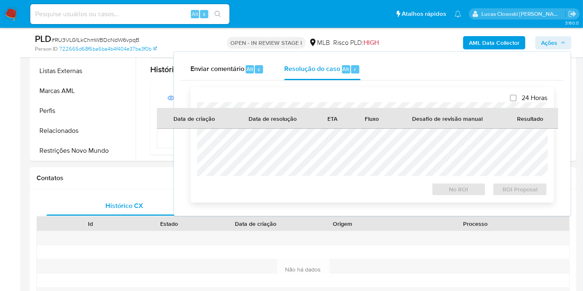
click at [323, 102] on div at bounding box center [372, 139] width 350 height 74
click at [554, 45] on span "Ações" at bounding box center [549, 42] width 16 height 13
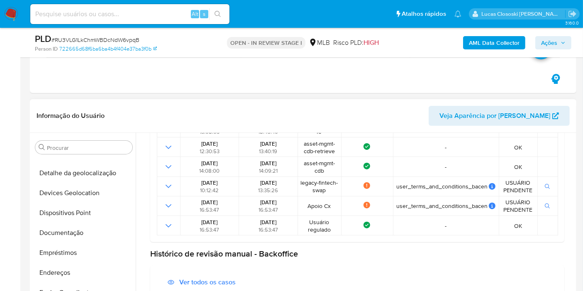
scroll to position [0, 0]
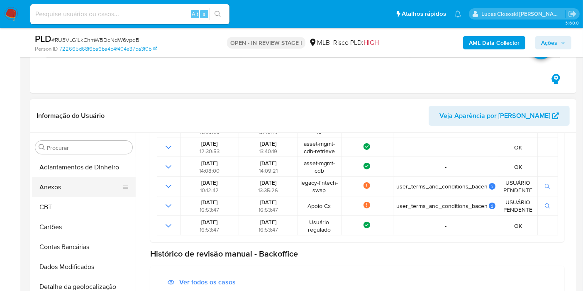
click at [53, 185] on button "Anexos" at bounding box center [80, 187] width 97 height 20
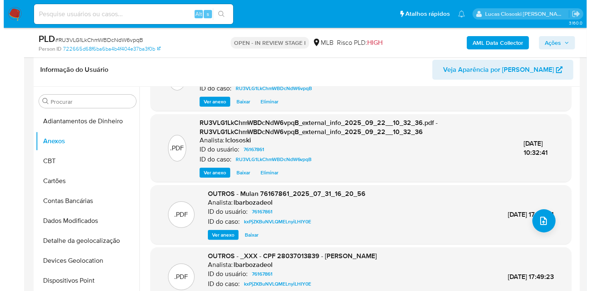
scroll to position [88, 0]
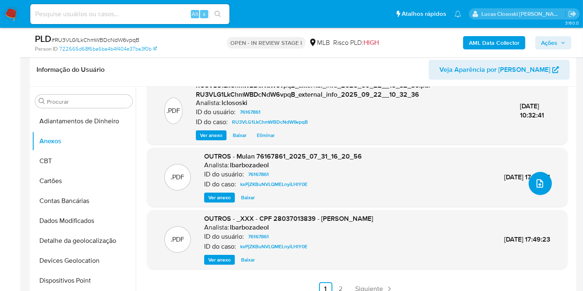
click at [547, 179] on button "upload-file" at bounding box center [540, 183] width 23 height 23
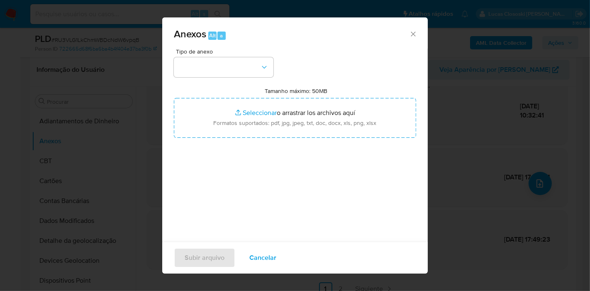
click at [267, 77] on div "Tipo de anexo Tamanho máximo: 50MB Seleccionar archivos Seleccionar o arrastrar…" at bounding box center [295, 147] width 242 height 196
click at [252, 74] on button "button" at bounding box center [224, 67] width 100 height 20
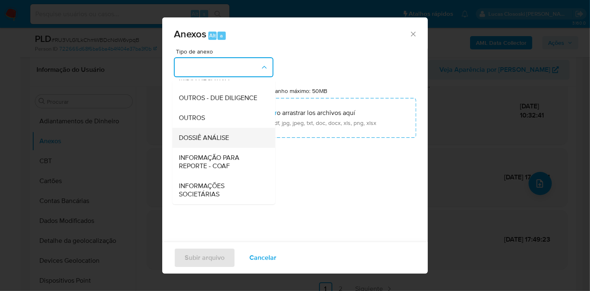
scroll to position [127, 0]
click at [231, 139] on div "DOSSIÊ ANÁLISE" at bounding box center [221, 138] width 85 height 20
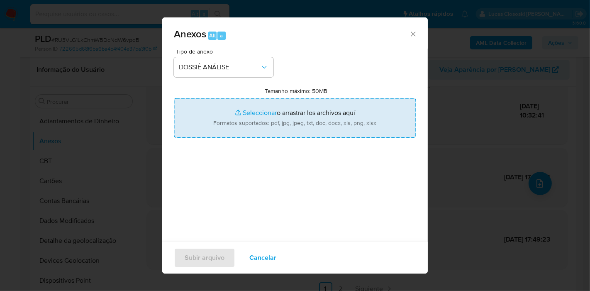
click at [246, 120] on input "Tamanho máximo: 50MB Seleccionar archivos" at bounding box center [295, 118] width 242 height 40
type input "C:\fakepath\2º SAR - XXXX - CPF 28037013839 - LUIZ GUSTAVO NUNES TOMAZOLI.pdf"
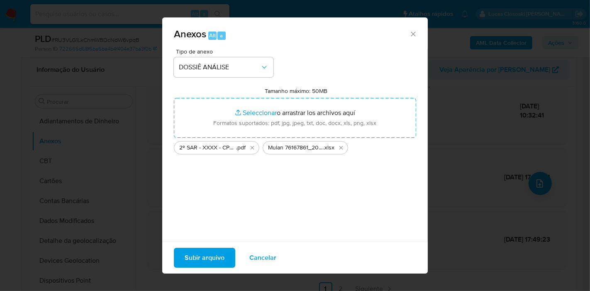
drag, startPoint x: 246, startPoint y: 120, endPoint x: 208, endPoint y: 248, distance: 133.2
click at [208, 249] on span "Subir arquivo" at bounding box center [205, 258] width 40 height 18
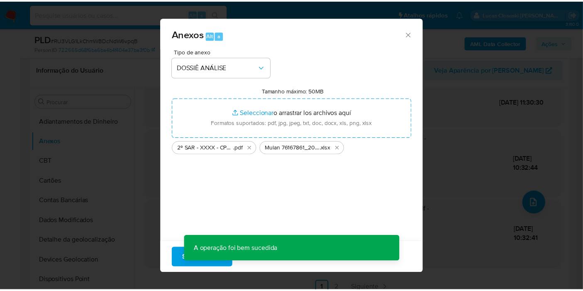
scroll to position [77, 0]
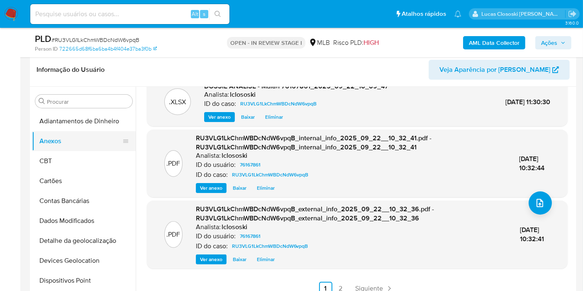
drag, startPoint x: 51, startPoint y: 156, endPoint x: 54, endPoint y: 134, distance: 21.4
click at [49, 154] on button "CBT" at bounding box center [84, 161] width 104 height 20
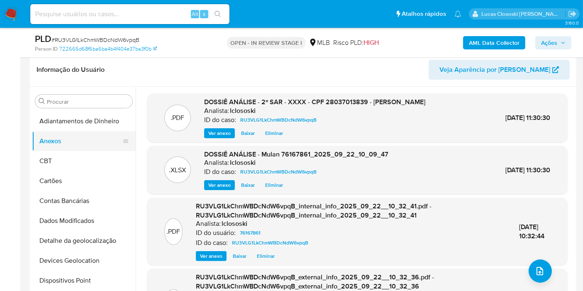
click at [54, 134] on button "Anexos" at bounding box center [80, 141] width 97 height 20
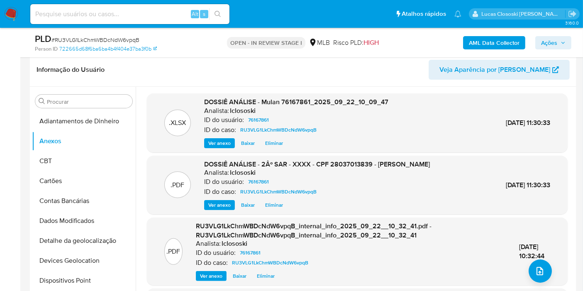
click at [548, 67] on span "Veja Aparência por Pessoa" at bounding box center [495, 70] width 111 height 20
click at [544, 36] on span "Ações" at bounding box center [549, 42] width 16 height 13
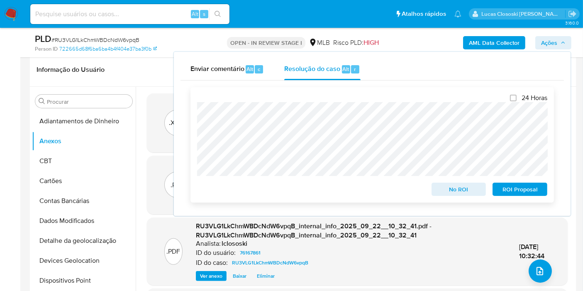
click at [515, 188] on span "ROI Proposal" at bounding box center [519, 189] width 43 height 12
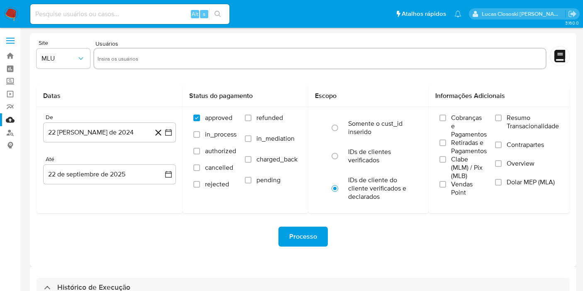
select select "10"
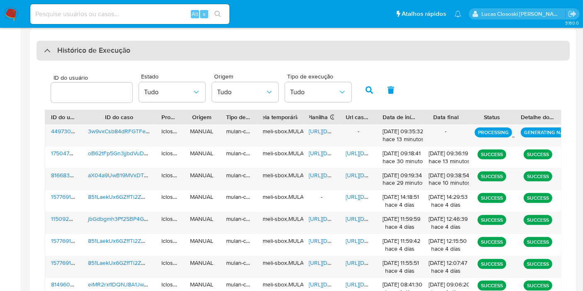
click at [229, 57] on div "Histórico de Execução" at bounding box center [303, 51] width 533 height 20
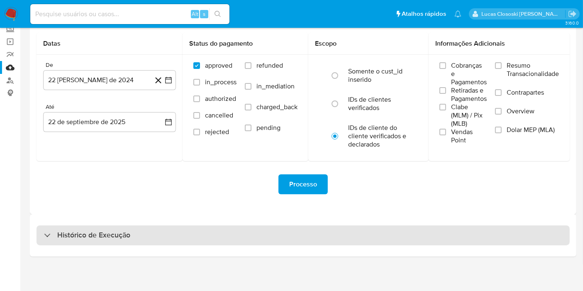
click at [156, 234] on div "Histórico de Execução" at bounding box center [303, 235] width 533 height 20
select select "10"
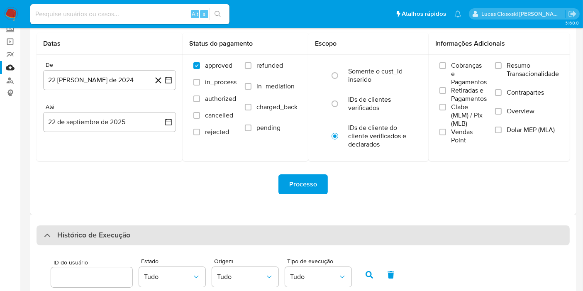
scroll to position [237, 0]
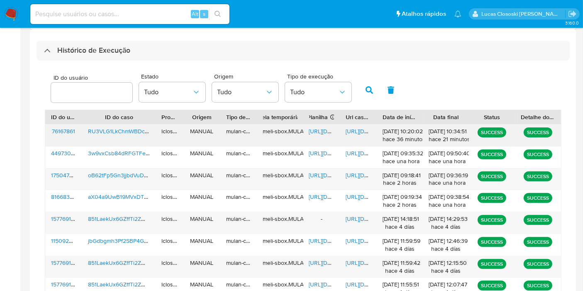
click at [318, 132] on span "https://docs.google.com/spreadsheets/d/1B52RBN4CetCtGPwpa10fchcJOkZFbltHWsl6cru…" at bounding box center [337, 131] width 57 height 8
click at [356, 132] on span "https://docs.google.com/document/d/1jEqiPbdOgG_idScd8ezRsqpEoExCiZWbEDkC_sOSMX4…" at bounding box center [374, 131] width 57 height 8
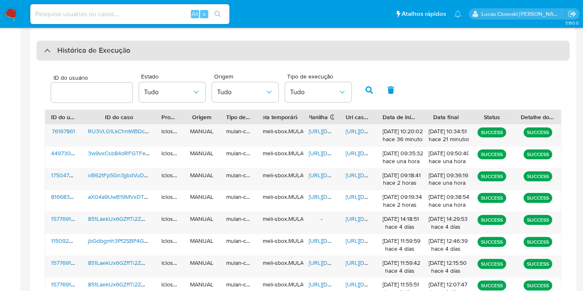
click at [170, 50] on div "Histórico de Execução" at bounding box center [303, 51] width 533 height 20
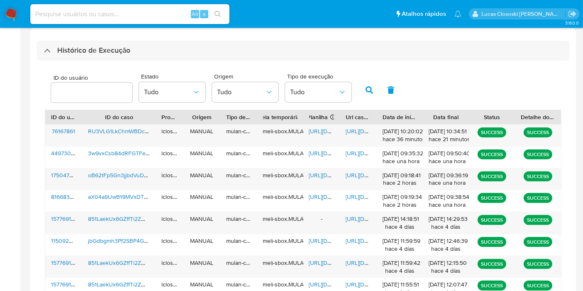
scroll to position [52, 0]
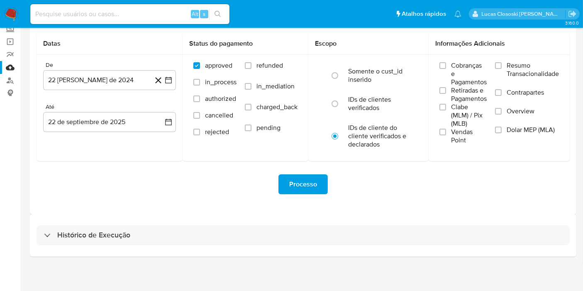
click at [146, 248] on div "Histórico de Execução" at bounding box center [303, 235] width 547 height 42
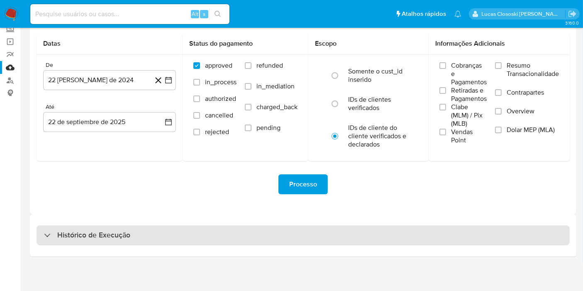
click at [145, 232] on div "Histórico de Execução" at bounding box center [303, 235] width 533 height 20
select select "10"
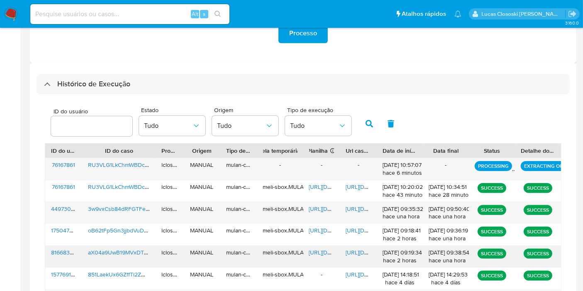
scroll to position [283, 0]
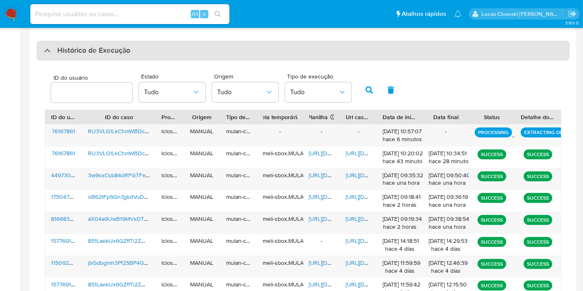
click at [139, 54] on div "Histórico de Execução" at bounding box center [303, 51] width 533 height 20
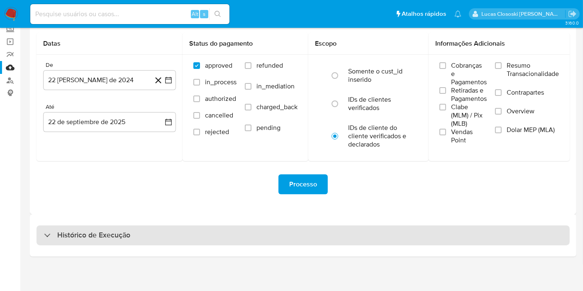
click at [144, 227] on div "Histórico de Execução" at bounding box center [303, 235] width 533 height 20
select select "10"
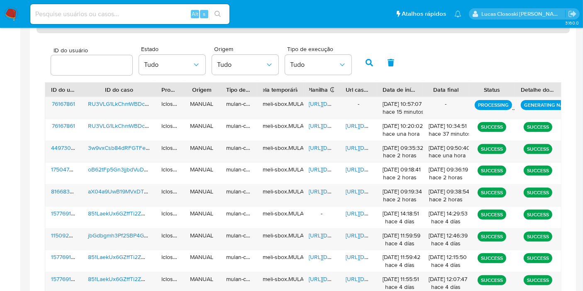
scroll to position [286, 0]
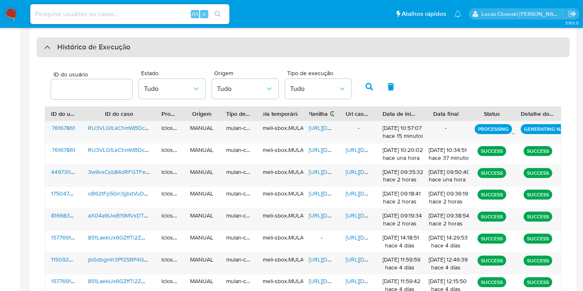
click at [180, 48] on div "Histórico de Execução" at bounding box center [303, 47] width 533 height 20
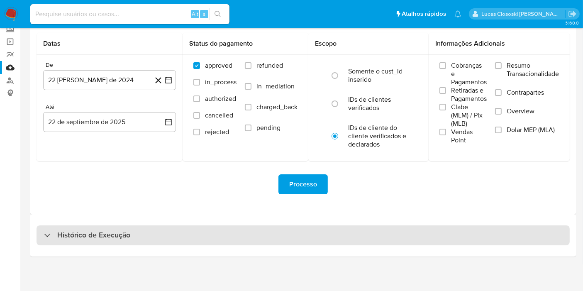
click at [171, 227] on div "Histórico de Execução" at bounding box center [303, 235] width 533 height 20
select select "10"
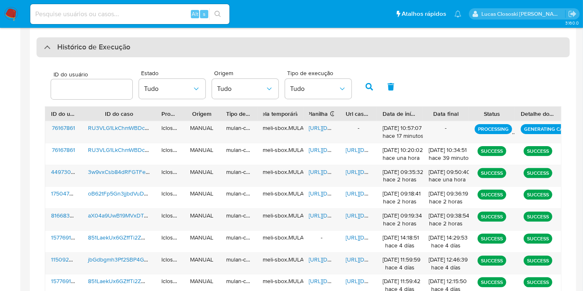
click at [398, 51] on div "Histórico de Execução" at bounding box center [303, 47] width 533 height 20
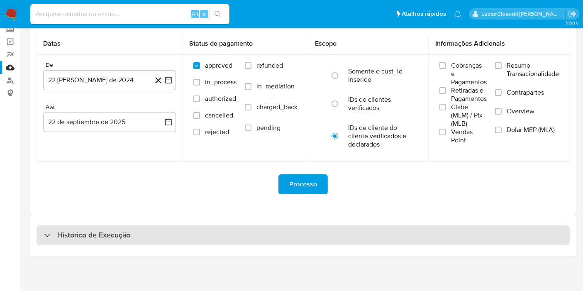
click at [276, 236] on div "Histórico de Execução" at bounding box center [303, 235] width 533 height 20
select select "10"
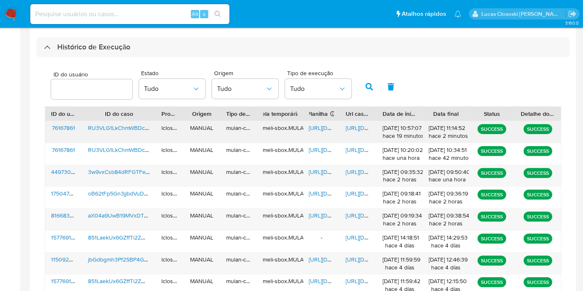
click at [314, 129] on span "https://docs.google.com/spreadsheets/d/1QB4jNYTOZc5hCeSnzuZKVWbrg7nfxW93-D_np1C…" at bounding box center [337, 128] width 57 height 8
click at [345, 126] on div "https://docs.google.com/document/d/17VikA5ZQ3FRFIG3ph5r_9-AHjOyBf2UeyGrs6NUE040…" at bounding box center [358, 132] width 37 height 22
click at [351, 125] on span "https://docs.google.com/document/d/17VikA5ZQ3FRFIG3ph5r_9-AHjOyBf2UeyGrs6NUE040…" at bounding box center [374, 128] width 57 height 8
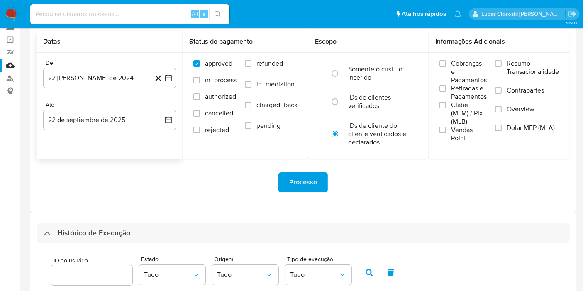
scroll to position [10, 0]
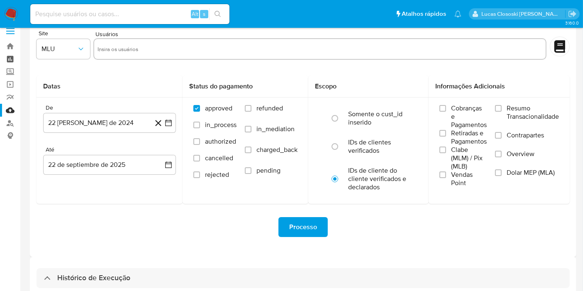
click at [2, 62] on link "Painel" at bounding box center [49, 59] width 99 height 13
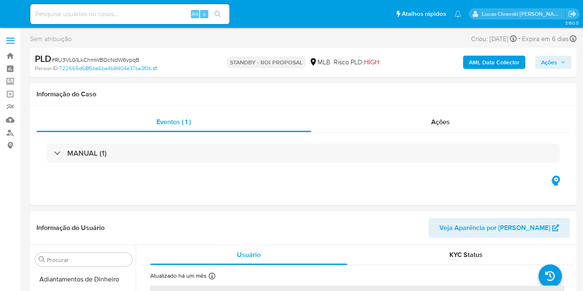
select select "10"
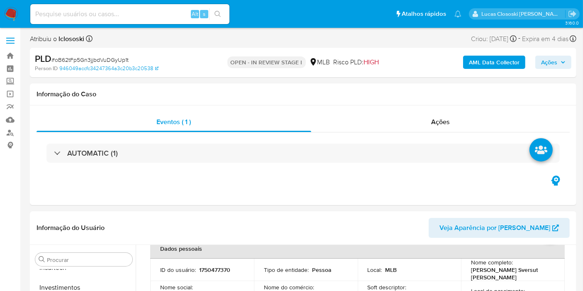
click at [549, 55] on div "AML Data Collector Ações" at bounding box center [483, 63] width 177 height 20
click at [544, 64] on span "Ações" at bounding box center [549, 62] width 16 height 13
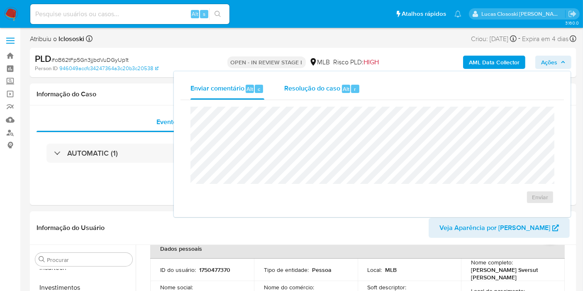
click at [301, 91] on span "Resolução do caso" at bounding box center [312, 89] width 56 height 10
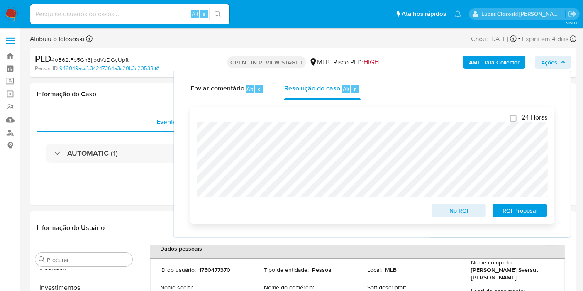
click at [449, 205] on span "No ROI" at bounding box center [458, 211] width 43 height 12
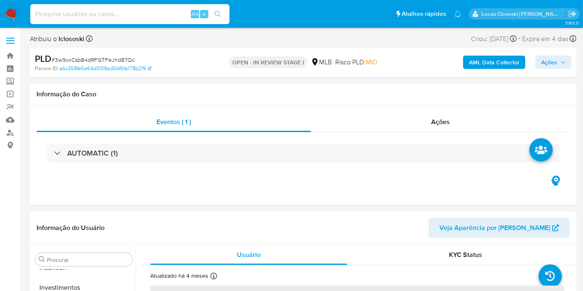
scroll to position [390, 0]
click at [65, 14] on input at bounding box center [129, 14] width 199 height 11
paste input "RVjNbptl9PEFj00zzG3wHnlk"
type input "RVjNbptl9PEFj00zzG3wHnlk"
select select "10"
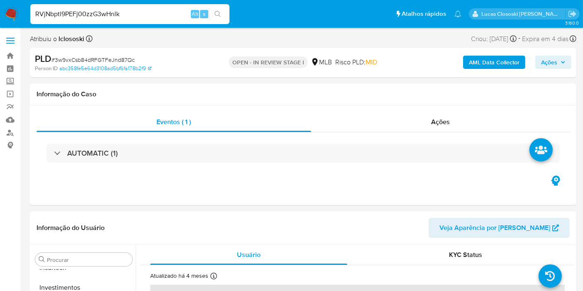
type input "RVjNbptl9PEFj00zzG3wHnlk"
click at [218, 10] on button "search-icon" at bounding box center [217, 14] width 17 height 12
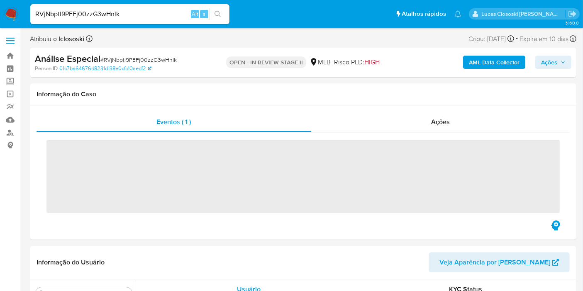
scroll to position [390, 0]
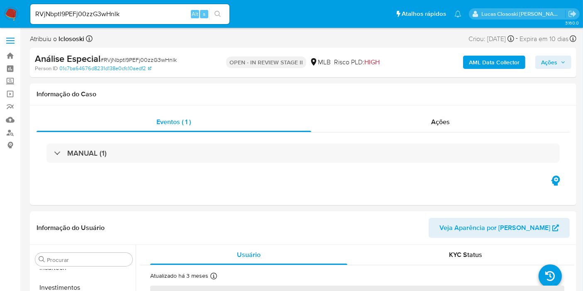
select select "10"
click at [419, 120] on div "Ações" at bounding box center [440, 122] width 259 height 20
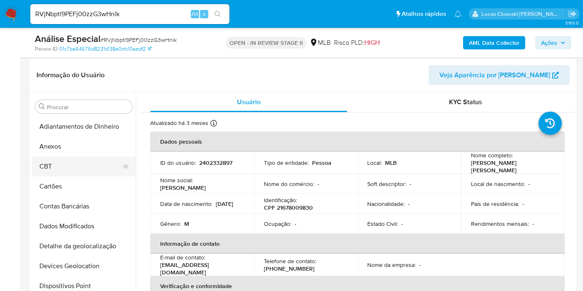
scroll to position [0, 0]
click at [64, 143] on button "Anexos" at bounding box center [80, 147] width 97 height 20
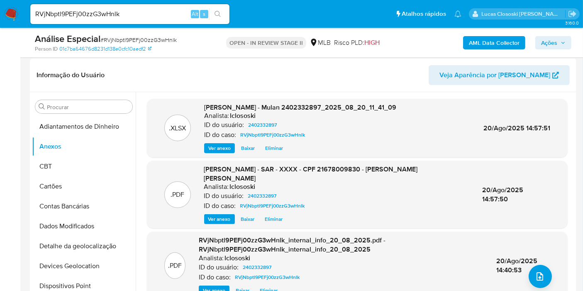
click at [543, 38] on span "Ações" at bounding box center [549, 42] width 16 height 13
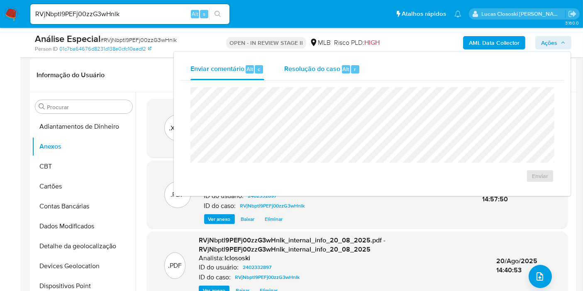
click at [297, 78] on div "Resolução do caso Alt r" at bounding box center [322, 70] width 76 height 22
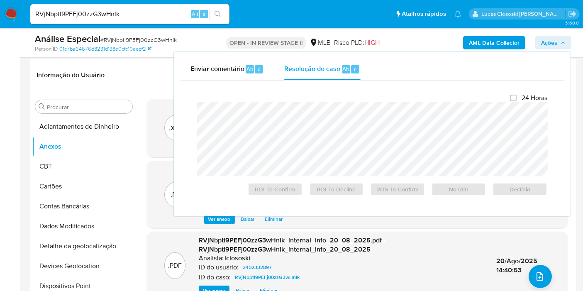
click at [544, 42] on span "Ações" at bounding box center [549, 42] width 16 height 13
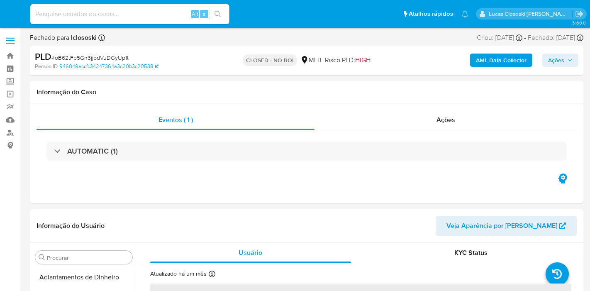
select select "10"
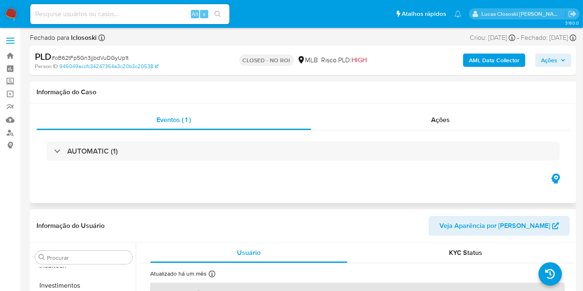
click at [429, 106] on div "Eventos ( 1 ) Ações AUTOMATIC (1)" at bounding box center [303, 153] width 547 height 100
click at [427, 123] on div "Ações" at bounding box center [440, 120] width 259 height 20
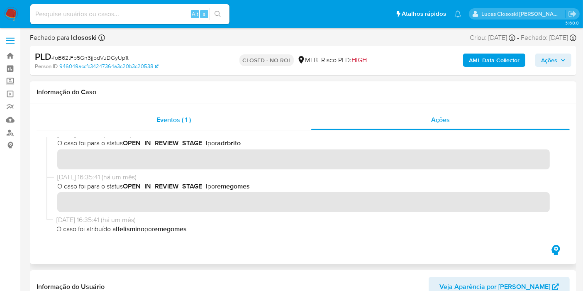
click at [209, 119] on div "Eventos ( 1 )" at bounding box center [174, 120] width 275 height 20
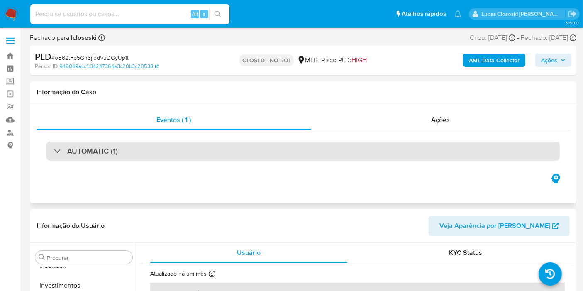
click at [197, 151] on div "AUTOMATIC (1)" at bounding box center [302, 151] width 513 height 19
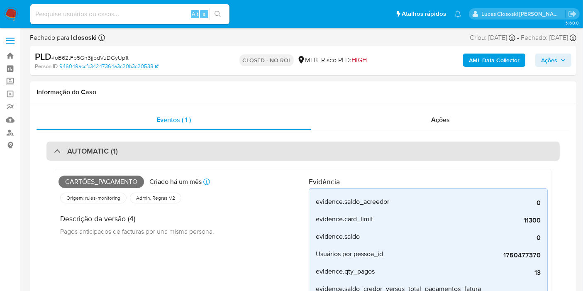
click at [212, 152] on div "AUTOMATIC (1)" at bounding box center [302, 151] width 513 height 19
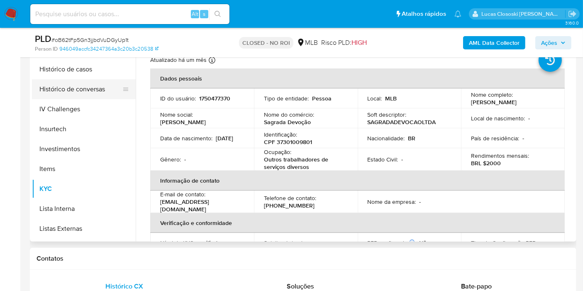
scroll to position [252, 0]
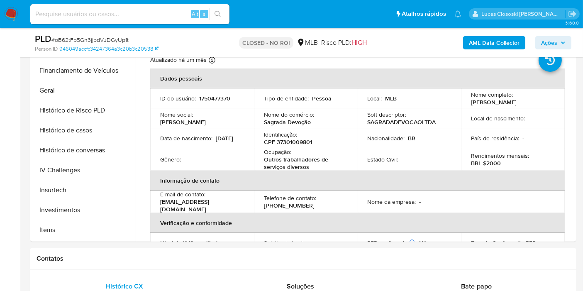
click at [82, 40] on span "# oB62tFp5Gn3jjbdVuDGyUp1t" at bounding box center [89, 40] width 77 height 8
copy span "oB62tFp5Gn3jjbdVuDGyUp1t"
click at [336, 165] on p "Outros trabalhadores de serviços diversos" at bounding box center [304, 163] width 81 height 15
click at [59, 85] on button "Geral" at bounding box center [80, 91] width 97 height 20
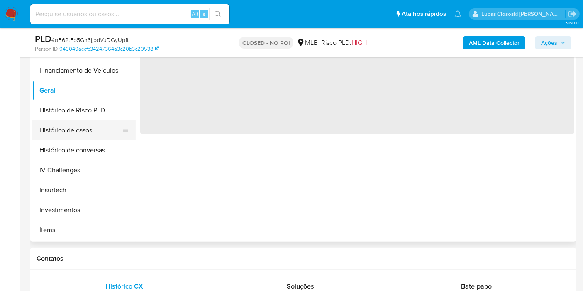
click at [73, 129] on button "Histórico de casos" at bounding box center [80, 130] width 97 height 20
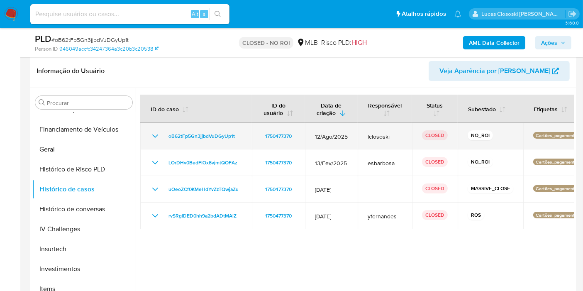
scroll to position [138, 0]
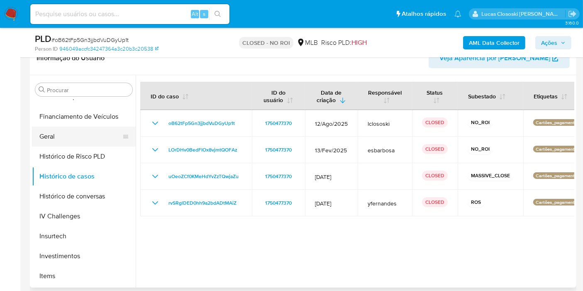
click at [60, 134] on button "Geral" at bounding box center [80, 137] width 97 height 20
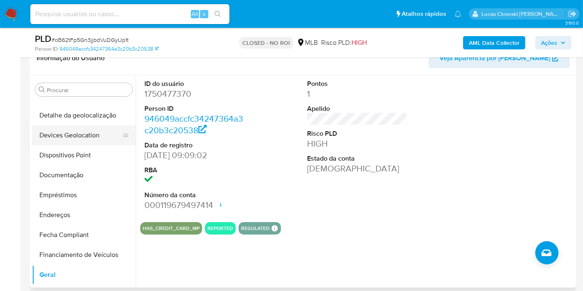
scroll to position [0, 0]
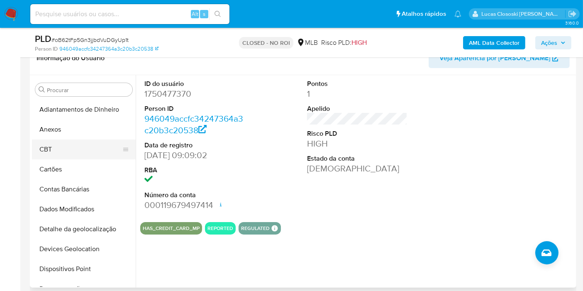
click at [63, 142] on button "CBT" at bounding box center [80, 149] width 97 height 20
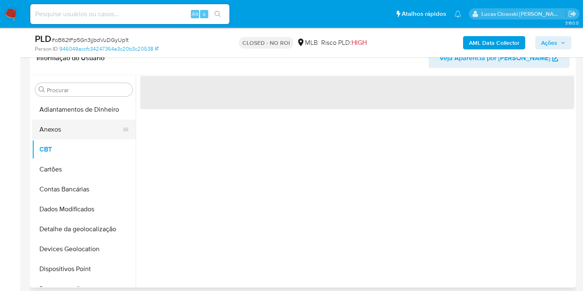
click at [63, 134] on button "Anexos" at bounding box center [80, 130] width 97 height 20
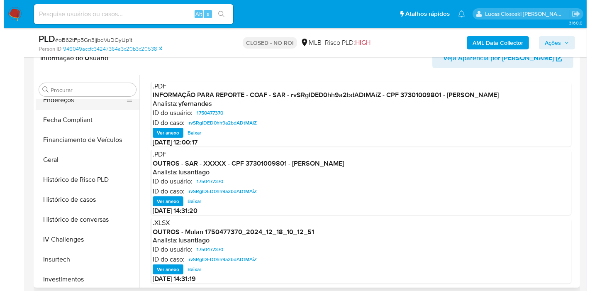
scroll to position [230, 0]
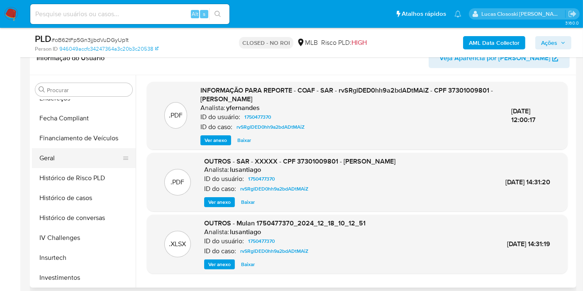
click at [77, 164] on button "Geral" at bounding box center [80, 158] width 97 height 20
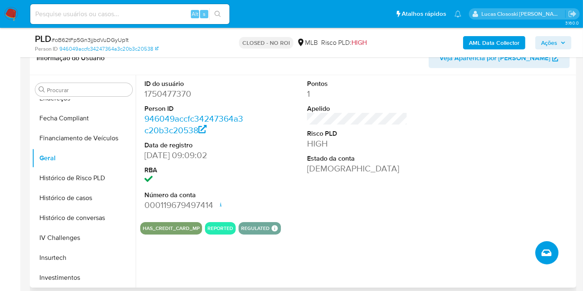
click at [545, 252] on icon "Criar caso manual" at bounding box center [547, 253] width 10 height 10
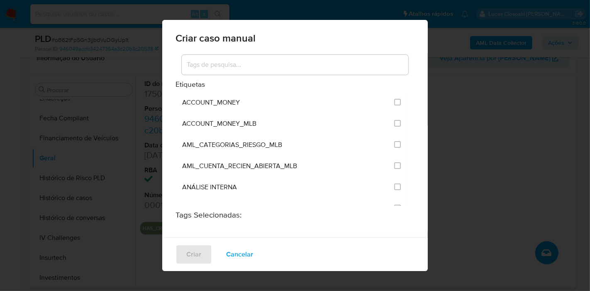
click at [262, 71] on div at bounding box center [295, 65] width 227 height 20
click at [261, 67] on input at bounding box center [295, 64] width 227 height 11
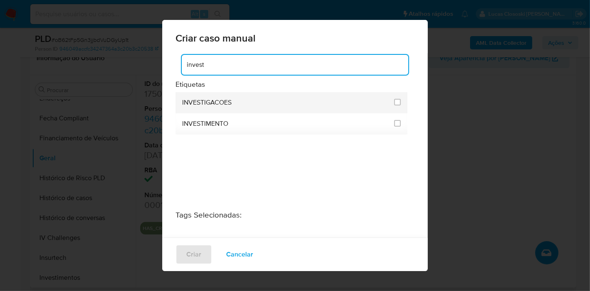
type input "invest"
click at [316, 94] on div "INVESTIGACOES" at bounding box center [285, 102] width 207 height 21
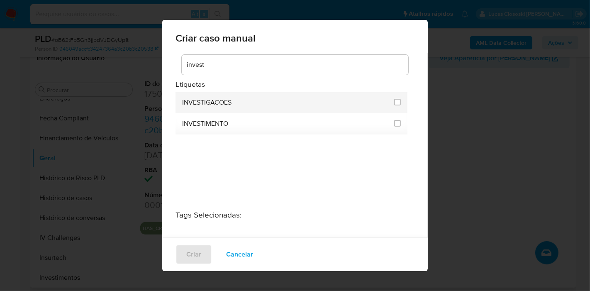
click at [325, 100] on div "INVESTIGACOES" at bounding box center [285, 102] width 207 height 21
click at [399, 101] on li "INVESTIGACOES" at bounding box center [292, 102] width 232 height 21
click at [394, 102] on input "2067" at bounding box center [397, 102] width 7 height 7
checkbox input "true"
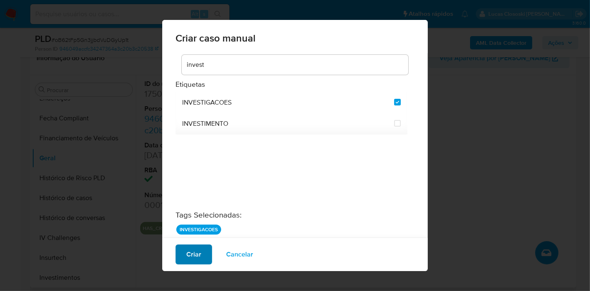
click at [205, 249] on button "Criar" at bounding box center [194, 254] width 37 height 20
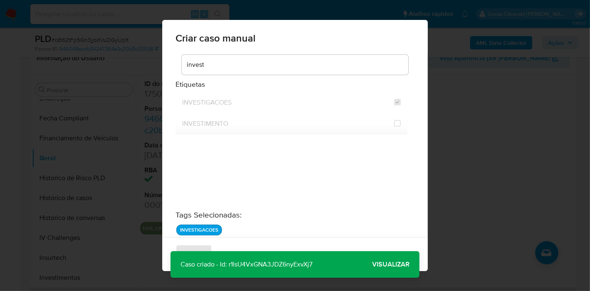
click at [388, 264] on span "Visualizar" at bounding box center [390, 264] width 37 height 0
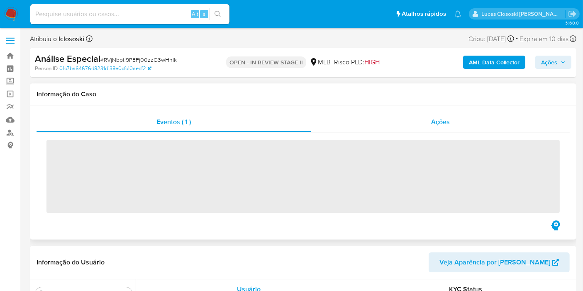
scroll to position [390, 0]
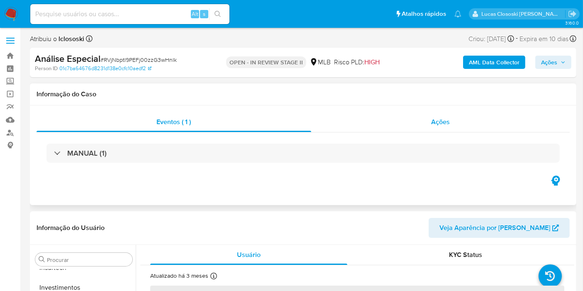
click at [447, 113] on div "Ações" at bounding box center [440, 122] width 259 height 20
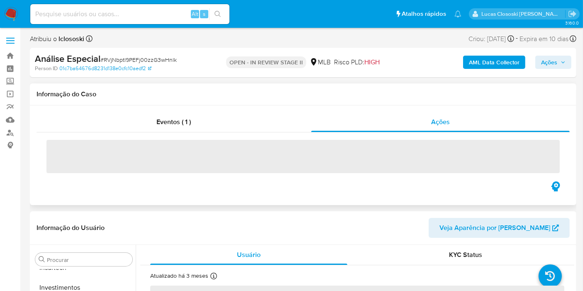
select select "10"
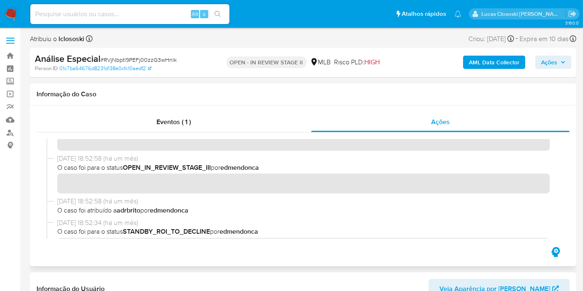
scroll to position [138, 0]
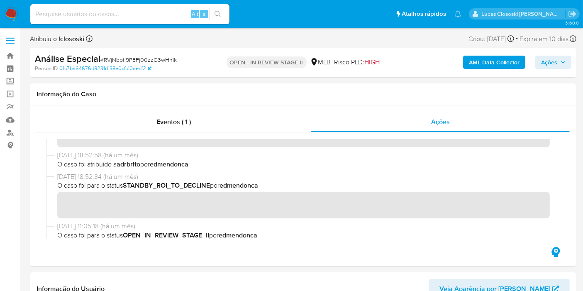
click at [549, 61] on span "Ações" at bounding box center [549, 62] width 16 height 13
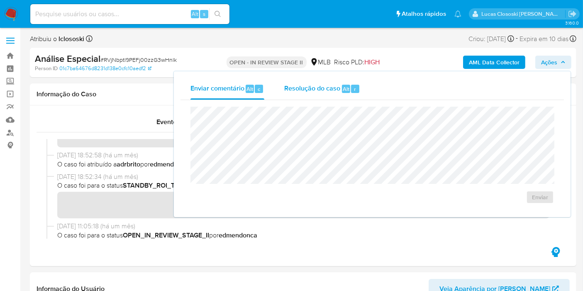
click at [319, 93] on div "Resolução do caso Alt r" at bounding box center [322, 89] width 76 height 22
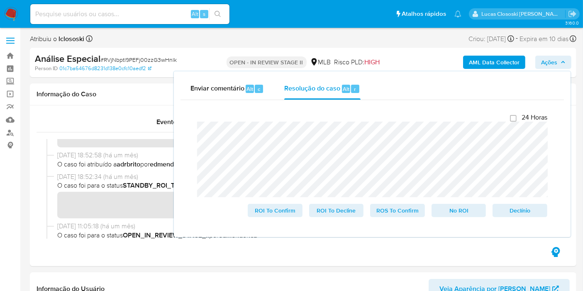
click at [547, 63] on span "Ações" at bounding box center [549, 62] width 16 height 13
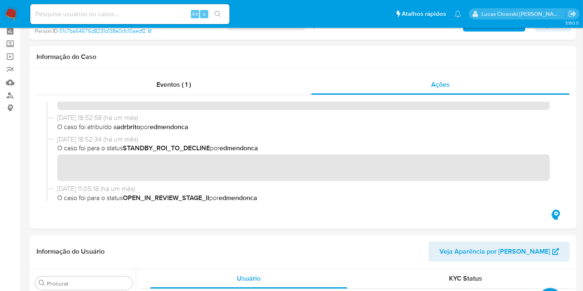
scroll to position [0, 0]
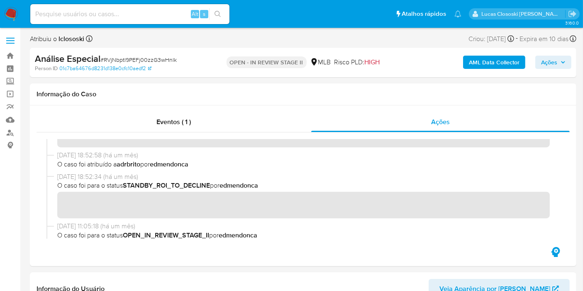
click at [547, 65] on span "Ações" at bounding box center [549, 62] width 16 height 13
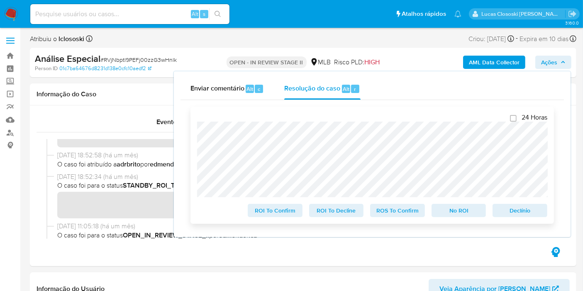
click at [457, 203] on div "No ROI" at bounding box center [458, 208] width 61 height 17
click at [455, 210] on span "No ROI" at bounding box center [458, 211] width 43 height 12
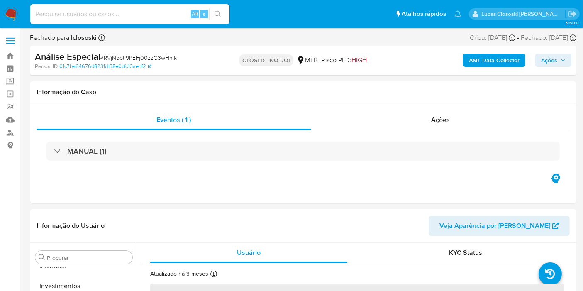
scroll to position [390, 0]
select select "10"
click at [164, 13] on input at bounding box center [129, 14] width 199 height 11
paste input "vO1f2kJXqDQpViPXg2byfIZi"
type input "vO1f2kJXqDQpViPXg2byfIZi"
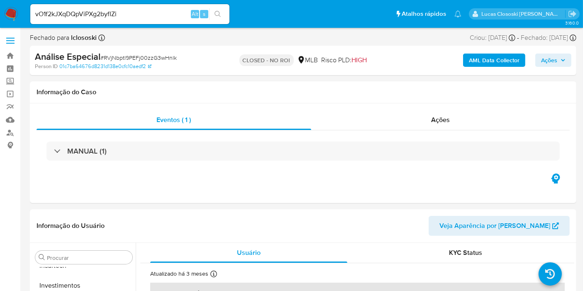
click at [236, 15] on ul "Pausado Ver notificaciones vO1f2kJXqDQpViPXg2byfIZi Alt s Atalhos rápidos Presi…" at bounding box center [246, 13] width 440 height 21
click at [218, 21] on div "vO1f2kJXqDQpViPXg2byfIZi Alt s" at bounding box center [129, 14] width 199 height 20
click at [217, 16] on icon "search-icon" at bounding box center [218, 14] width 7 height 7
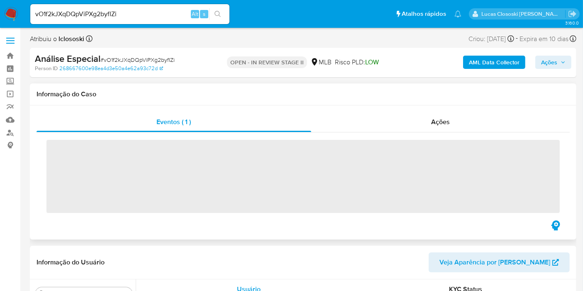
scroll to position [390, 0]
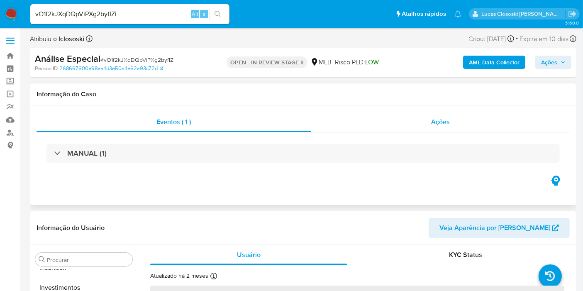
select select "10"
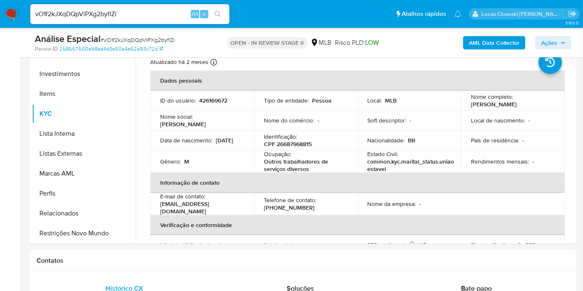
scroll to position [0, 0]
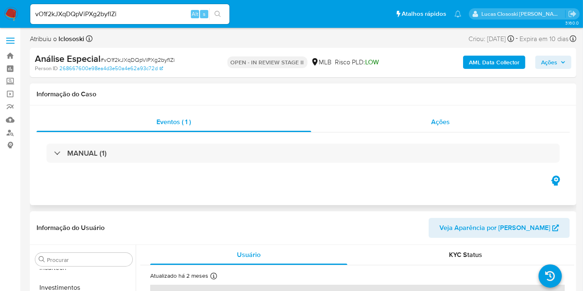
click at [422, 129] on div "Ações" at bounding box center [440, 122] width 259 height 20
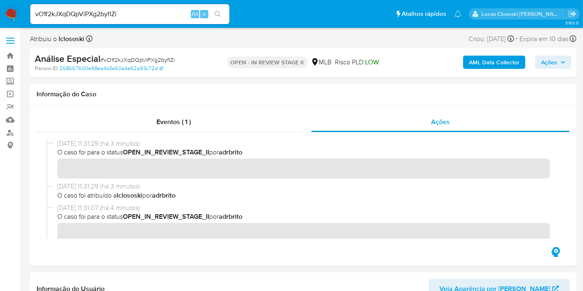
click at [565, 61] on icon "button" at bounding box center [563, 62] width 5 height 5
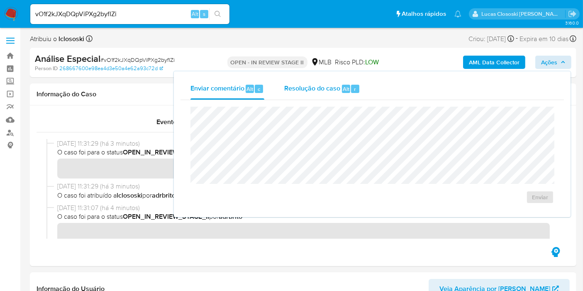
click at [344, 86] on span "Alt" at bounding box center [346, 89] width 7 height 8
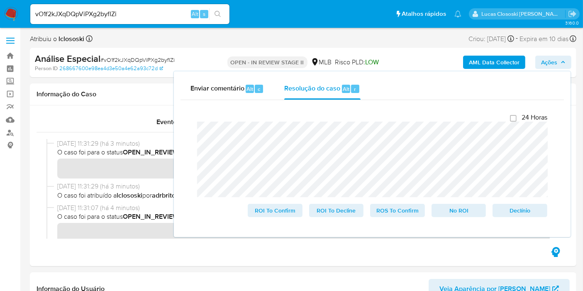
click at [547, 60] on span "Ações" at bounding box center [549, 62] width 16 height 13
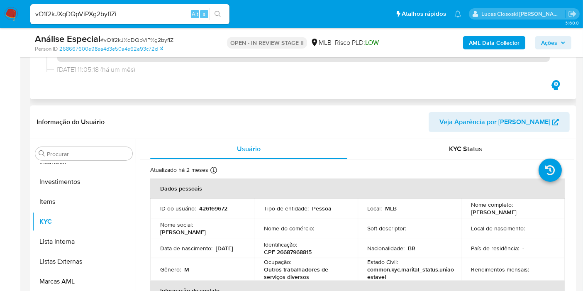
scroll to position [138, 0]
click at [547, 43] on span "Ações" at bounding box center [549, 42] width 16 height 13
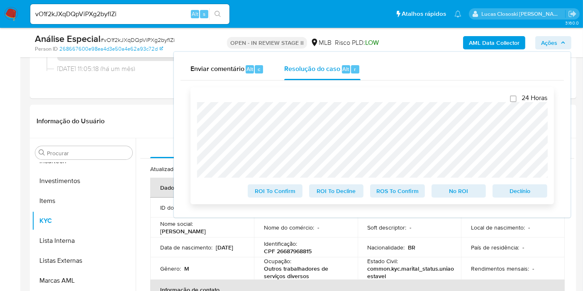
click at [473, 190] on span "No ROI" at bounding box center [458, 191] width 43 height 12
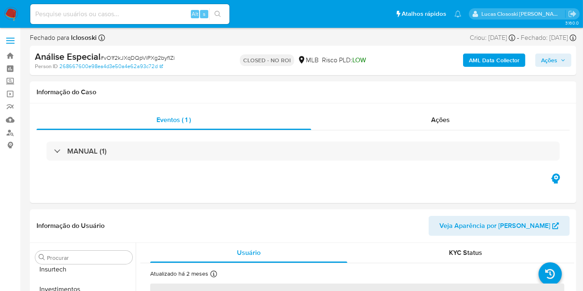
scroll to position [390, 0]
select select "10"
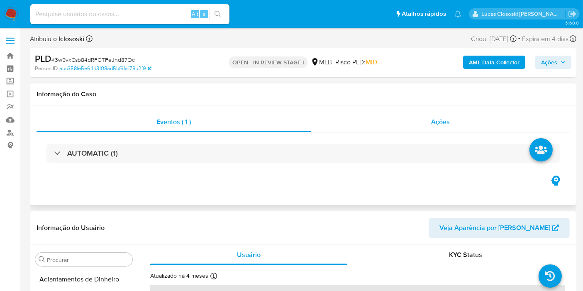
scroll to position [390, 0]
click at [399, 113] on div "Ações" at bounding box center [440, 122] width 259 height 20
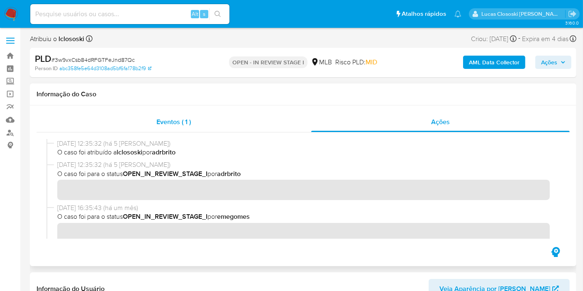
click at [173, 118] on span "Eventos ( 1 )" at bounding box center [173, 122] width 34 height 10
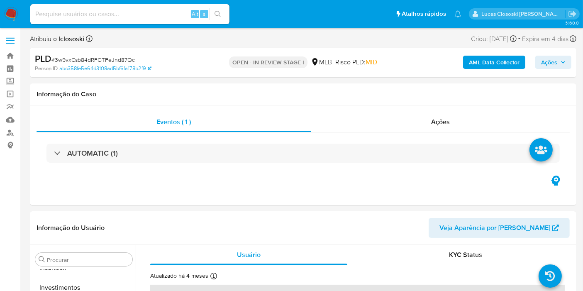
click at [173, 158] on div "AUTOMATIC (1)" at bounding box center [302, 153] width 513 height 19
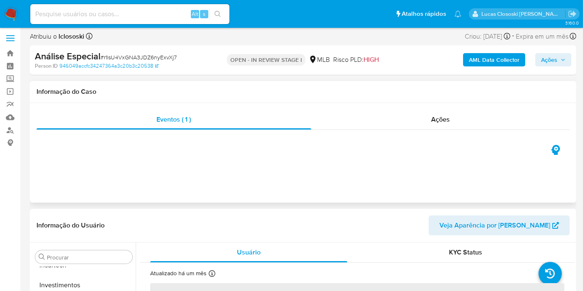
scroll to position [46, 0]
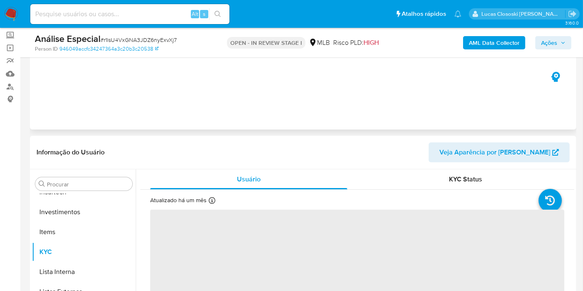
select select "10"
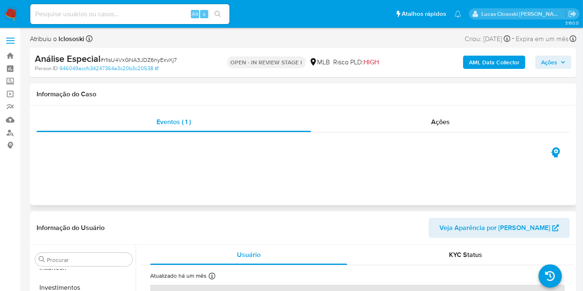
click at [418, 111] on div "Eventos ( 1 ) Ações" at bounding box center [303, 155] width 547 height 100
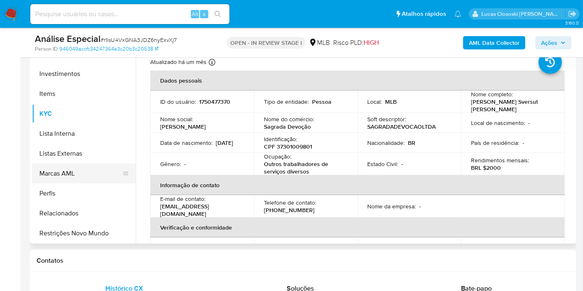
scroll to position [298, 0]
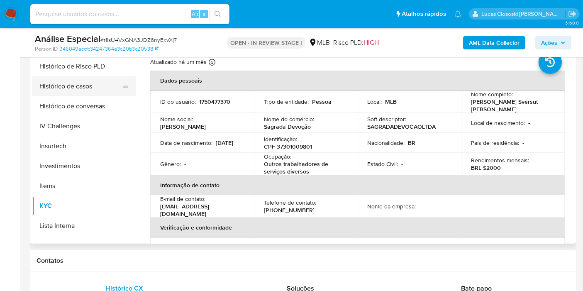
click at [84, 83] on button "Histórico de casos" at bounding box center [80, 86] width 97 height 20
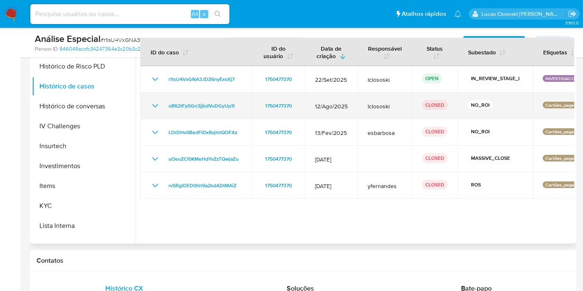
click at [550, 102] on p "Cartões_pagamento" at bounding box center [566, 105] width 46 height 7
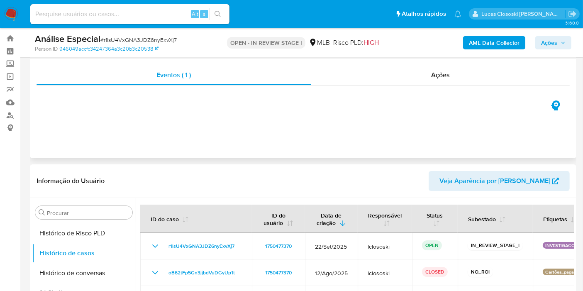
scroll to position [0, 0]
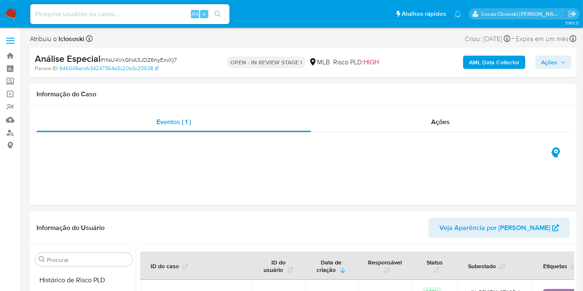
click at [551, 67] on span "Ações" at bounding box center [549, 62] width 16 height 13
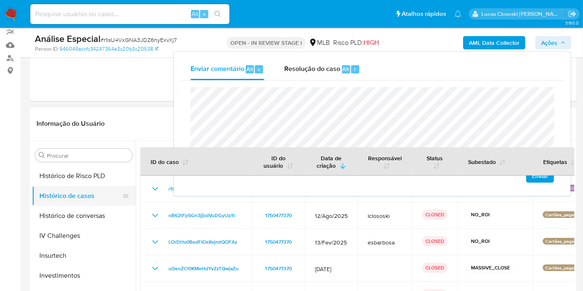
scroll to position [138, 0]
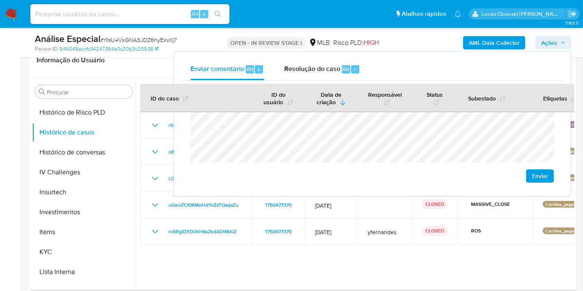
click at [187, 278] on div at bounding box center [355, 183] width 439 height 212
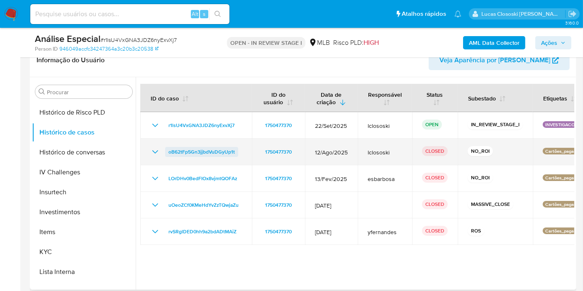
drag, startPoint x: 257, startPoint y: 149, endPoint x: 168, endPoint y: 151, distance: 89.3
click at [168, 151] on tr "oB62tFp5Gn3jjbdVuDGyUp1t 1750477370 12/Ago/2025 lclososki CLOSED NO_ROI Cartões…" at bounding box center [369, 152] width 459 height 27
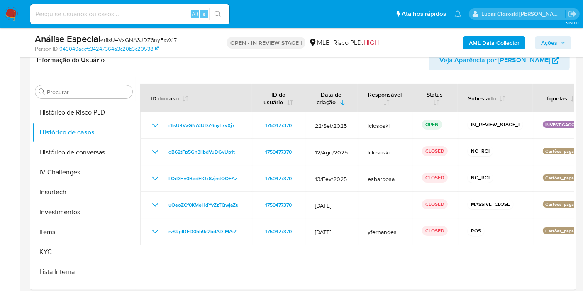
click at [543, 38] on span "Ações" at bounding box center [549, 42] width 16 height 13
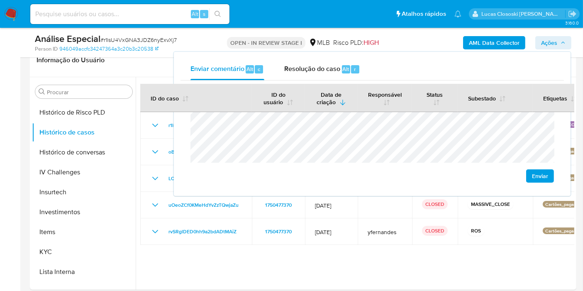
scroll to position [0, 0]
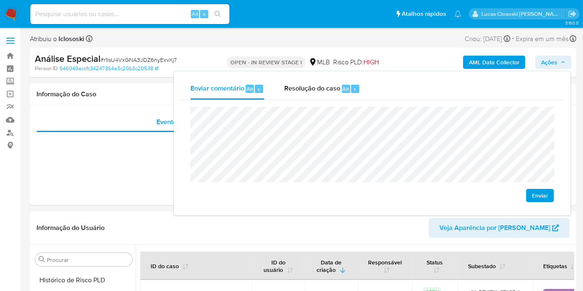
click at [545, 192] on span "Enviar" at bounding box center [540, 196] width 16 height 12
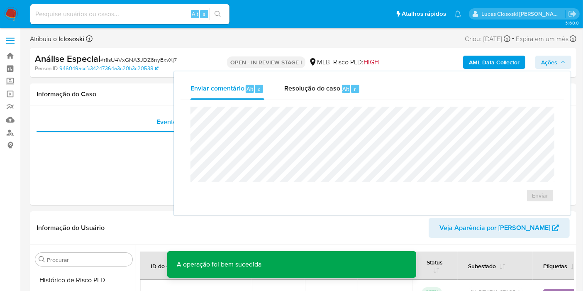
click at [552, 63] on span "Ações" at bounding box center [549, 62] width 16 height 13
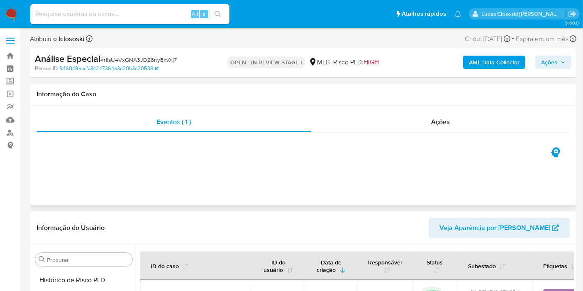
click at [229, 149] on div "Eventos ( 1 ) Ações" at bounding box center [303, 155] width 547 height 100
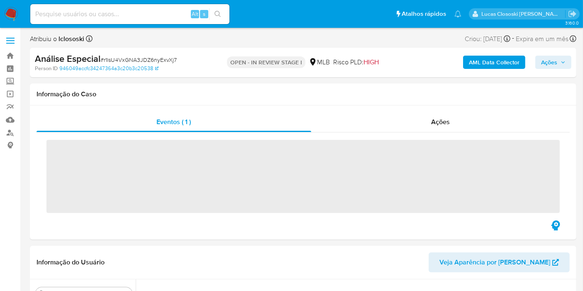
drag, startPoint x: 0, startPoint y: 0, endPoint x: 390, endPoint y: 60, distance: 394.3
click at [390, 60] on div "OPEN - IN REVIEW STAGE I MLB Risco PLD: HIGH" at bounding box center [303, 63] width 177 height 20
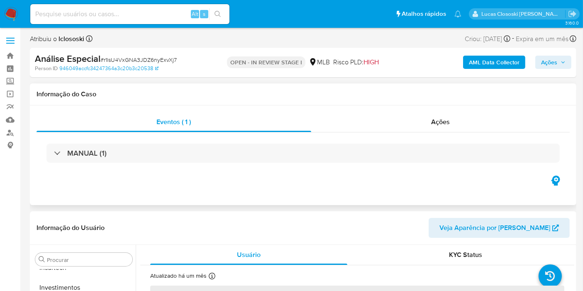
select select "10"
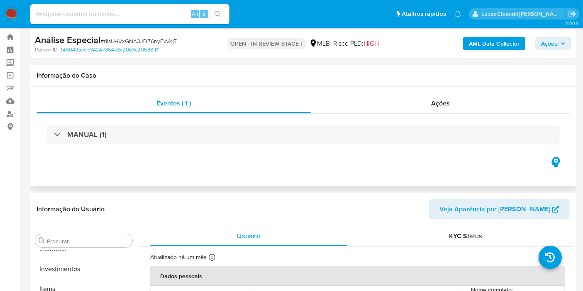
scroll to position [0, 0]
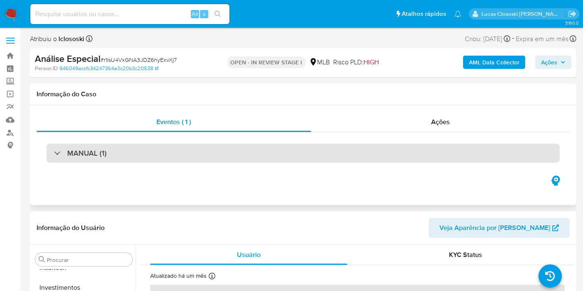
click at [294, 156] on div "MANUAL (1)" at bounding box center [302, 153] width 513 height 19
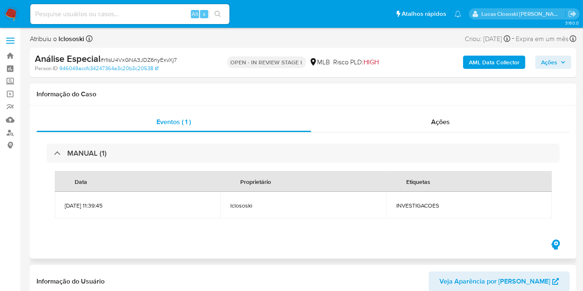
click at [428, 138] on div "MANUAL (1) Data Proprietário Etiquetas [DATE] 11:39:45 lclososki INVESTIGACOES" at bounding box center [303, 184] width 533 height 105
click at [428, 127] on div "Ações" at bounding box center [440, 122] width 259 height 20
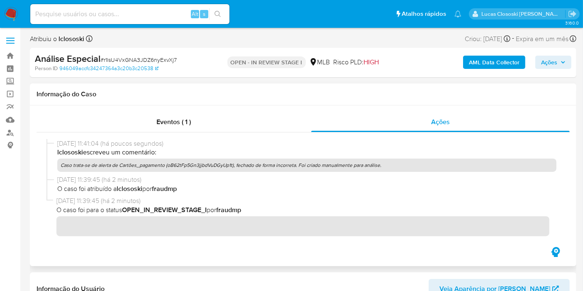
click at [263, 163] on p "Caso trata-se de alerta de Cartões_pagamento (oB62tFp5Gn3jjbdVuDGyUp1t), fechad…" at bounding box center [306, 165] width 499 height 13
click at [293, 180] on span "[DATE] 11:39:45 (há 2 minutos)" at bounding box center [306, 179] width 499 height 9
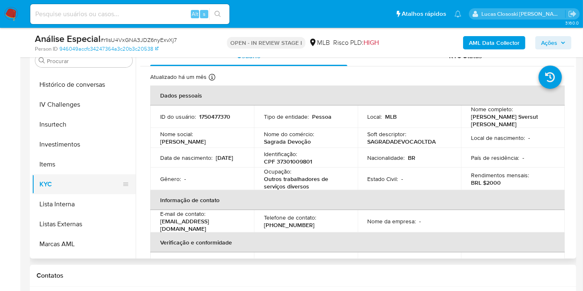
scroll to position [298, 0]
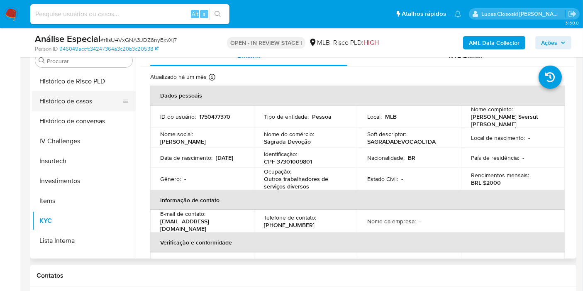
click at [86, 94] on button "Histórico de casos" at bounding box center [80, 101] width 97 height 20
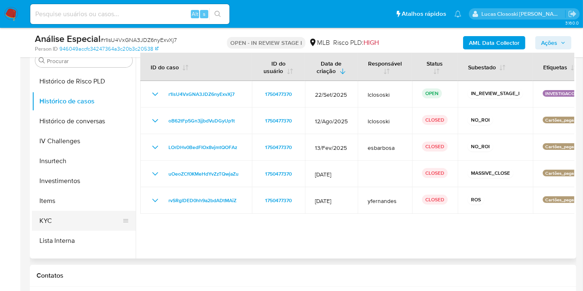
click at [61, 215] on button "KYC" at bounding box center [80, 221] width 97 height 20
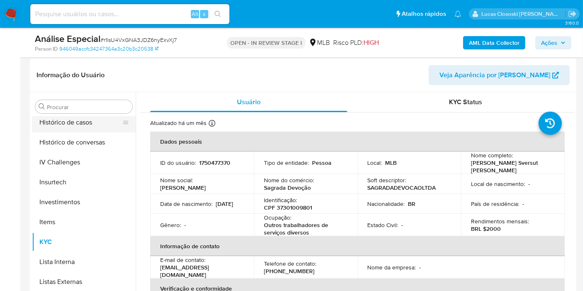
scroll to position [252, 0]
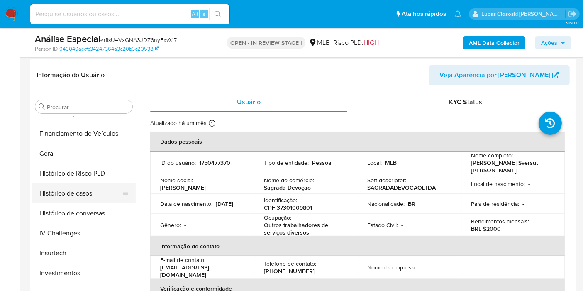
click at [71, 193] on button "Histórico de casos" at bounding box center [80, 193] width 97 height 20
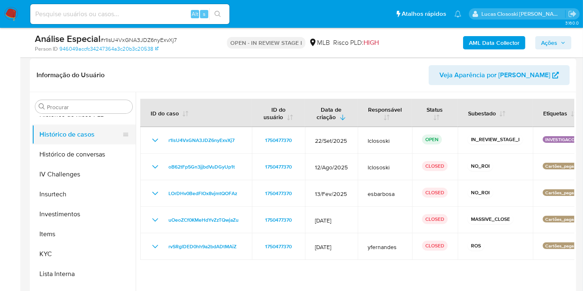
scroll to position [344, 0]
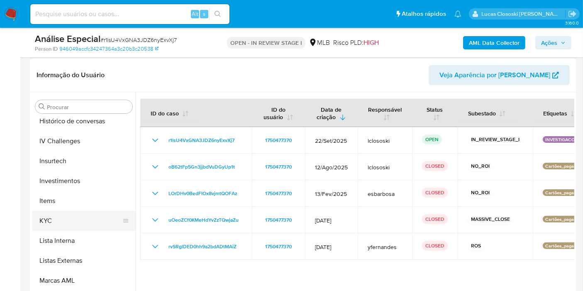
click at [90, 217] on button "KYC" at bounding box center [80, 221] width 97 height 20
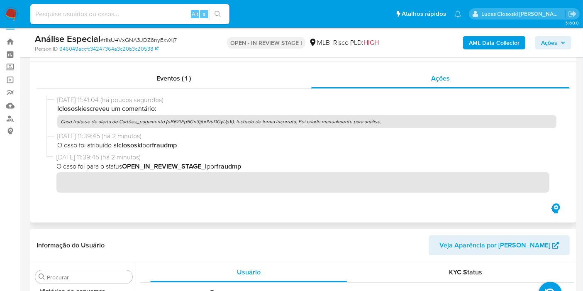
scroll to position [0, 0]
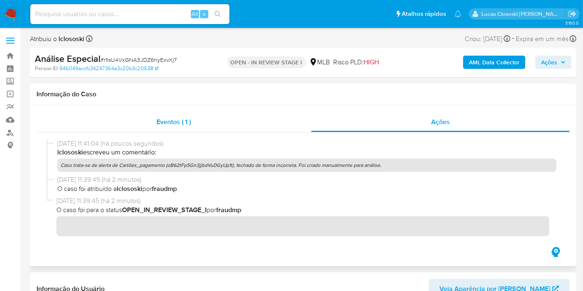
click at [170, 122] on span "Eventos ( 1 )" at bounding box center [173, 122] width 34 height 10
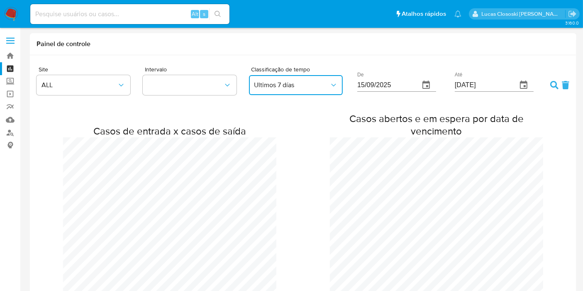
click at [328, 87] on span "Ultimos 7 días" at bounding box center [292, 85] width 76 height 8
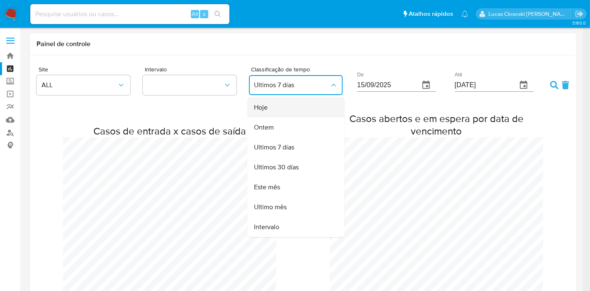
click at [285, 112] on div "Hoje" at bounding box center [293, 108] width 79 height 20
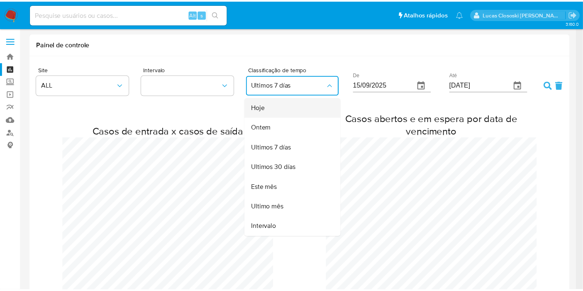
type input "[DATE]"
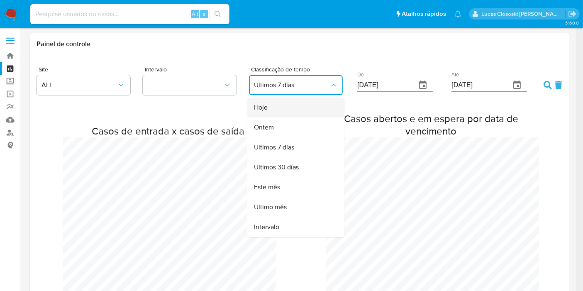
scroll to position [0, 0]
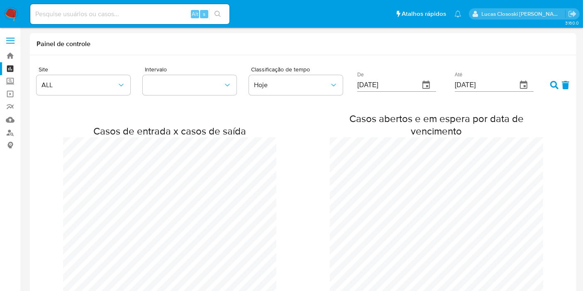
click at [555, 84] on icon at bounding box center [554, 85] width 8 height 8
click at [5, 120] on link "Mulan" at bounding box center [49, 119] width 99 height 13
